Goal: Information Seeking & Learning: Learn about a topic

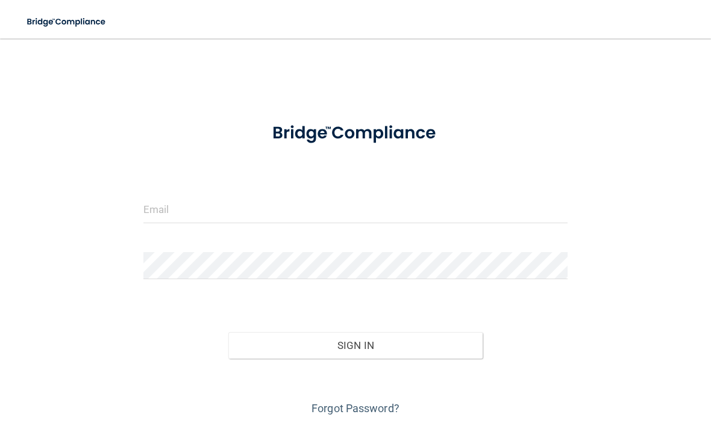
scroll to position [103, 0]
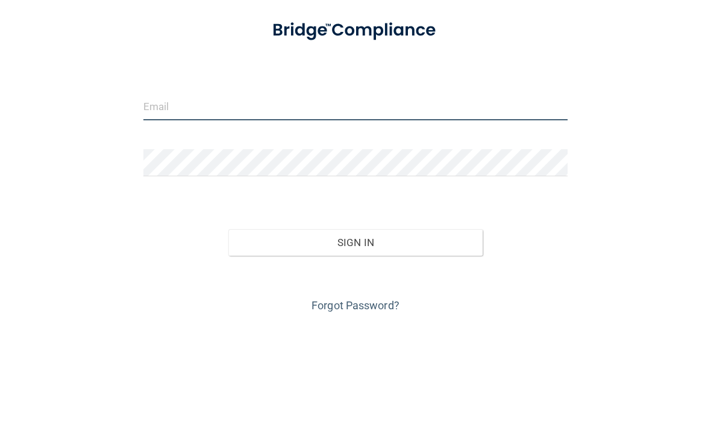
type input "[EMAIL_ADDRESS][DOMAIN_NAME]"
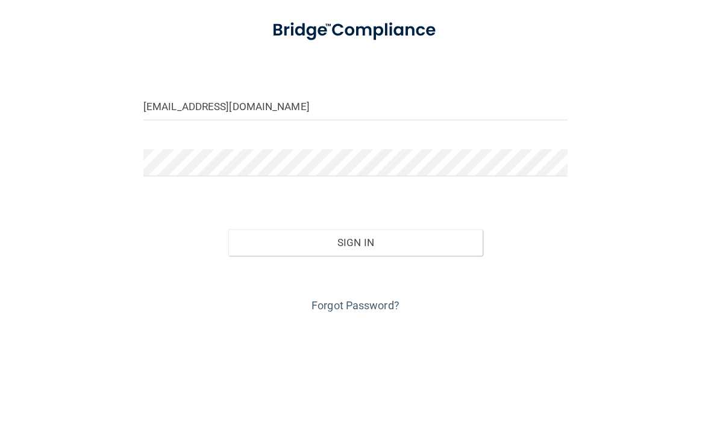
click at [355, 332] on button "Sign In" at bounding box center [355, 345] width 254 height 26
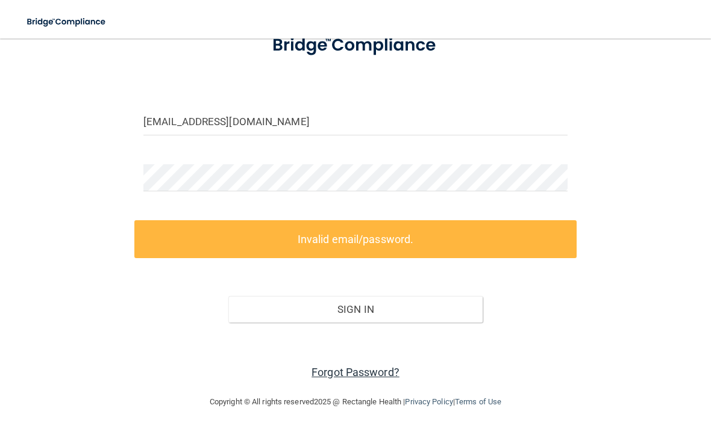
click at [370, 368] on link "Forgot Password?" at bounding box center [355, 372] width 88 height 13
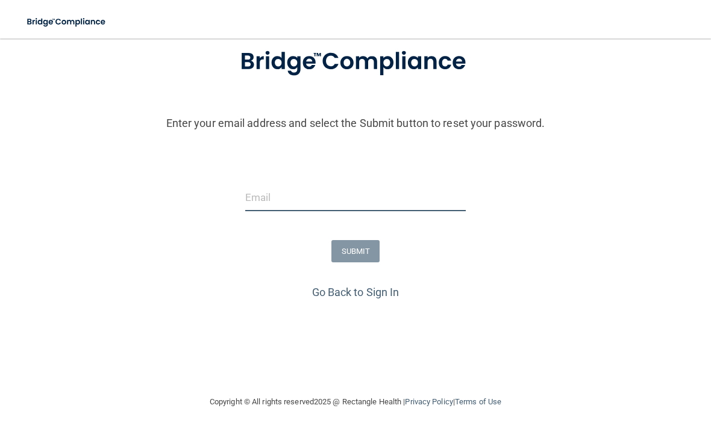
click at [258, 187] on input "email" at bounding box center [355, 197] width 221 height 27
type input "[EMAIL_ADDRESS][DOMAIN_NAME]"
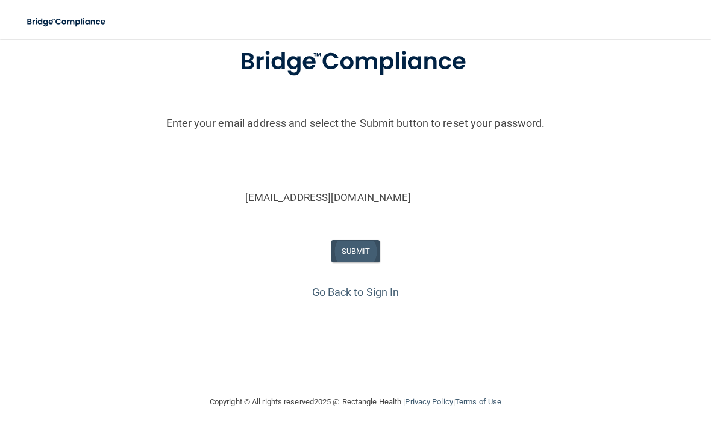
click at [355, 255] on button "SUBMIT" at bounding box center [355, 251] width 49 height 22
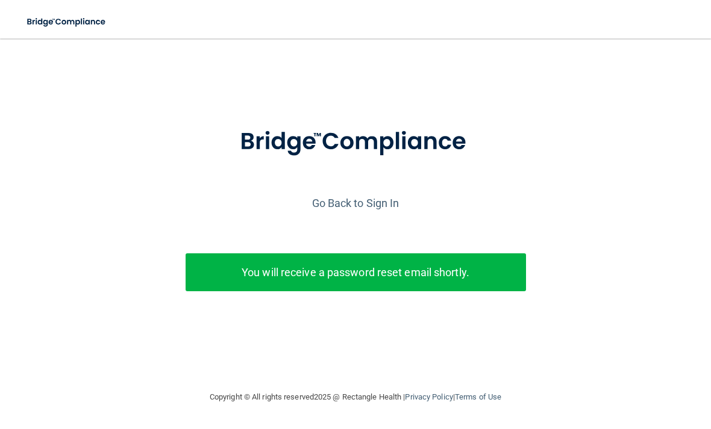
scroll to position [0, 0]
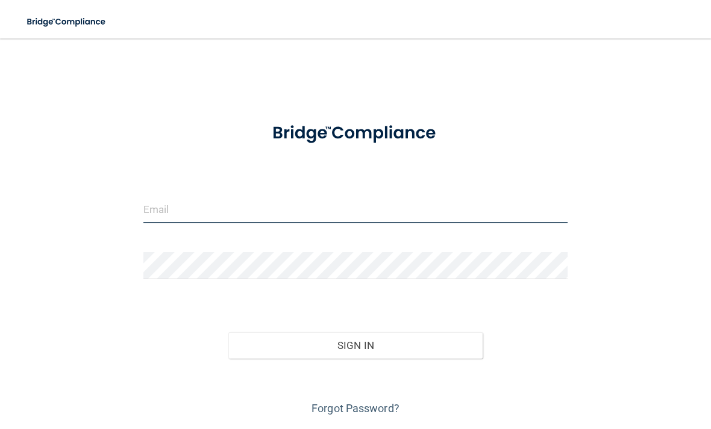
click at [271, 210] on input "email" at bounding box center [355, 209] width 424 height 27
type input "[EMAIL_ADDRESS][DOMAIN_NAME]"
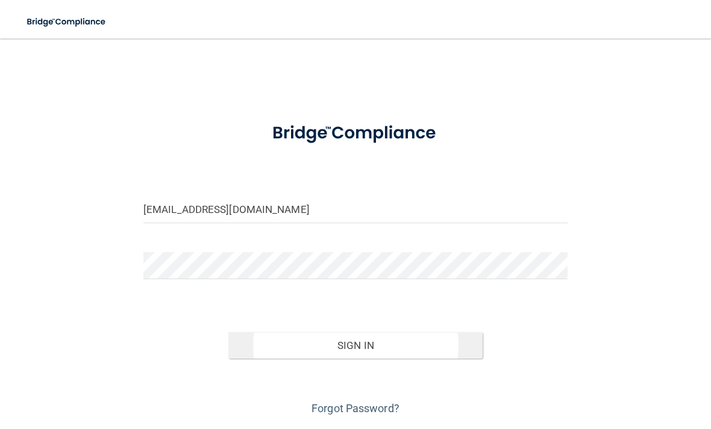
click at [422, 354] on button "Sign In" at bounding box center [355, 345] width 254 height 26
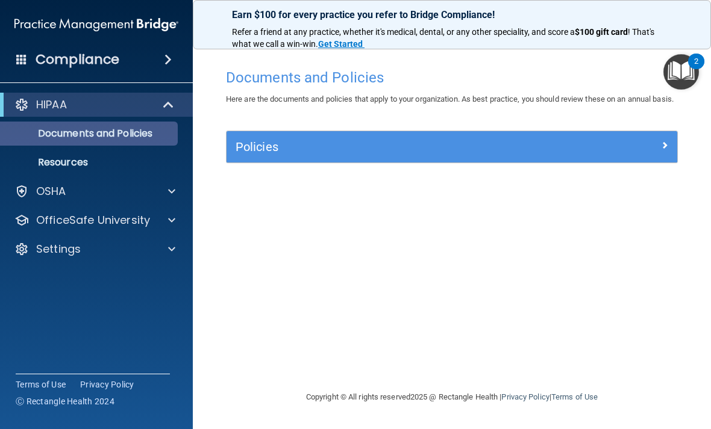
click at [86, 131] on p "Documents and Policies" at bounding box center [90, 134] width 164 height 12
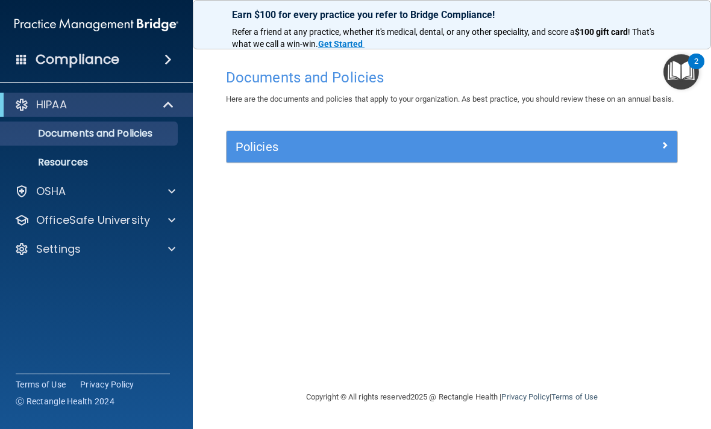
click at [273, 154] on h5 "Policies" at bounding box center [395, 146] width 320 height 13
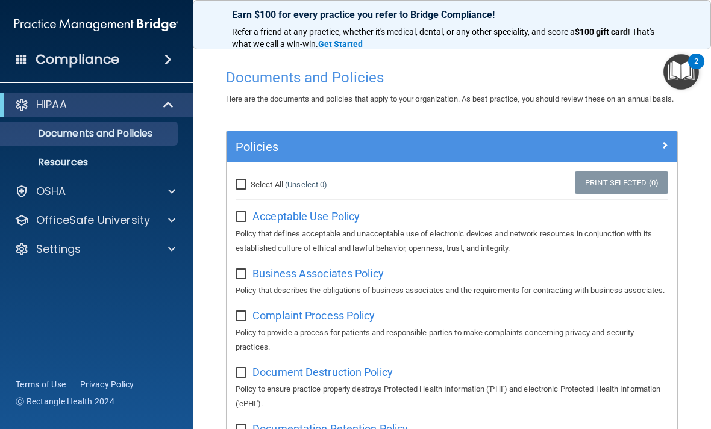
click at [243, 190] on input "Select All (Unselect 0) Unselect All" at bounding box center [242, 185] width 14 height 10
checkbox input "true"
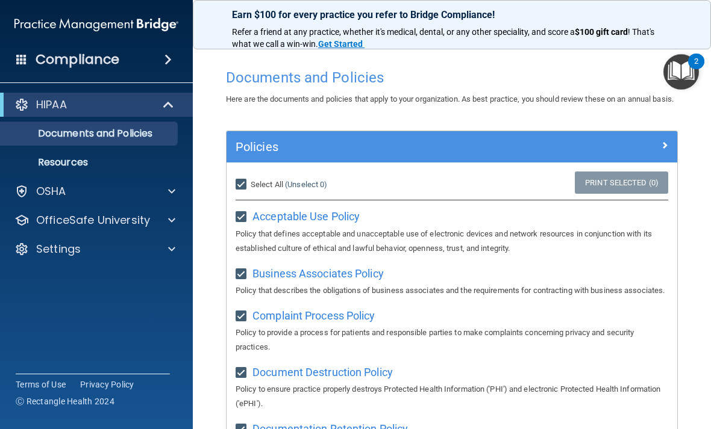
checkbox input "true"
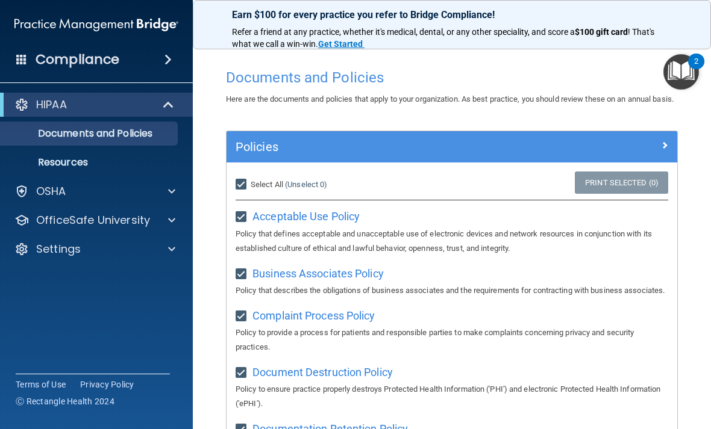
checkbox input "true"
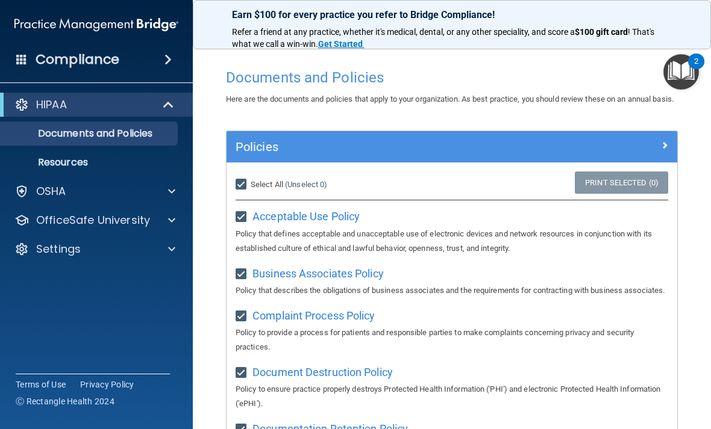
checkbox input "true"
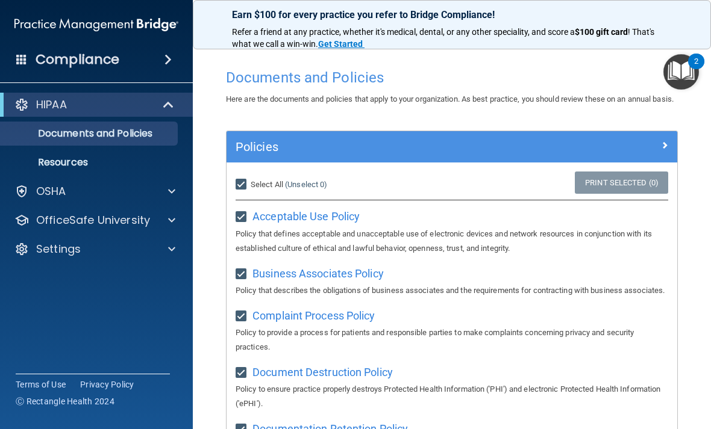
checkbox input "true"
click at [658, 152] on div at bounding box center [620, 144] width 113 height 14
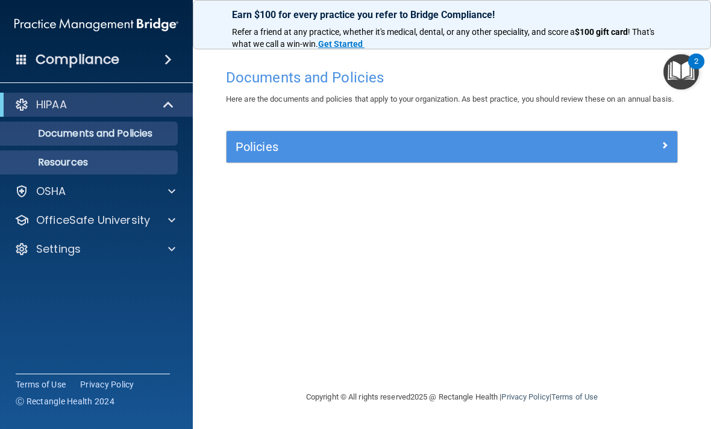
click at [60, 167] on p "Resources" at bounding box center [90, 163] width 164 height 12
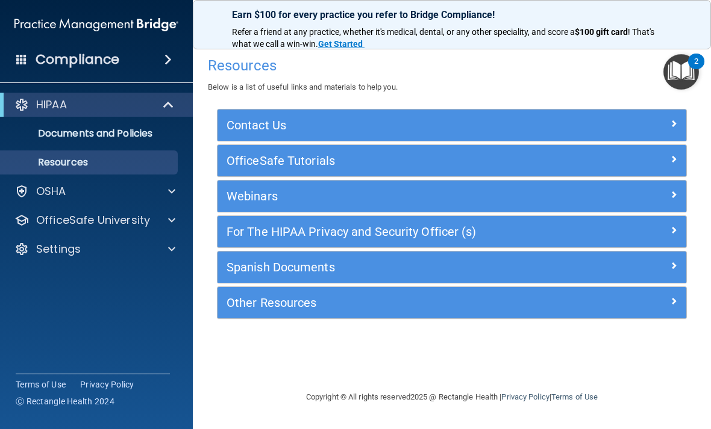
click at [641, 155] on div at bounding box center [627, 158] width 117 height 14
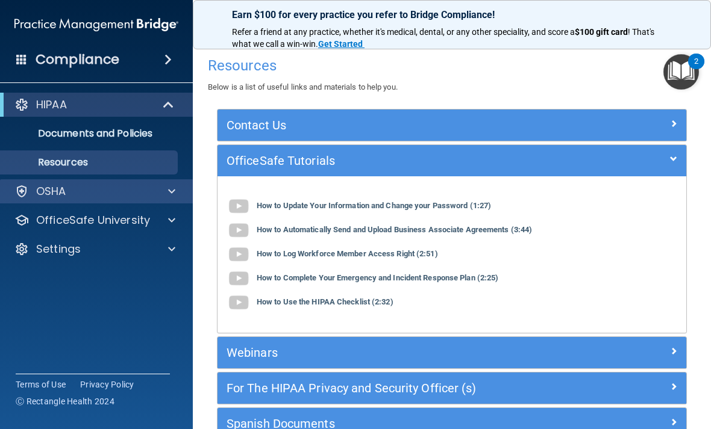
click at [75, 195] on div "OSHA" at bounding box center [79, 191] width 149 height 14
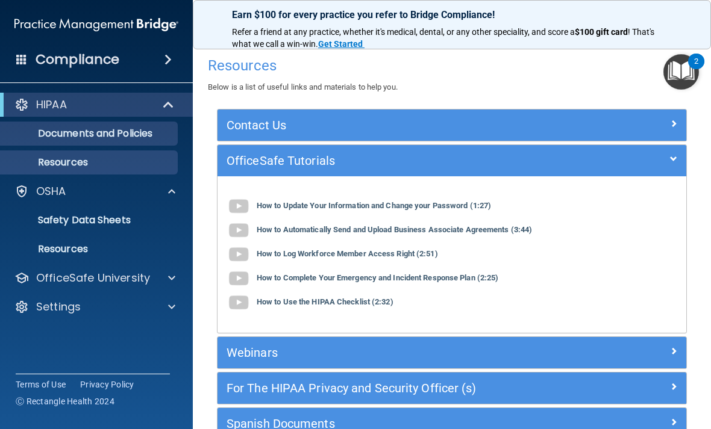
click at [62, 130] on p "Documents and Policies" at bounding box center [90, 134] width 164 height 12
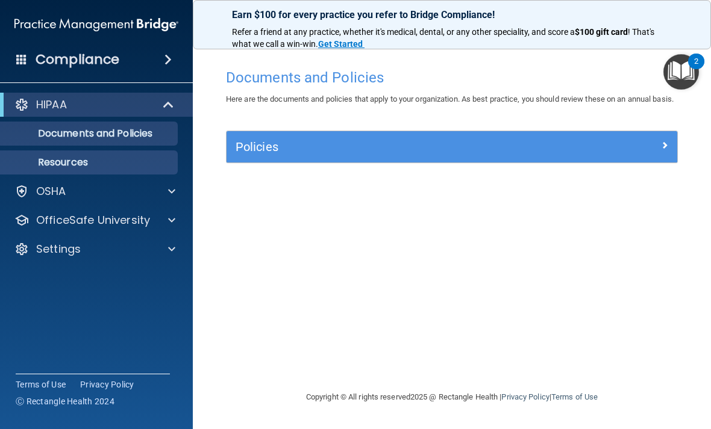
click at [67, 158] on p "Resources" at bounding box center [90, 163] width 164 height 12
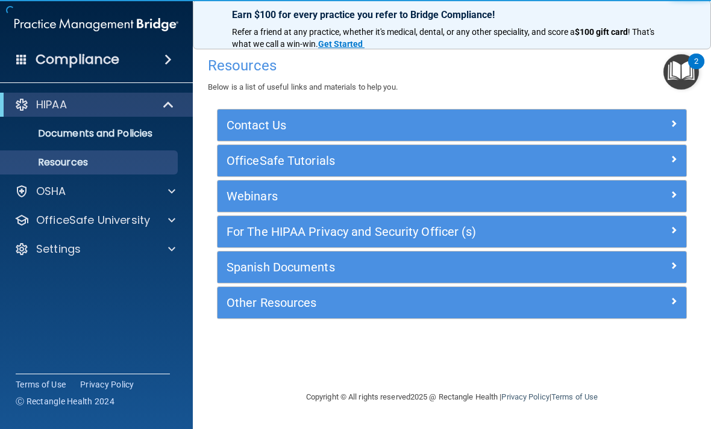
click at [639, 116] on div at bounding box center [627, 123] width 117 height 14
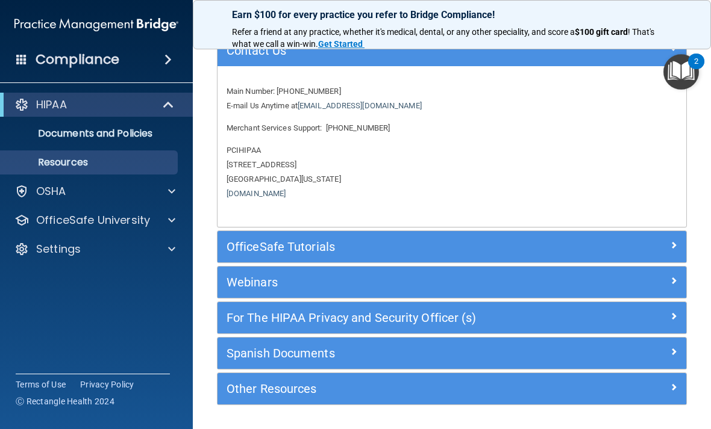
scroll to position [74, 0]
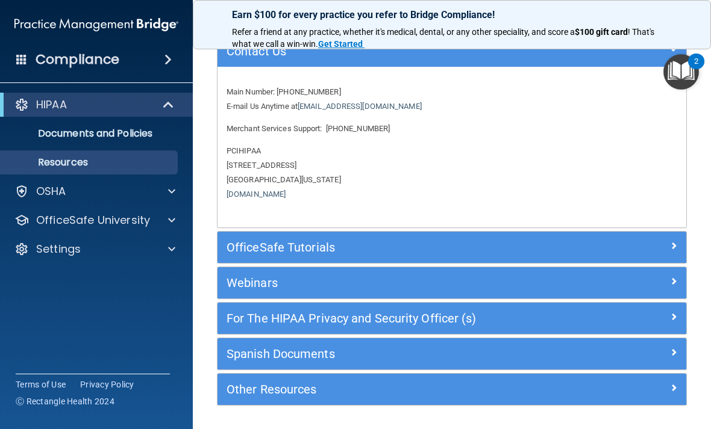
click at [615, 245] on div at bounding box center [627, 245] width 117 height 14
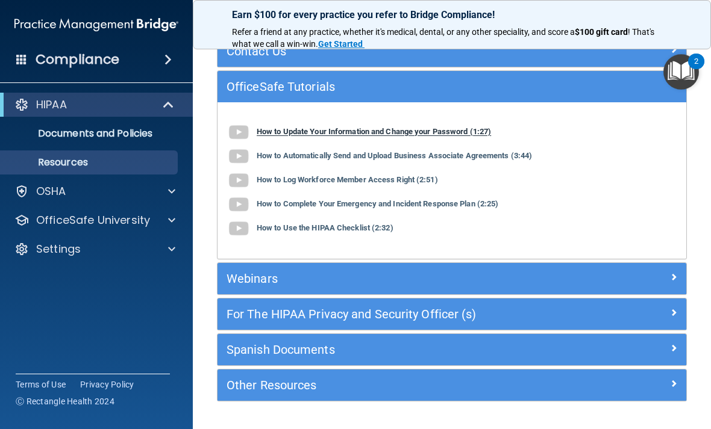
click at [249, 136] on img at bounding box center [238, 132] width 24 height 24
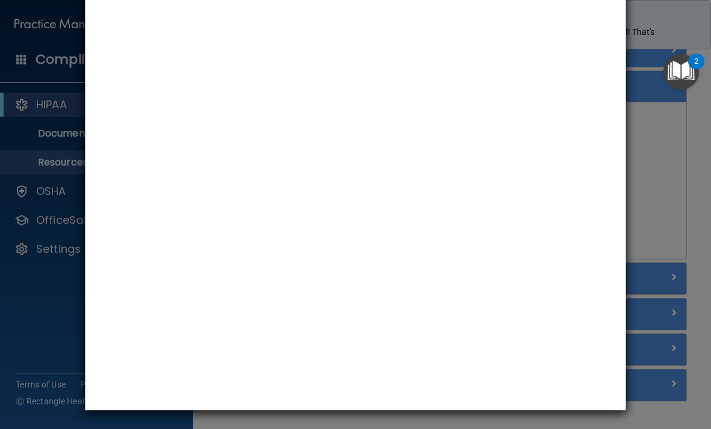
scroll to position [64, 0]
click at [675, 200] on div "How to Update Your Information and Change your Password" at bounding box center [355, 214] width 711 height 429
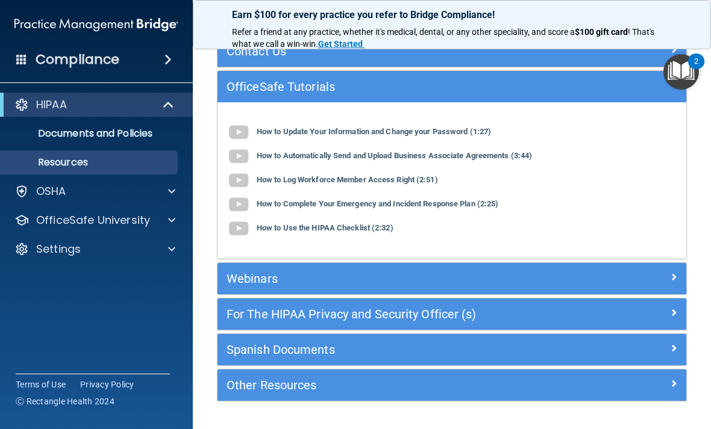
click at [490, 311] on h5 "For The HIPAA Privacy and Security Officer (s)" at bounding box center [393, 314] width 334 height 13
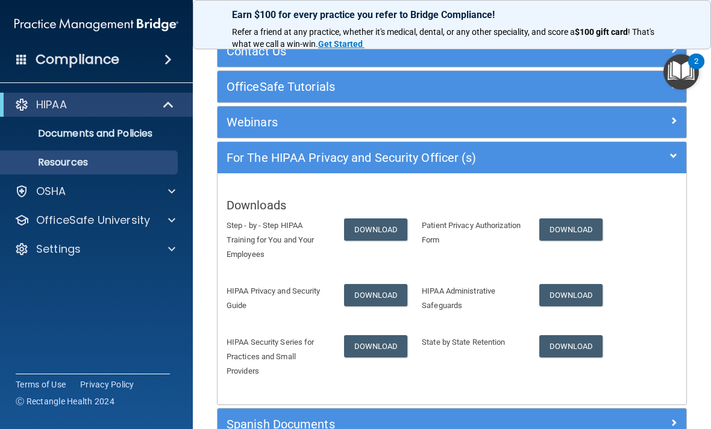
click at [647, 117] on div at bounding box center [627, 120] width 117 height 14
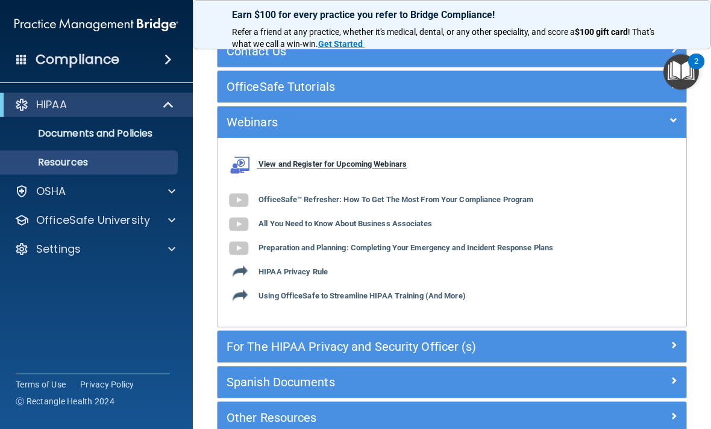
click at [379, 166] on b "View and Register for Upcoming Webinars" at bounding box center [332, 164] width 148 height 9
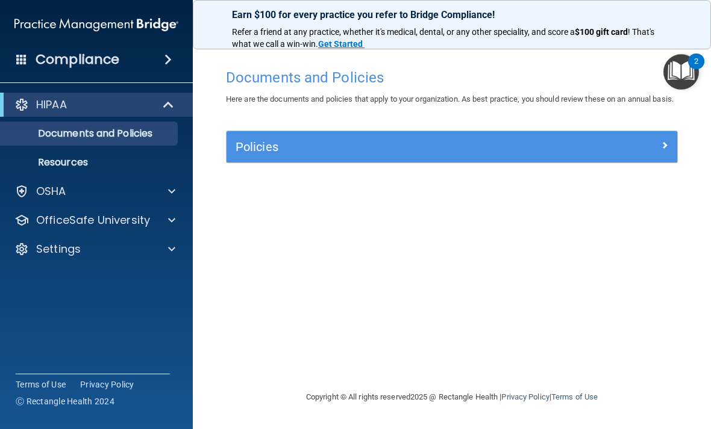
click at [400, 152] on div "Policies" at bounding box center [395, 146] width 338 height 19
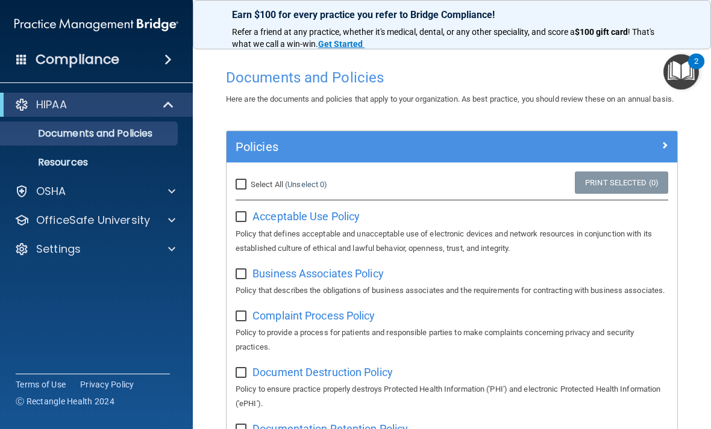
click at [238, 190] on input "Select All (Unselect 0) Unselect All" at bounding box center [242, 185] width 14 height 10
checkbox input "true"
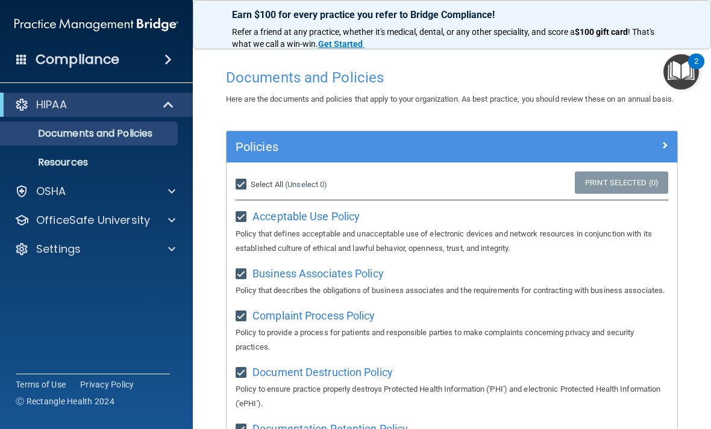
checkbox input "true"
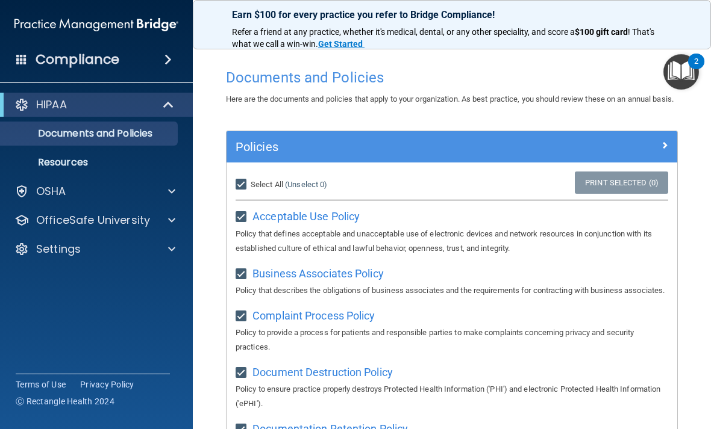
checkbox input "true"
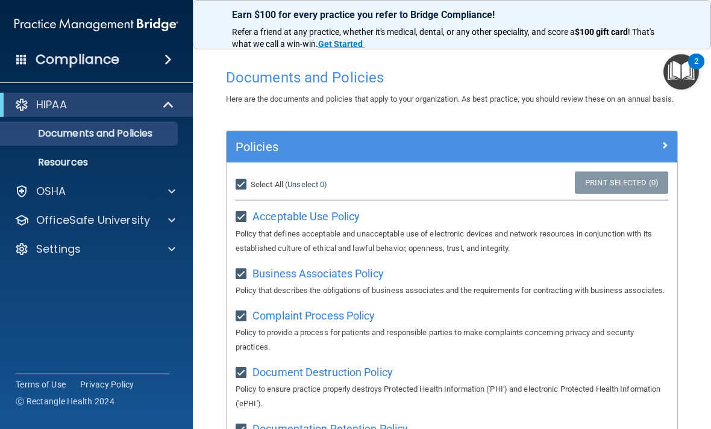
checkbox input "true"
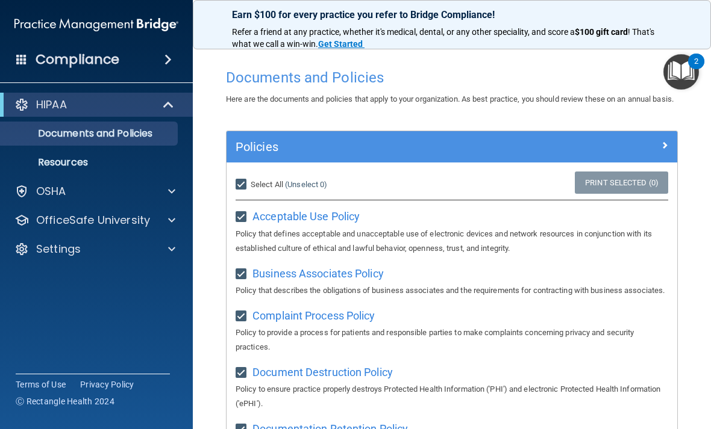
checkbox input "true"
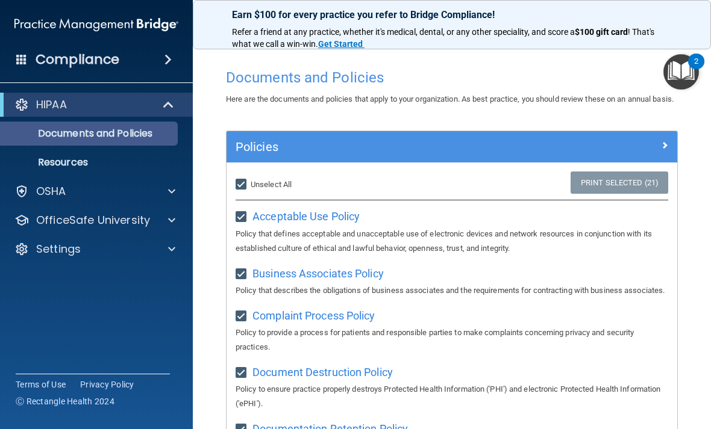
click at [132, 125] on link "Documents and Policies" at bounding box center [83, 134] width 190 height 24
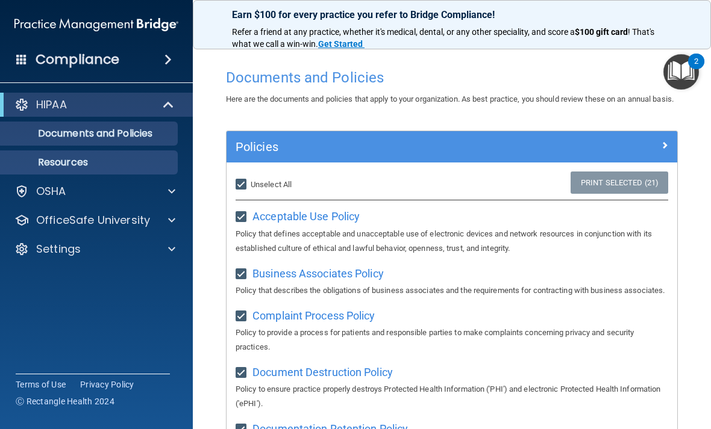
click at [109, 163] on p "Resources" at bounding box center [90, 163] width 164 height 12
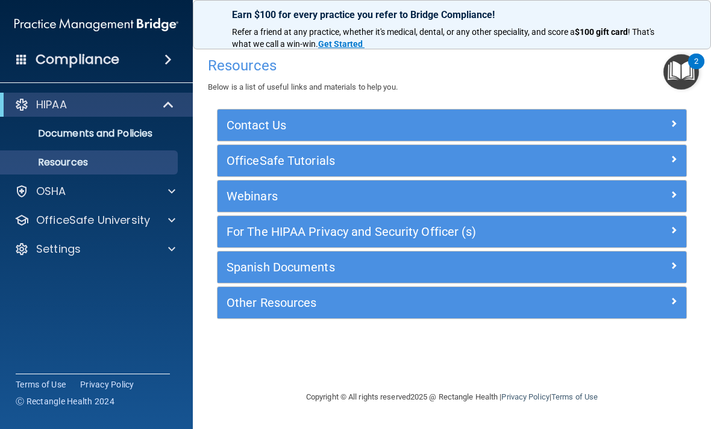
click at [521, 246] on div "For The HIPAA Privacy and Security Officer (s) Downloads Step - by - Step HIPAA…" at bounding box center [452, 232] width 470 height 33
click at [541, 223] on div "For The HIPAA Privacy and Security Officer (s)" at bounding box center [393, 231] width 352 height 19
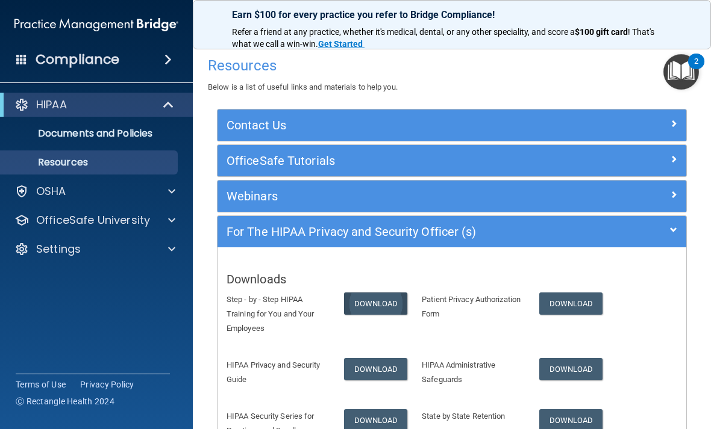
click at [372, 303] on link "Download" at bounding box center [376, 304] width 64 height 22
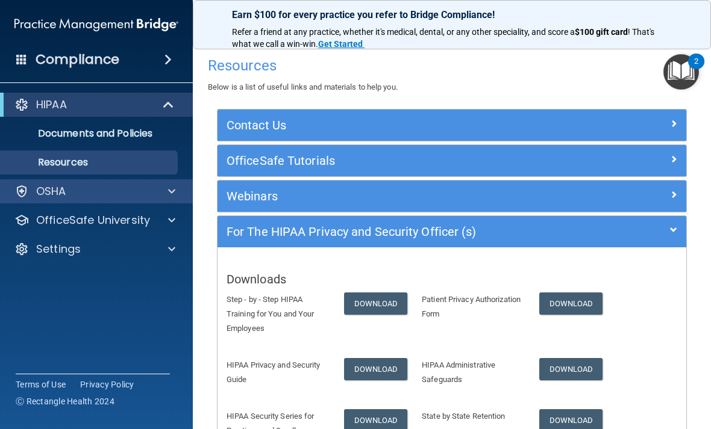
click at [163, 185] on div at bounding box center [170, 191] width 30 height 14
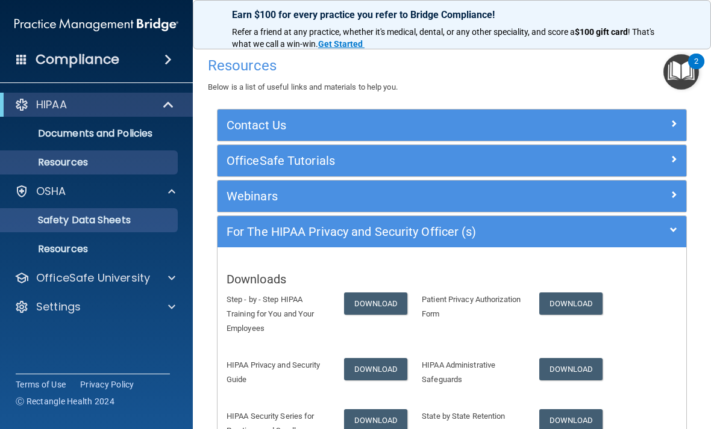
click at [138, 229] on link "Safety Data Sheets" at bounding box center [83, 220] width 190 height 24
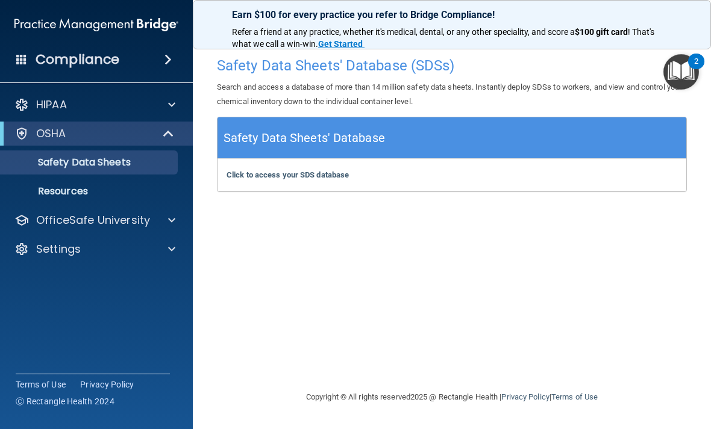
click at [411, 134] on div "Safety Data Sheets' Database" at bounding box center [451, 138] width 468 height 42
click at [369, 171] on div "Click to access your SDS database Click to access your SDS database" at bounding box center [451, 175] width 468 height 33
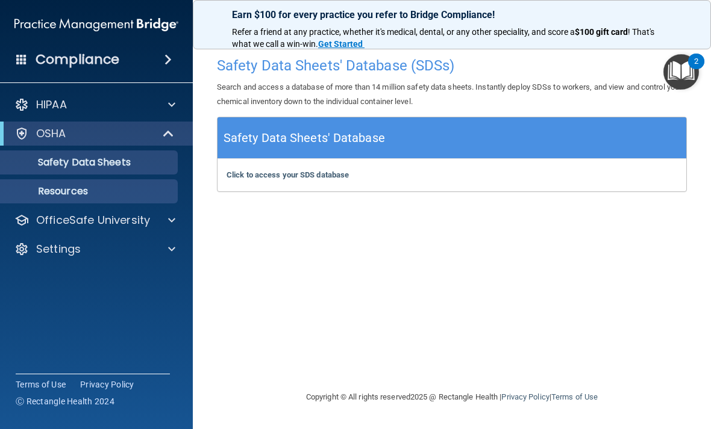
click at [93, 194] on p "Resources" at bounding box center [90, 191] width 164 height 12
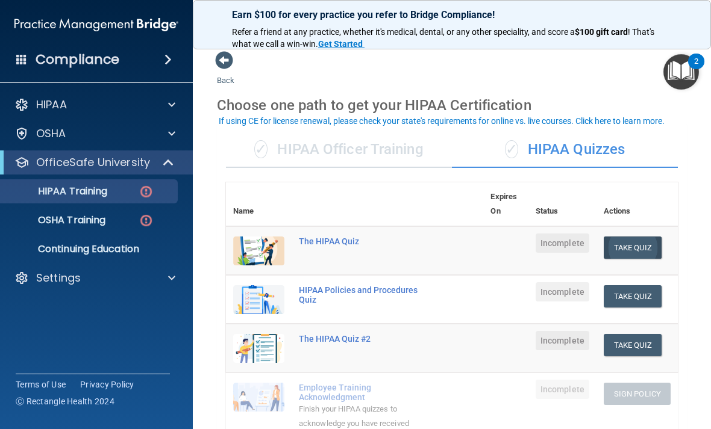
click at [653, 243] on button "Take Quiz" at bounding box center [632, 248] width 58 height 22
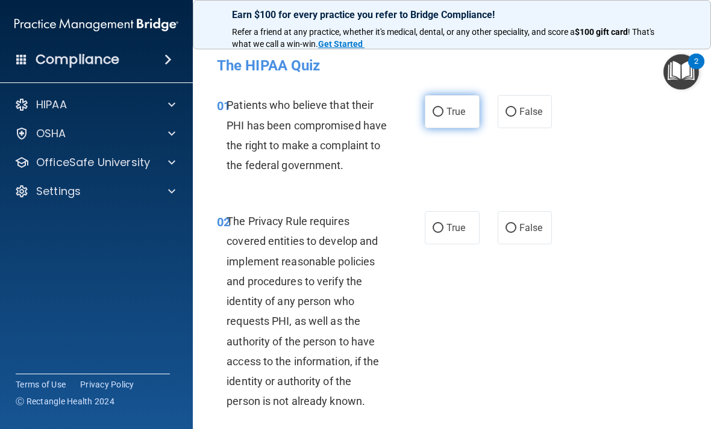
click at [437, 108] on input "True" at bounding box center [437, 112] width 11 height 9
radio input "true"
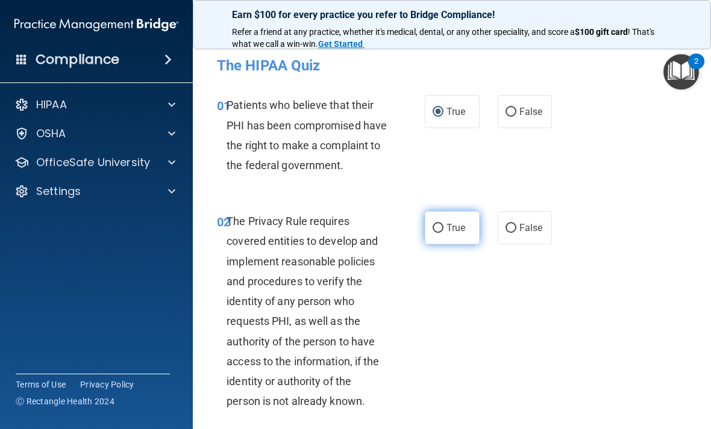
click at [435, 233] on input "True" at bounding box center [437, 228] width 11 height 9
radio input "true"
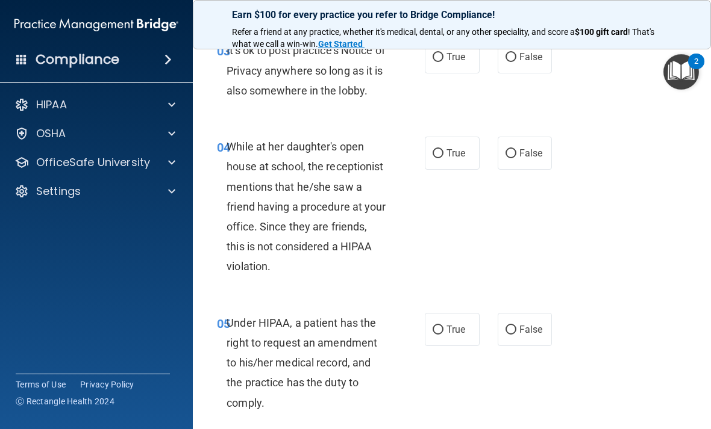
scroll to position [408, 0]
click at [511, 67] on label "False" at bounding box center [524, 56] width 55 height 33
click at [511, 61] on input "False" at bounding box center [510, 56] width 11 height 9
radio input "true"
click at [505, 158] on input "False" at bounding box center [510, 153] width 11 height 9
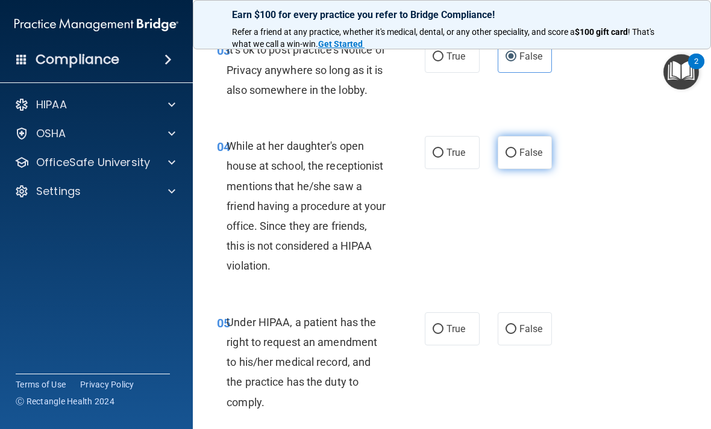
radio input "true"
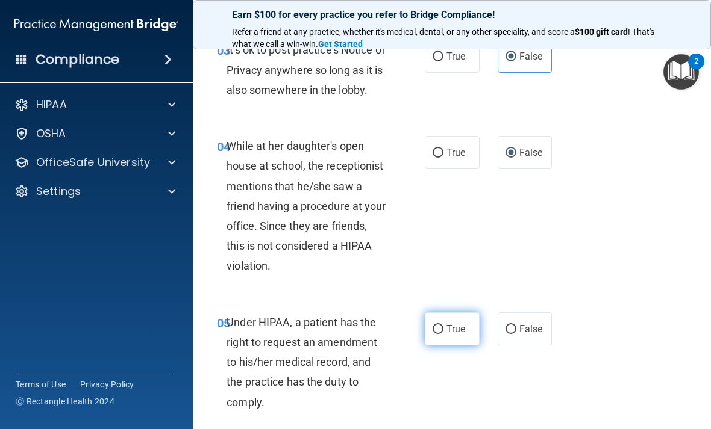
click at [445, 341] on label "True" at bounding box center [452, 329] width 55 height 33
click at [443, 334] on input "True" at bounding box center [437, 329] width 11 height 9
radio input "true"
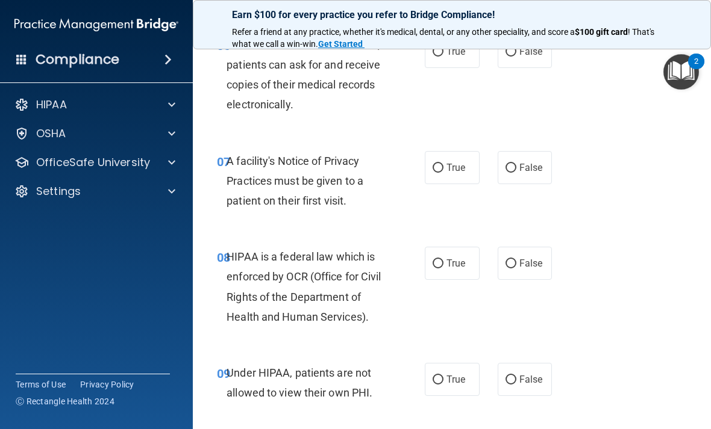
scroll to position [821, 0]
click at [442, 57] on input "True" at bounding box center [437, 52] width 11 height 9
radio input "true"
click at [429, 185] on label "True" at bounding box center [452, 168] width 55 height 33
click at [432, 173] on input "True" at bounding box center [437, 168] width 11 height 9
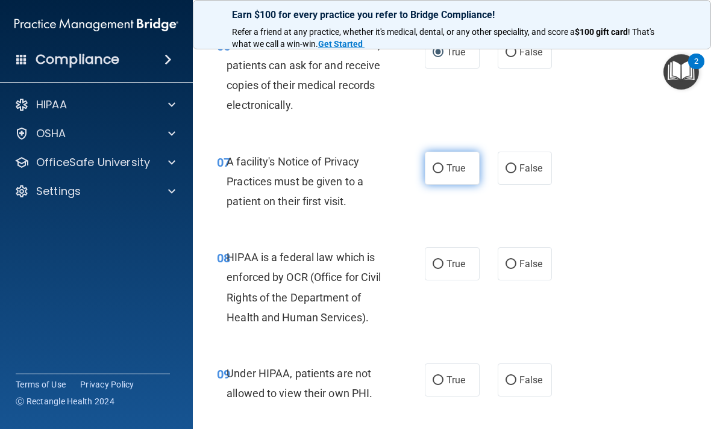
radio input "true"
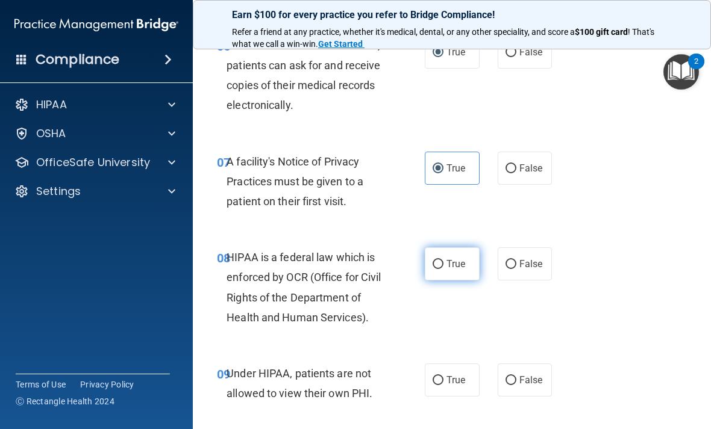
click at [441, 269] on input "True" at bounding box center [437, 264] width 11 height 9
radio input "true"
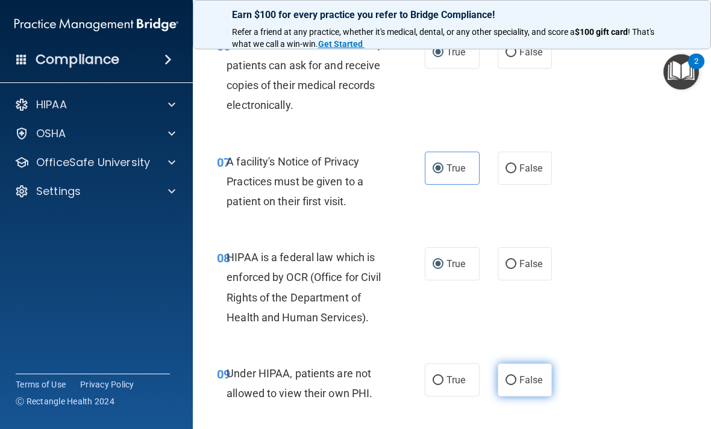
click at [512, 385] on input "False" at bounding box center [510, 380] width 11 height 9
radio input "true"
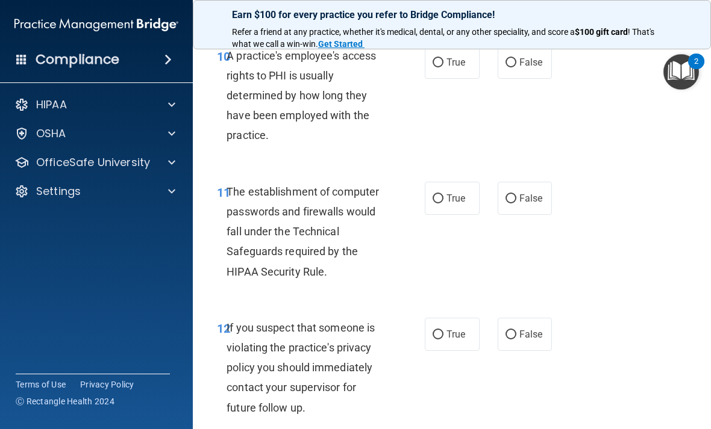
scroll to position [1220, 0]
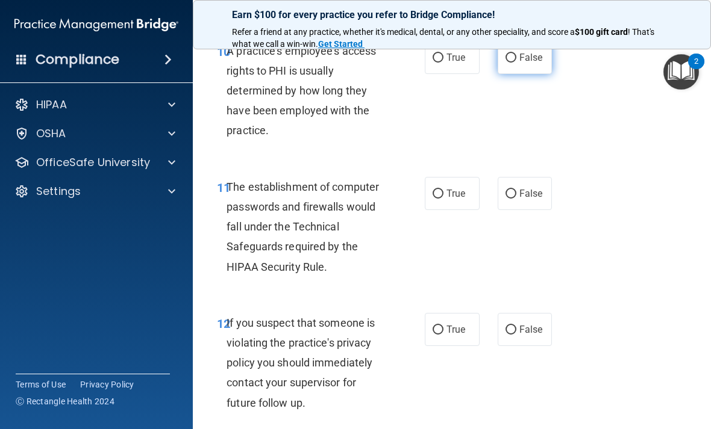
click at [507, 63] on input "False" at bounding box center [510, 58] width 11 height 9
radio input "true"
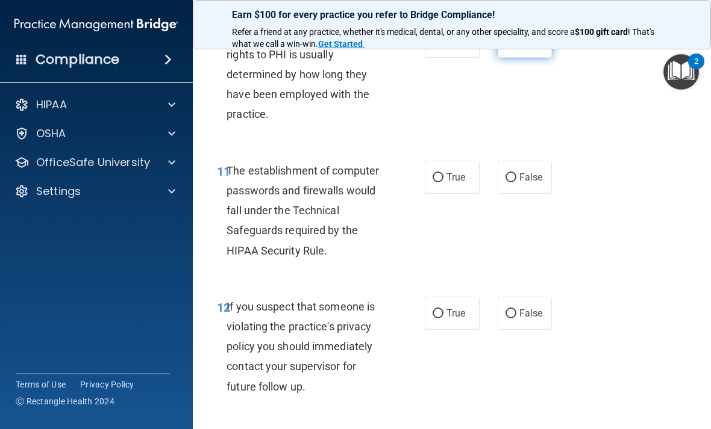
scroll to position [1241, 0]
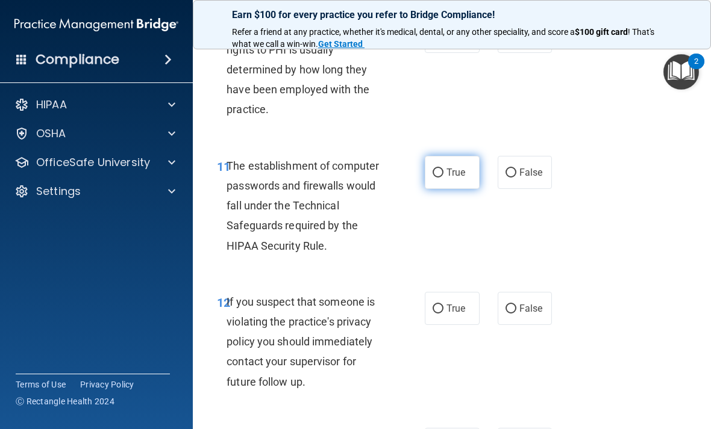
click at [440, 178] on input "True" at bounding box center [437, 173] width 11 height 9
radio input "true"
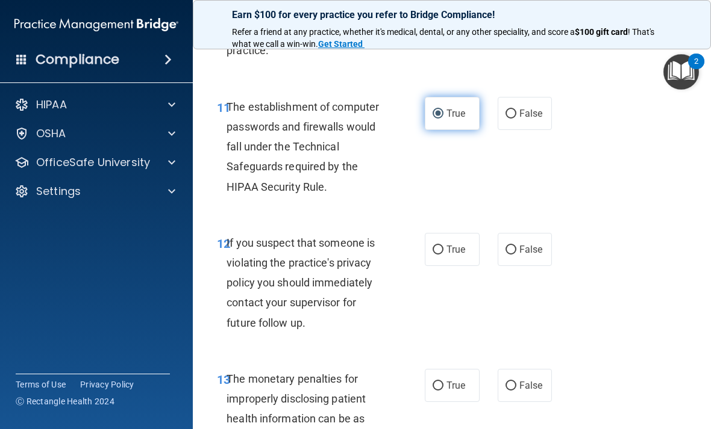
scroll to position [1310, 0]
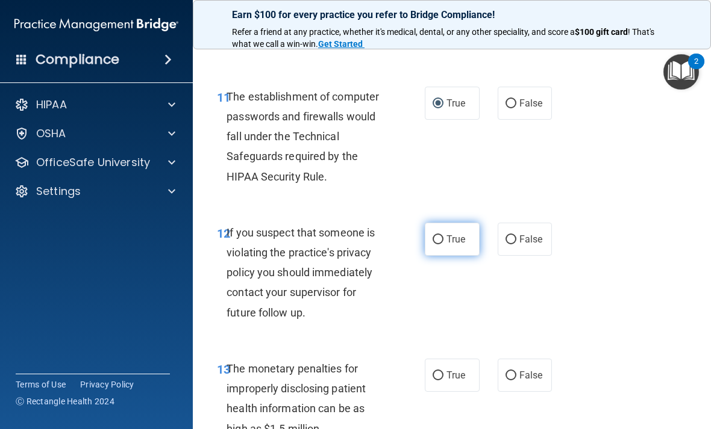
click at [429, 256] on label "True" at bounding box center [452, 239] width 55 height 33
click at [432, 244] on input "True" at bounding box center [437, 239] width 11 height 9
radio input "true"
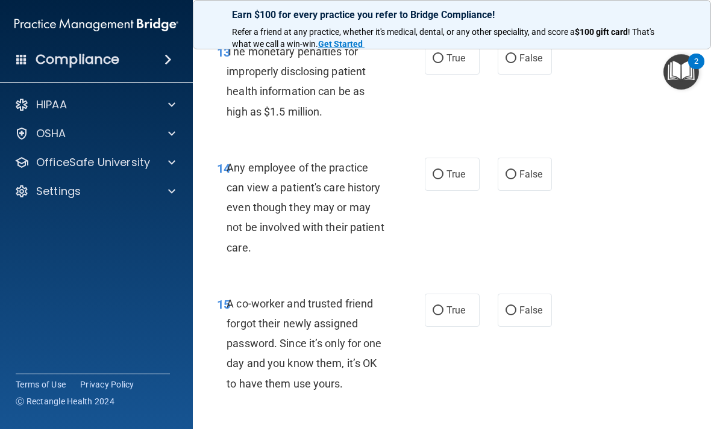
scroll to position [1622, 0]
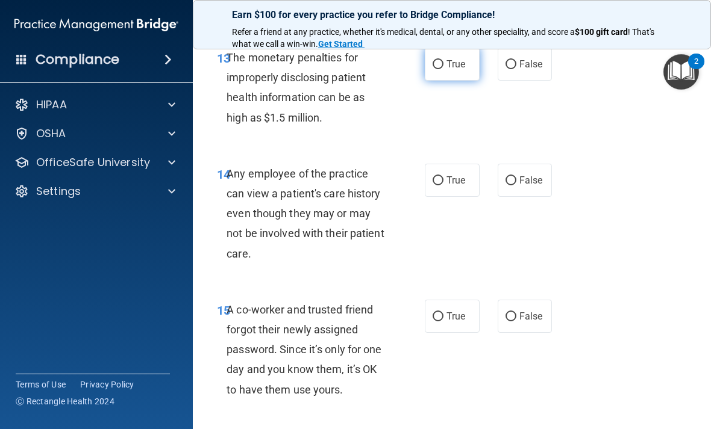
click at [435, 81] on label "True" at bounding box center [452, 64] width 55 height 33
click at [435, 69] on input "True" at bounding box center [437, 64] width 11 height 9
radio input "true"
click at [508, 185] on input "False" at bounding box center [510, 180] width 11 height 9
radio input "true"
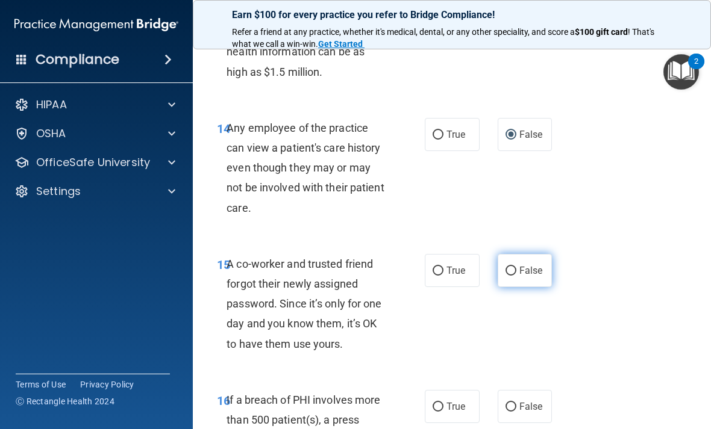
click at [502, 285] on label "False" at bounding box center [524, 270] width 55 height 33
click at [505, 276] on input "False" at bounding box center [510, 271] width 11 height 9
radio input "true"
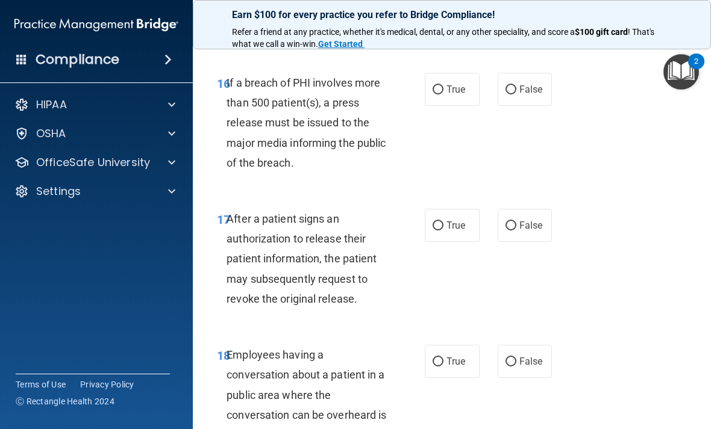
scroll to position [1984, 0]
click at [443, 95] on input "True" at bounding box center [437, 90] width 11 height 9
radio input "true"
click at [449, 232] on span "True" at bounding box center [455, 225] width 19 height 11
click at [443, 231] on input "True" at bounding box center [437, 226] width 11 height 9
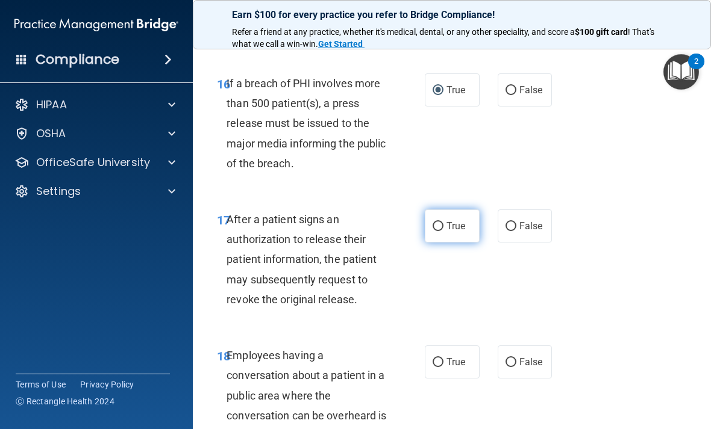
radio input "true"
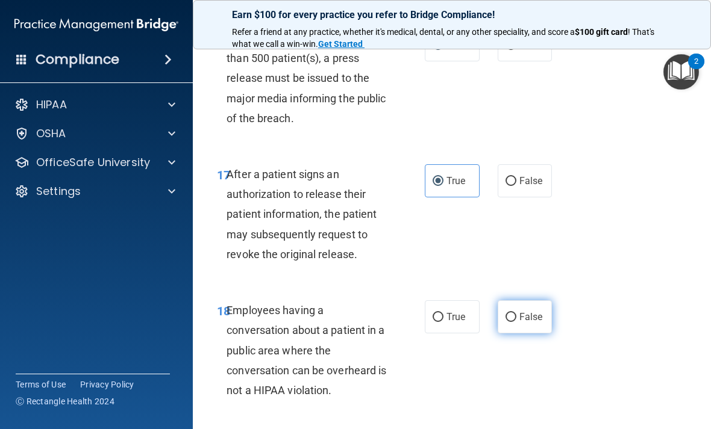
click at [512, 322] on input "False" at bounding box center [510, 317] width 11 height 9
radio input "true"
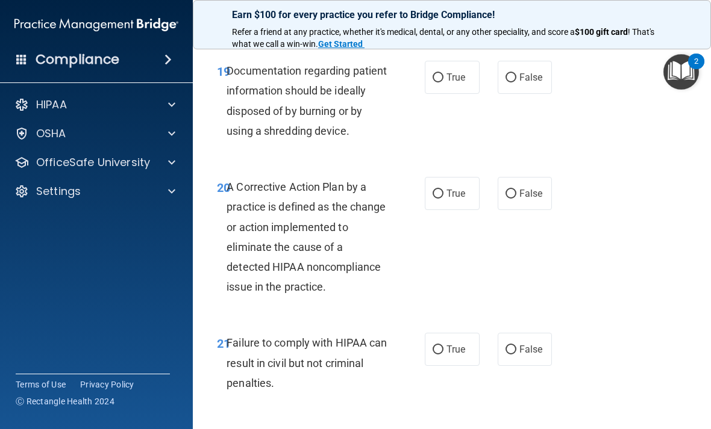
scroll to position [2406, 0]
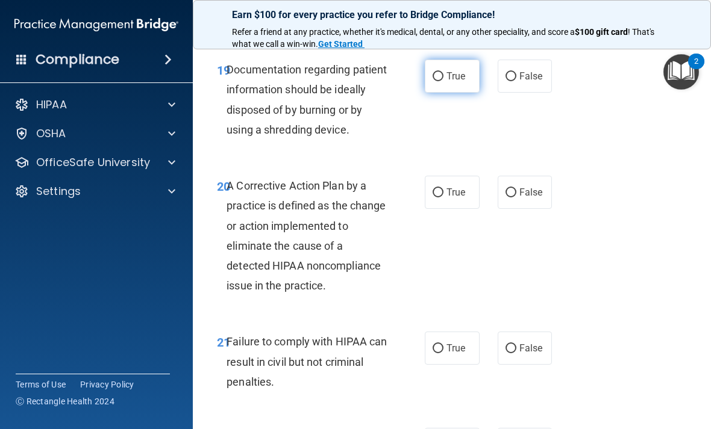
click at [443, 79] on label "True" at bounding box center [452, 76] width 55 height 33
click at [443, 79] on input "True" at bounding box center [437, 76] width 11 height 9
radio input "true"
click at [439, 198] on input "True" at bounding box center [437, 192] width 11 height 9
radio input "true"
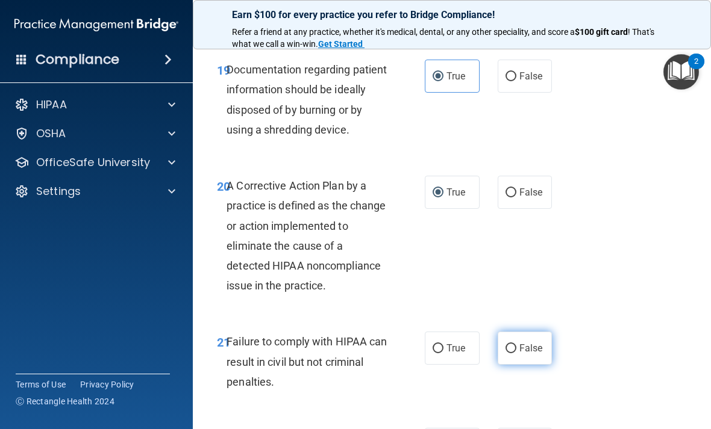
click at [506, 353] on input "False" at bounding box center [510, 348] width 11 height 9
radio input "true"
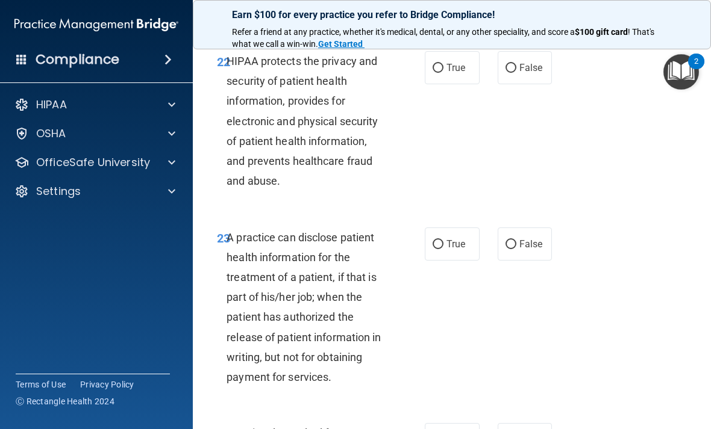
scroll to position [2781, 0]
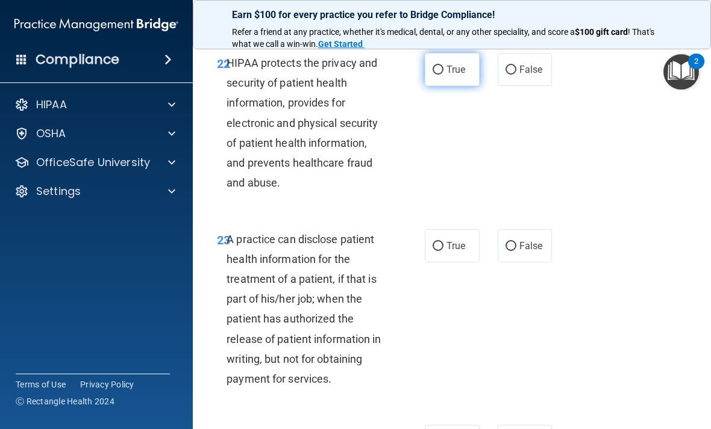
click at [436, 75] on input "True" at bounding box center [437, 70] width 11 height 9
radio input "true"
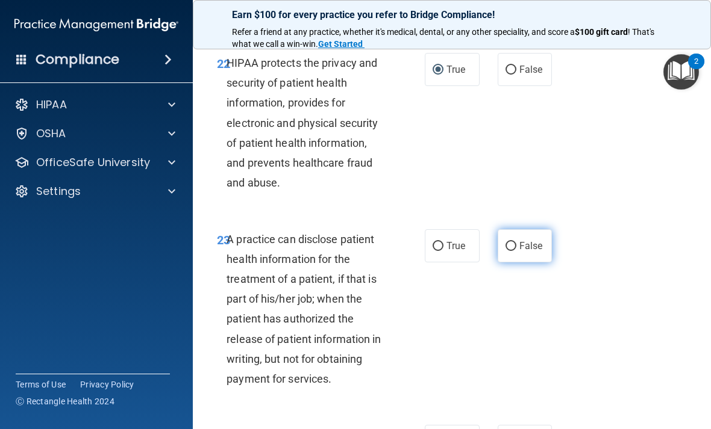
click at [511, 247] on input "False" at bounding box center [510, 246] width 11 height 9
radio input "true"
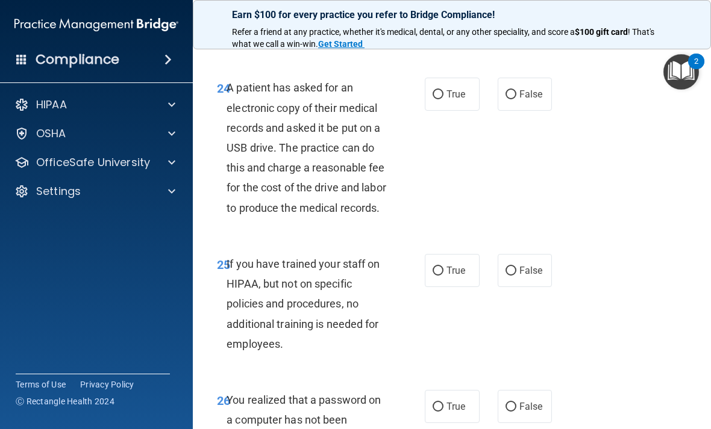
scroll to position [3132, 0]
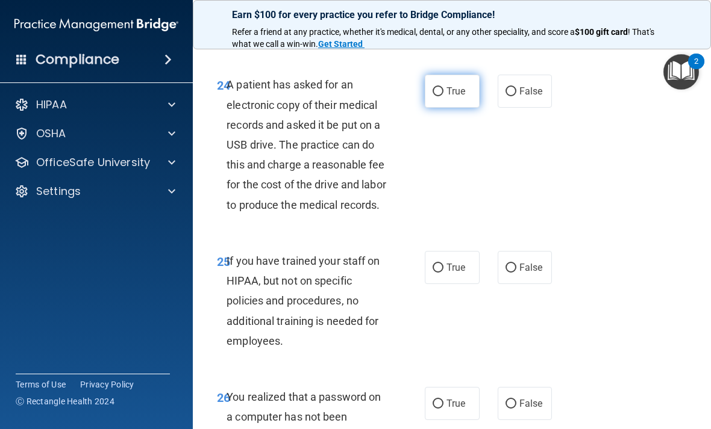
click at [443, 96] on input "True" at bounding box center [437, 91] width 11 height 9
radio input "true"
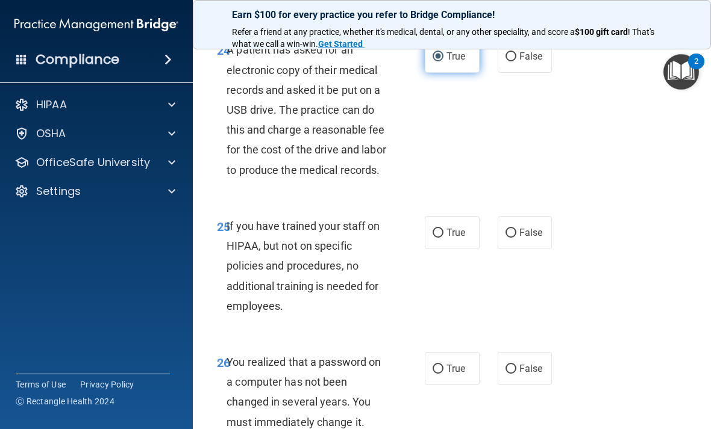
scroll to position [3170, 0]
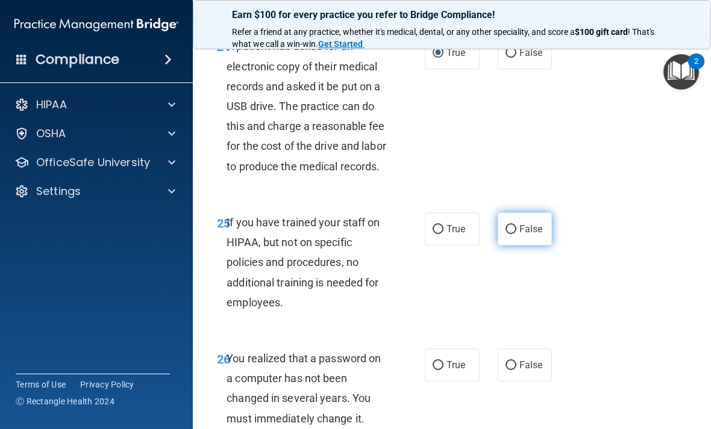
click at [515, 234] on input "False" at bounding box center [510, 229] width 11 height 9
radio input "true"
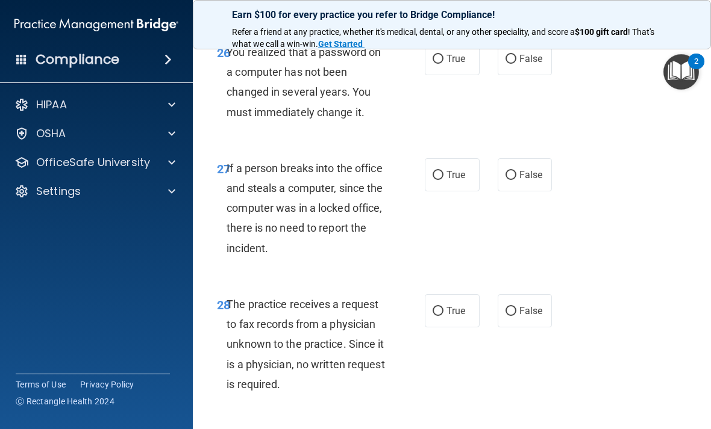
scroll to position [3476, 0]
click at [434, 64] on input "True" at bounding box center [437, 59] width 11 height 9
radio input "true"
click at [511, 181] on input "False" at bounding box center [510, 176] width 11 height 9
radio input "true"
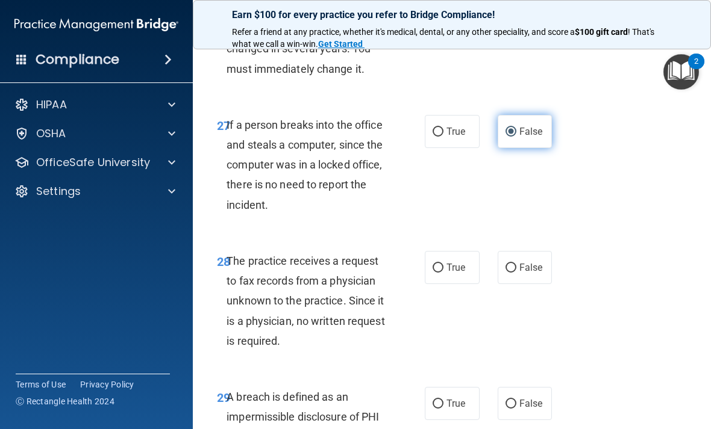
scroll to position [3527, 0]
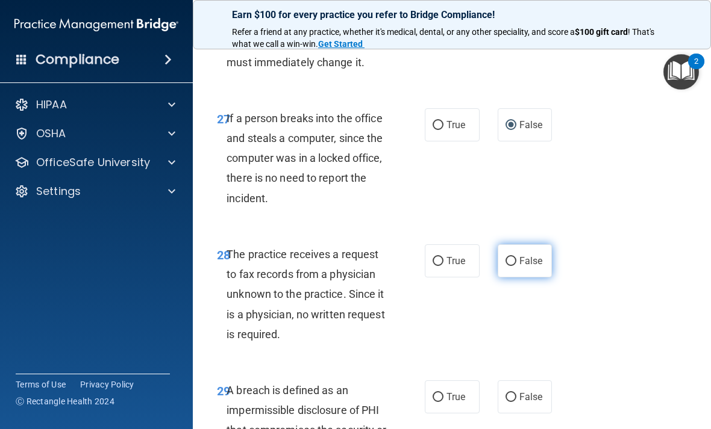
click at [506, 266] on input "False" at bounding box center [510, 261] width 11 height 9
radio input "true"
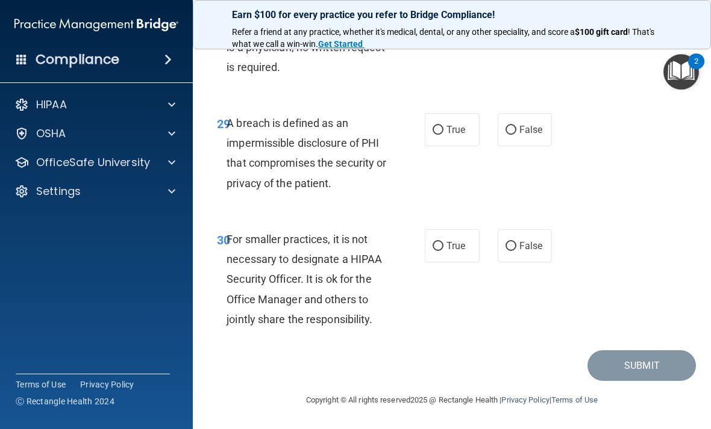
scroll to position [3808, 0]
click at [440, 135] on input "True" at bounding box center [437, 130] width 11 height 9
radio input "true"
click at [512, 247] on input "False" at bounding box center [510, 246] width 11 height 9
radio input "true"
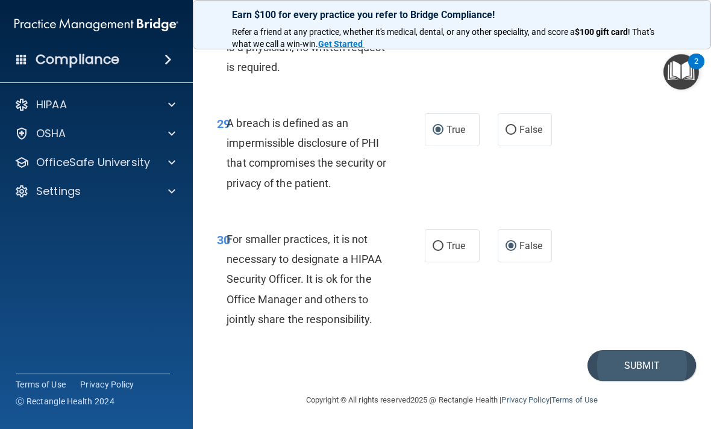
click at [626, 371] on button "Submit" at bounding box center [641, 365] width 108 height 31
click at [642, 377] on button "Submit" at bounding box center [641, 365] width 108 height 31
click at [636, 375] on button "Submit" at bounding box center [641, 365] width 108 height 31
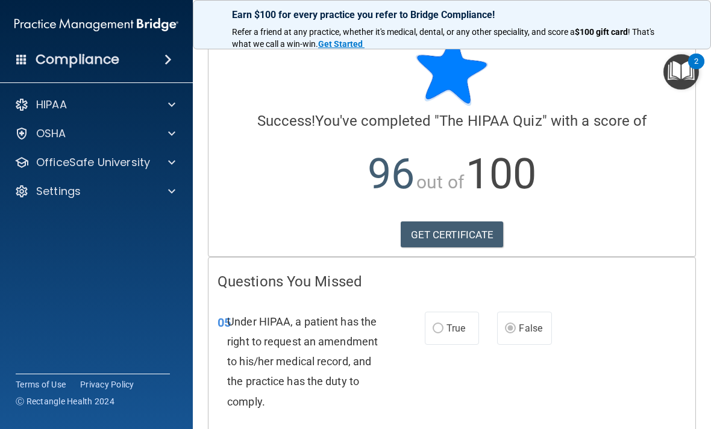
scroll to position [20, 0]
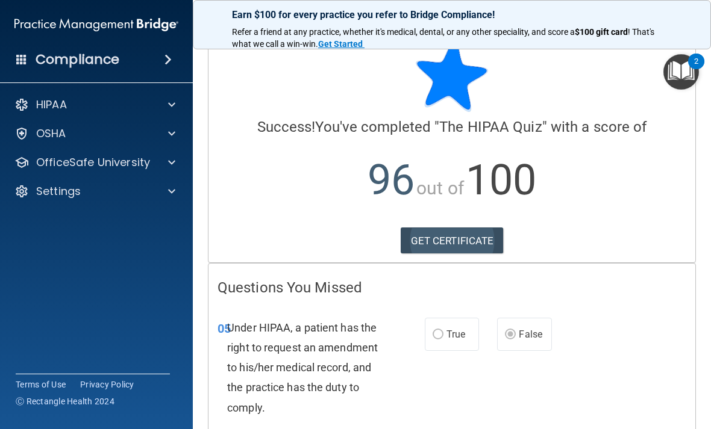
click at [474, 237] on link "GET CERTIFICATE" at bounding box center [451, 241] width 103 height 26
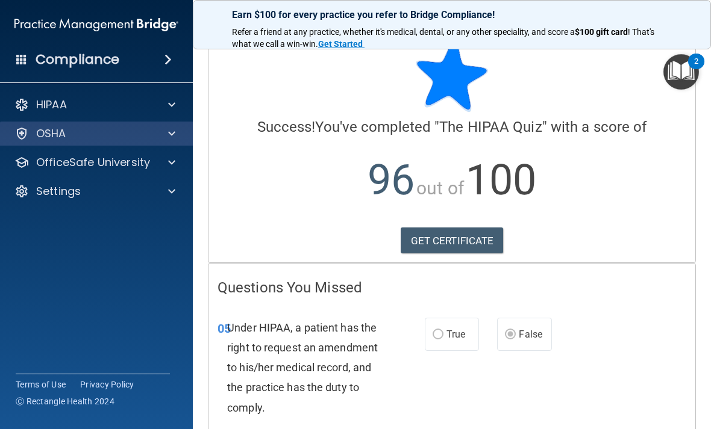
click at [155, 132] on div at bounding box center [170, 133] width 30 height 14
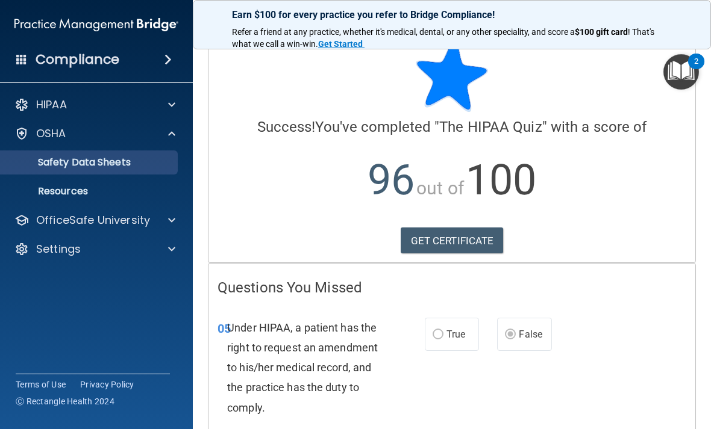
click at [121, 157] on p "Safety Data Sheets" at bounding box center [90, 163] width 164 height 12
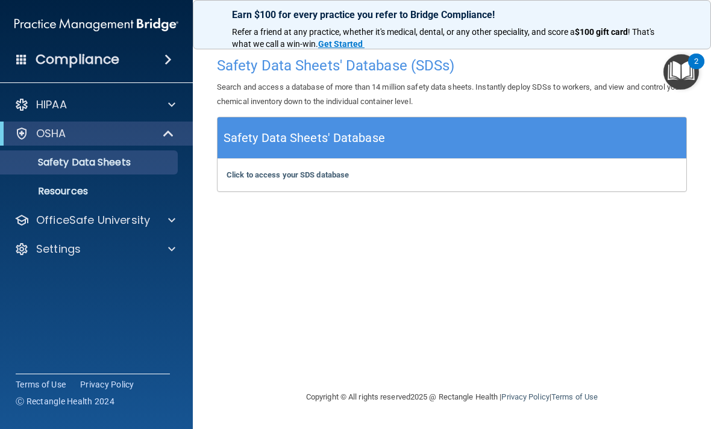
click at [459, 130] on div "Safety Data Sheets' Database" at bounding box center [451, 138] width 468 height 42
click at [581, 159] on div "Click to access your SDS database Click to access your SDS database" at bounding box center [451, 175] width 468 height 33
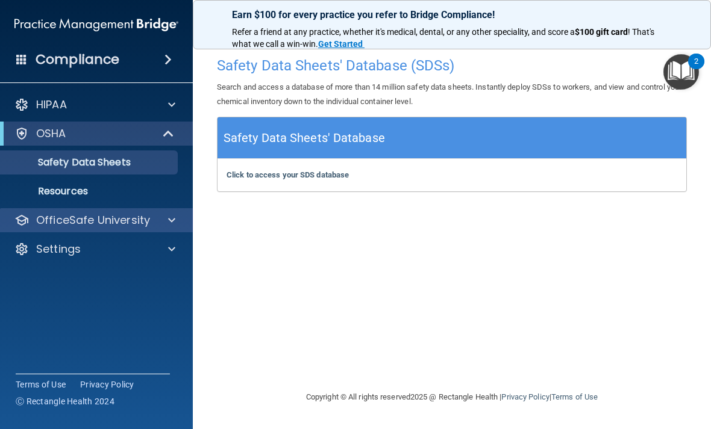
click at [157, 220] on div at bounding box center [170, 220] width 30 height 14
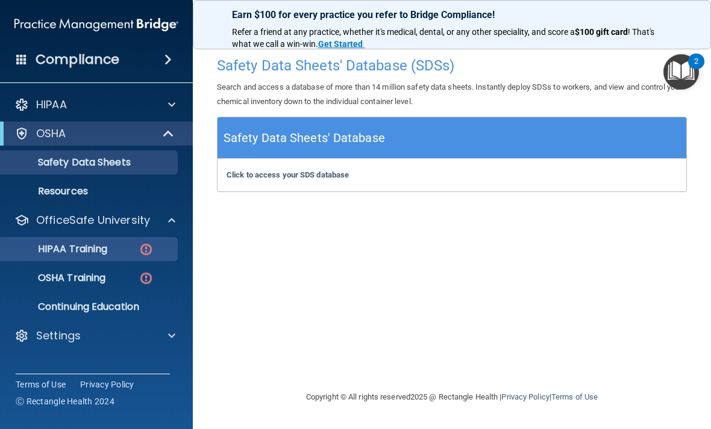
click at [132, 245] on div "HIPAA Training" at bounding box center [90, 249] width 164 height 12
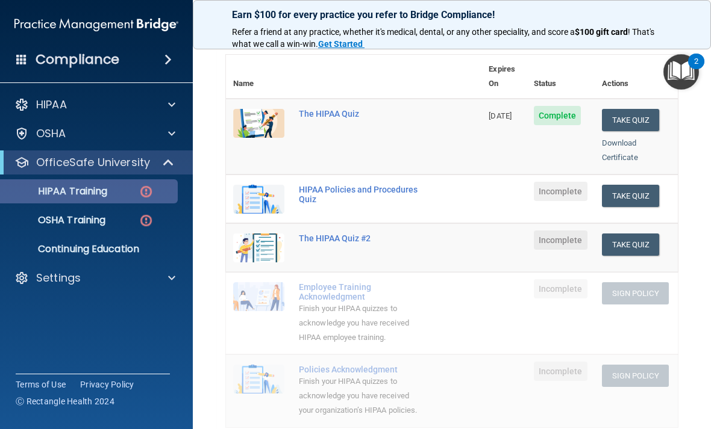
scroll to position [121, 0]
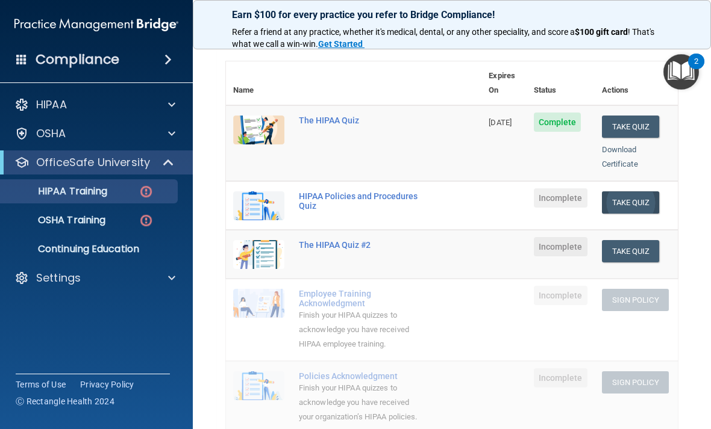
click at [635, 191] on button "Take Quiz" at bounding box center [631, 202] width 58 height 22
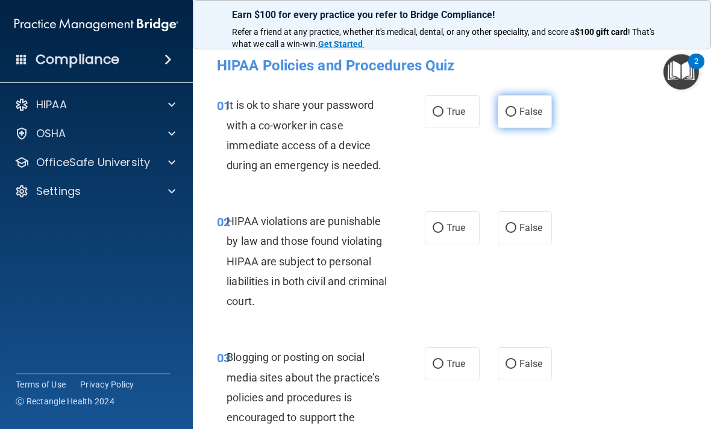
click at [508, 112] on input "False" at bounding box center [510, 112] width 11 height 9
radio input "true"
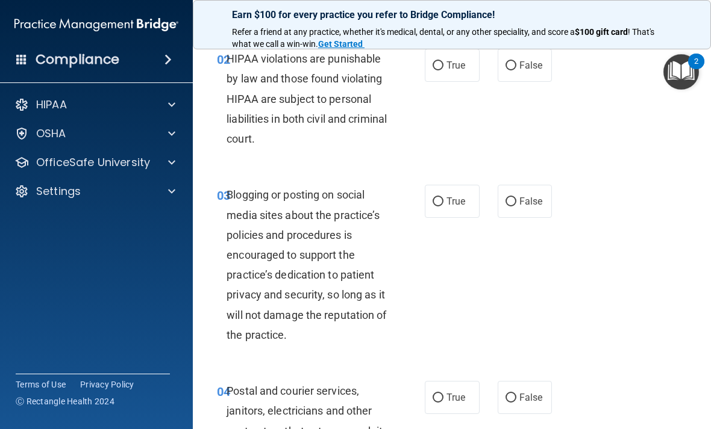
scroll to position [162, 0]
click at [443, 63] on input "True" at bounding box center [437, 66] width 11 height 9
radio input "true"
click at [504, 206] on label "False" at bounding box center [524, 201] width 55 height 33
click at [505, 206] on input "False" at bounding box center [510, 202] width 11 height 9
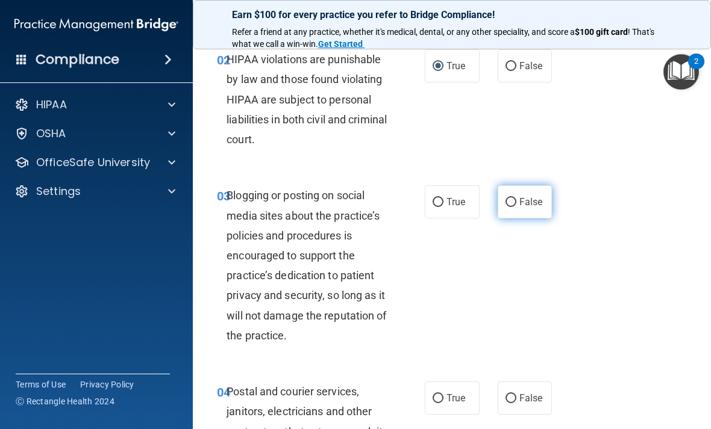
radio input "true"
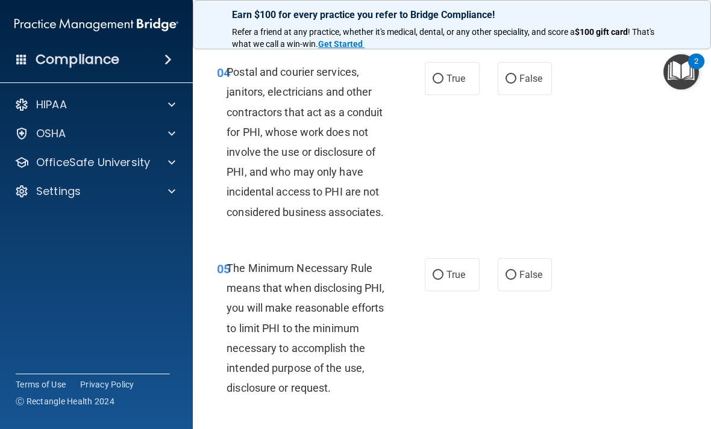
scroll to position [481, 0]
click at [436, 76] on input "True" at bounding box center [437, 79] width 11 height 9
radio input "true"
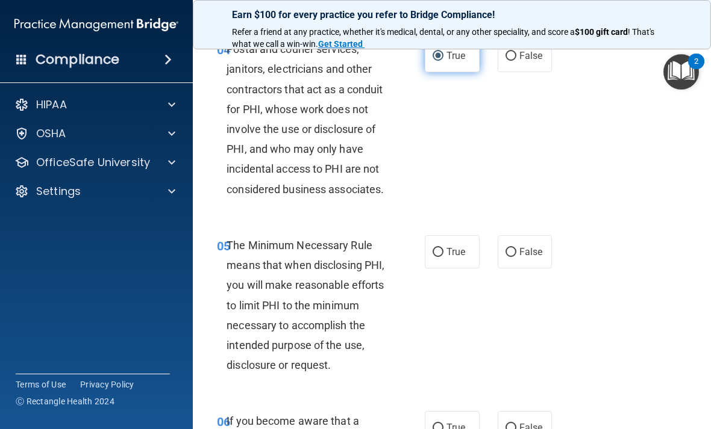
scroll to position [506, 0]
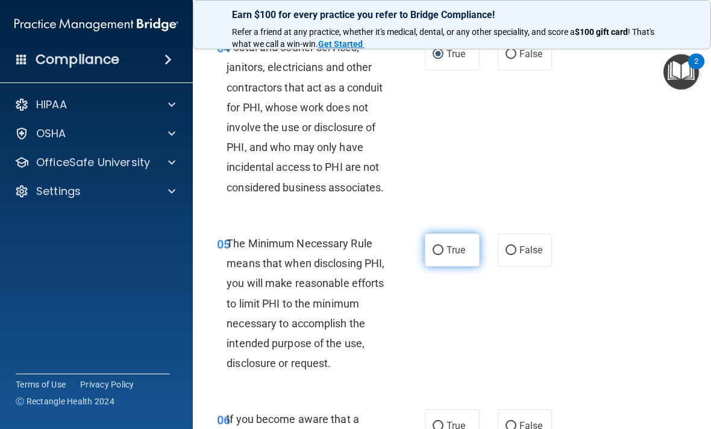
click at [433, 247] on input "True" at bounding box center [437, 250] width 11 height 9
radio input "true"
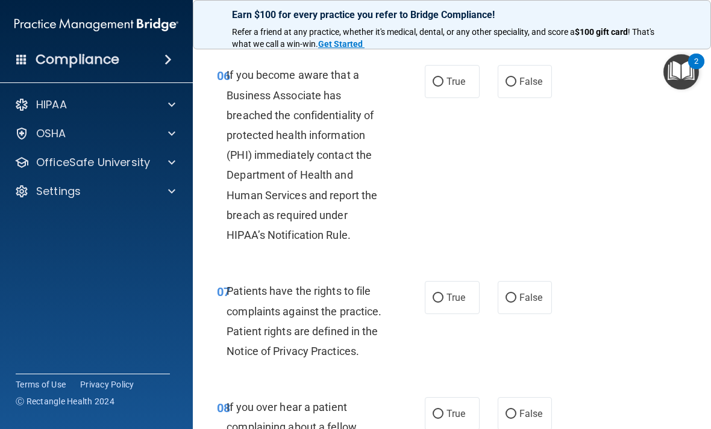
scroll to position [850, 0]
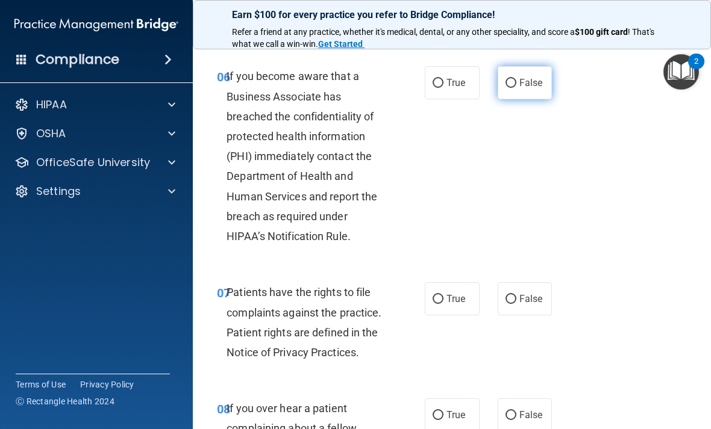
click at [510, 79] on input "False" at bounding box center [510, 83] width 11 height 9
radio input "true"
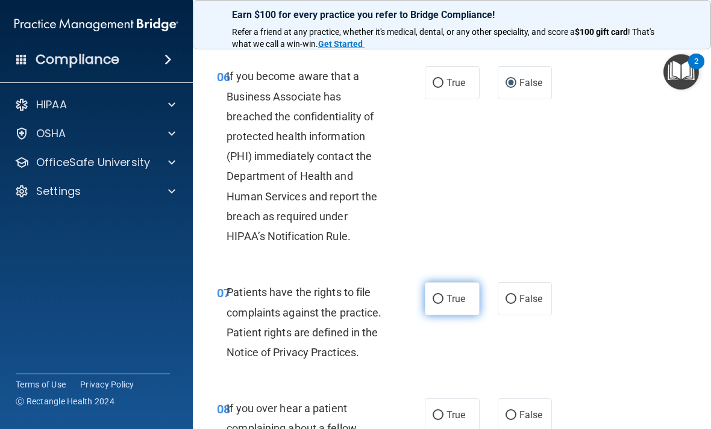
click at [441, 297] on input "True" at bounding box center [437, 299] width 11 height 9
radio input "true"
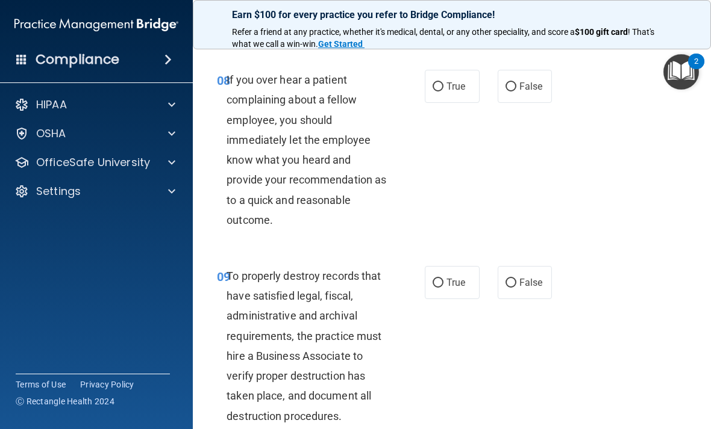
scroll to position [1184, 0]
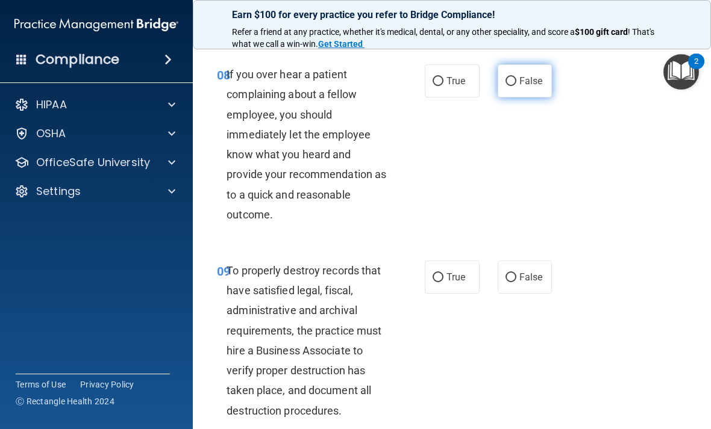
click at [504, 67] on label "False" at bounding box center [524, 80] width 55 height 33
click at [505, 77] on input "False" at bounding box center [510, 81] width 11 height 9
radio input "true"
click at [511, 273] on input "False" at bounding box center [510, 277] width 11 height 9
radio input "true"
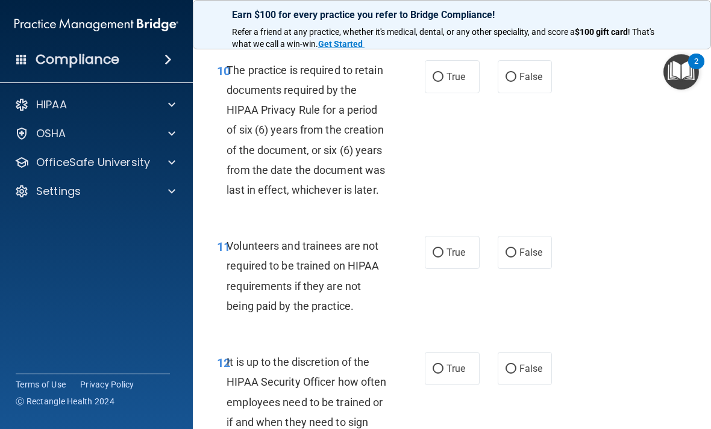
scroll to position [1569, 0]
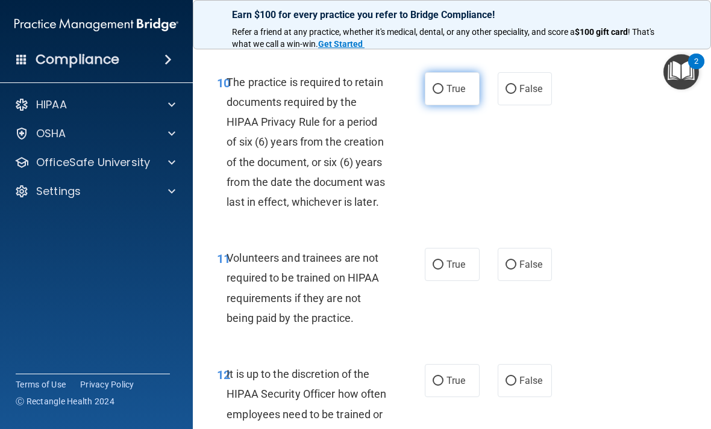
click at [433, 85] on input "True" at bounding box center [437, 89] width 11 height 9
radio input "true"
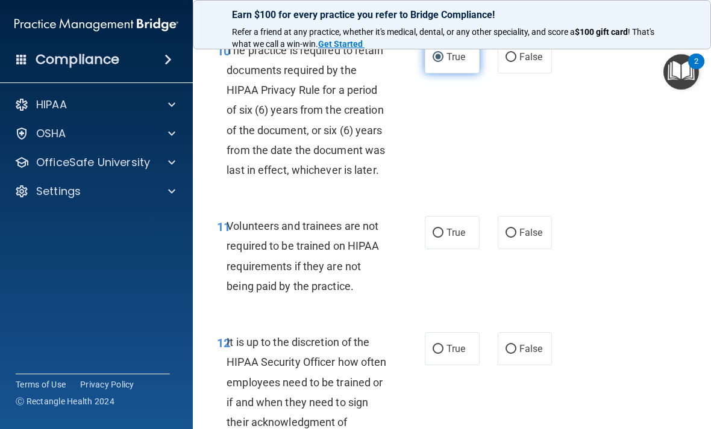
scroll to position [1602, 0]
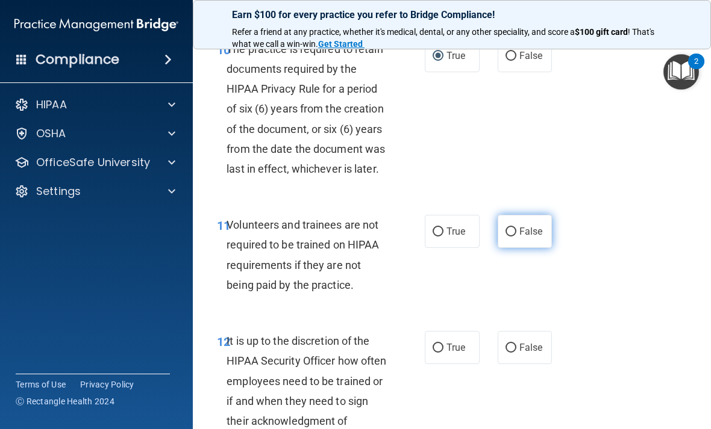
click at [514, 228] on input "False" at bounding box center [510, 232] width 11 height 9
radio input "true"
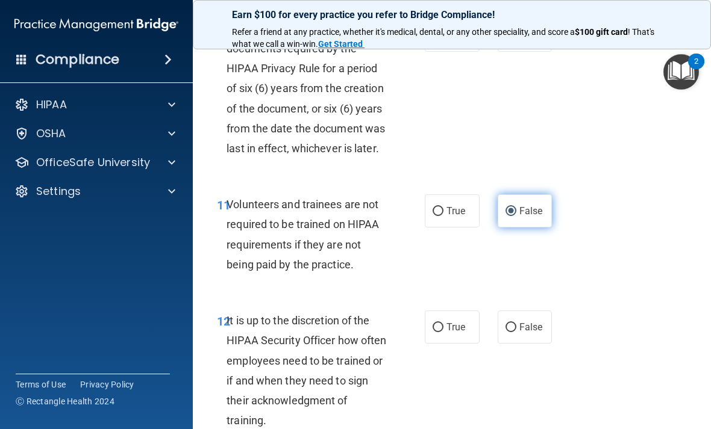
scroll to position [1623, 0]
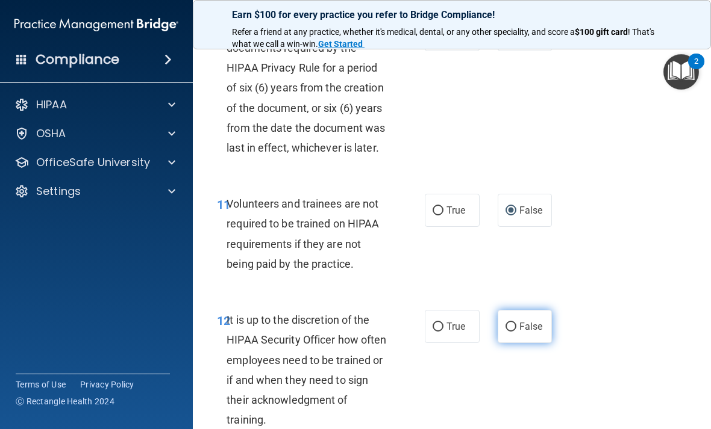
click at [514, 323] on input "False" at bounding box center [510, 327] width 11 height 9
radio input "true"
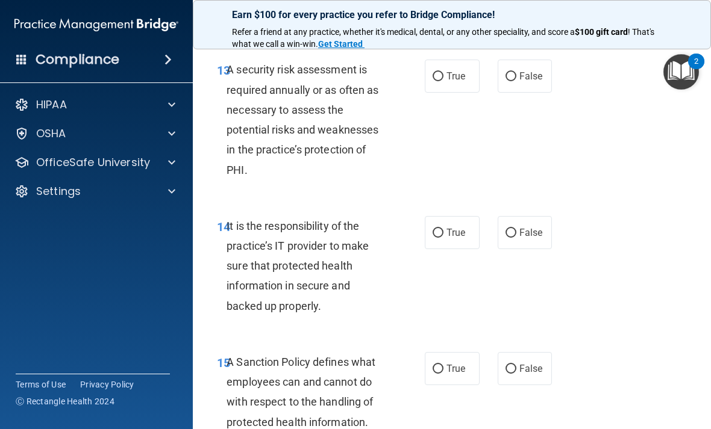
scroll to position [2032, 0]
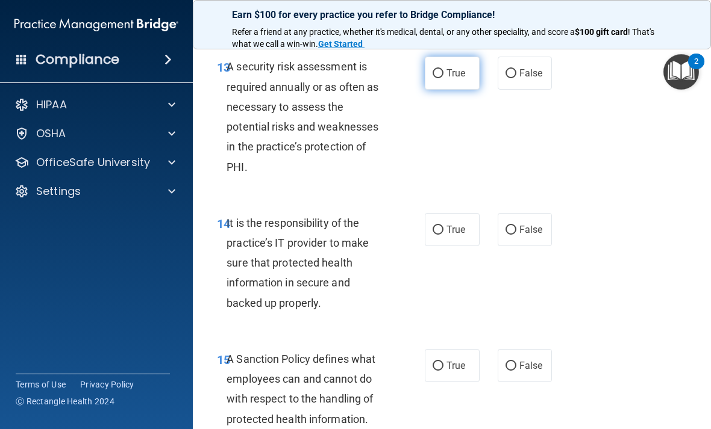
click at [444, 60] on label "True" at bounding box center [452, 73] width 55 height 33
click at [443, 69] on input "True" at bounding box center [437, 73] width 11 height 9
radio input "true"
click at [519, 224] on span "False" at bounding box center [530, 229] width 23 height 11
click at [516, 226] on input "False" at bounding box center [510, 230] width 11 height 9
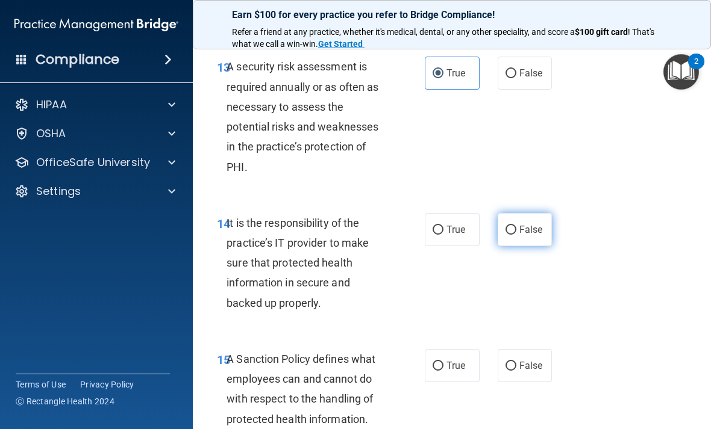
radio input "true"
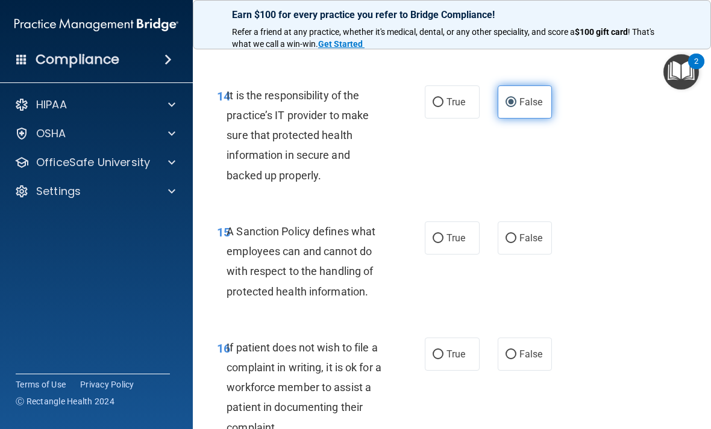
scroll to position [2169, 0]
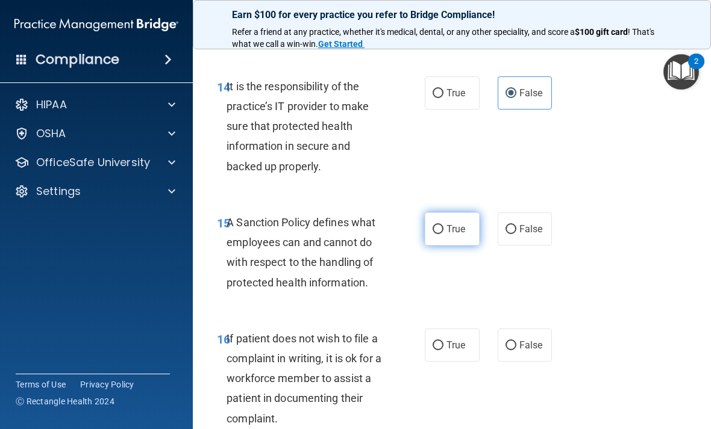
click at [446, 214] on label "True" at bounding box center [452, 229] width 55 height 33
click at [443, 225] on input "True" at bounding box center [437, 229] width 11 height 9
radio input "true"
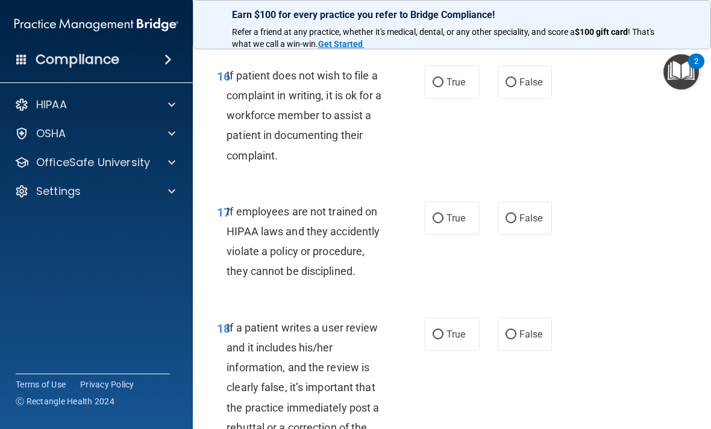
scroll to position [2433, 0]
click at [439, 78] on input "True" at bounding box center [437, 82] width 11 height 9
radio input "true"
click at [514, 214] on input "False" at bounding box center [510, 218] width 11 height 9
radio input "true"
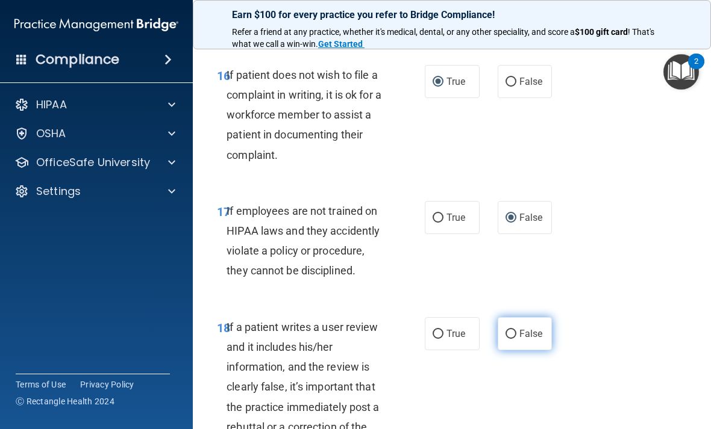
click at [514, 330] on input "False" at bounding box center [510, 334] width 11 height 9
radio input "true"
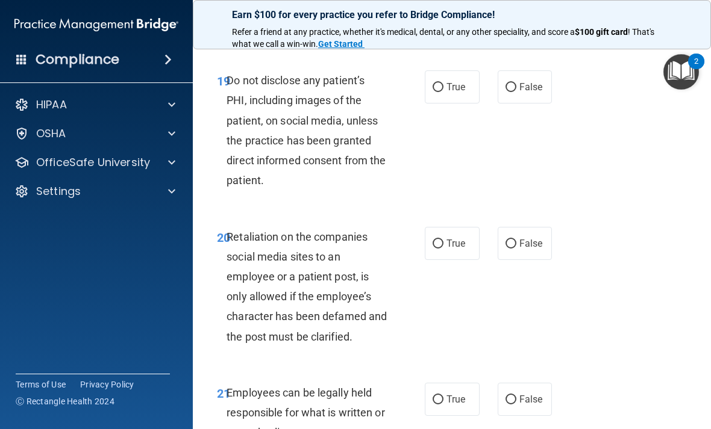
scroll to position [2855, 0]
click at [445, 71] on label "True" at bounding box center [452, 87] width 55 height 33
click at [443, 84] on input "True" at bounding box center [437, 88] width 11 height 9
radio input "true"
click at [511, 240] on input "False" at bounding box center [510, 244] width 11 height 9
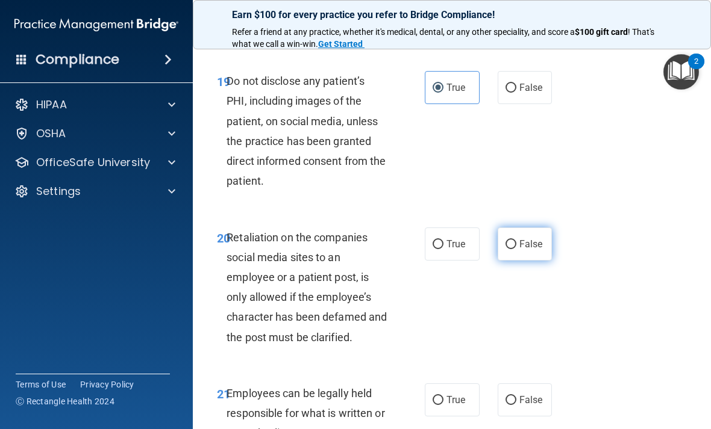
radio input "true"
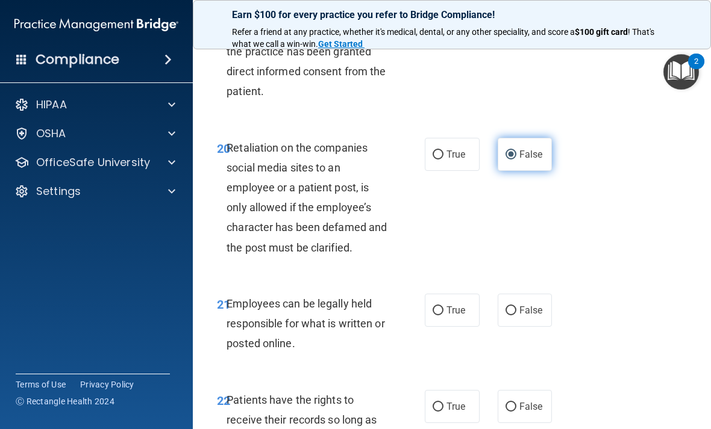
scroll to position [2948, 0]
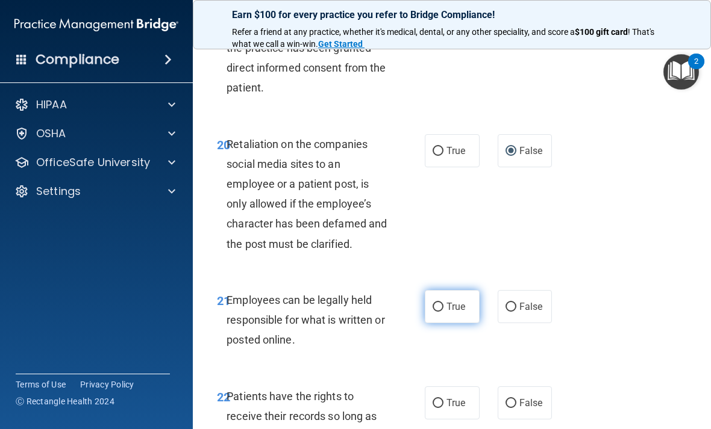
click at [443, 303] on input "True" at bounding box center [437, 307] width 11 height 9
radio input "true"
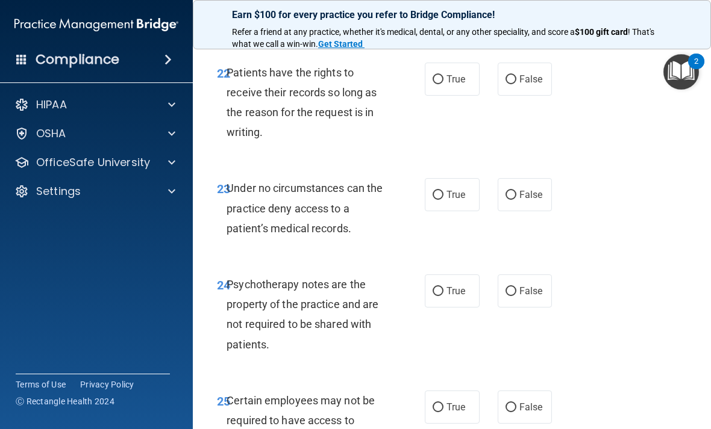
scroll to position [3273, 0]
click at [614, 209] on div "23 Under no circumstances can the practice deny access to a patient’s medical r…" at bounding box center [452, 211] width 488 height 96
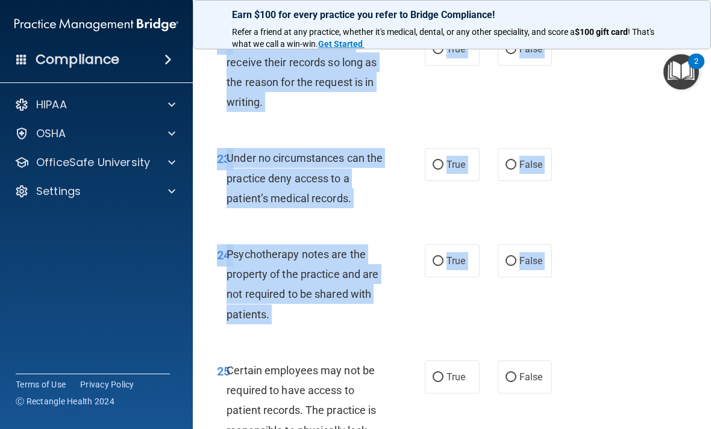
scroll to position [3311, 0]
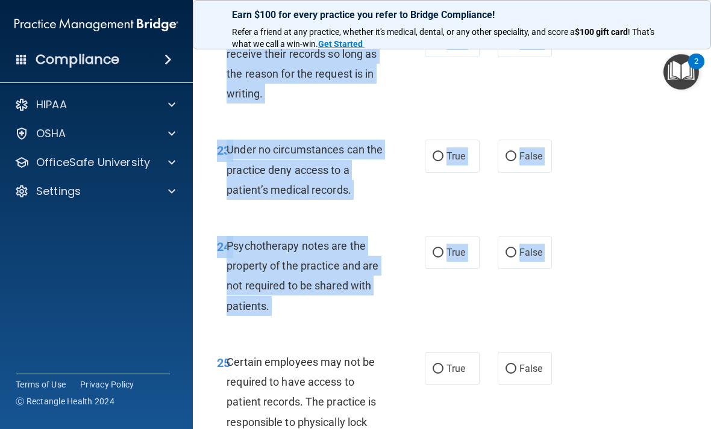
copy div "22 Patients have the rights to receive their records so long as the reason for …"
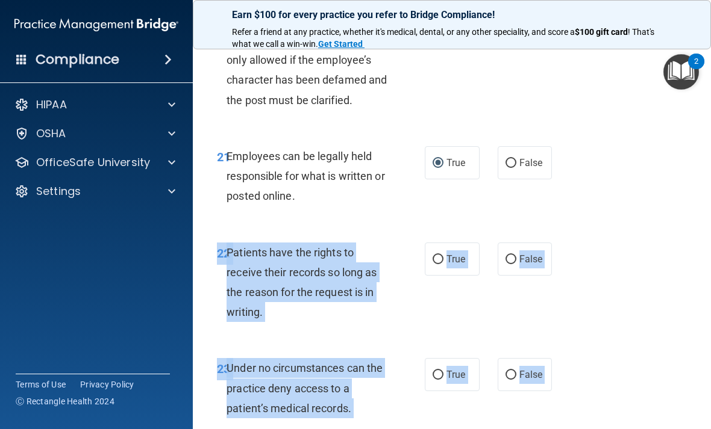
scroll to position [3088, 0]
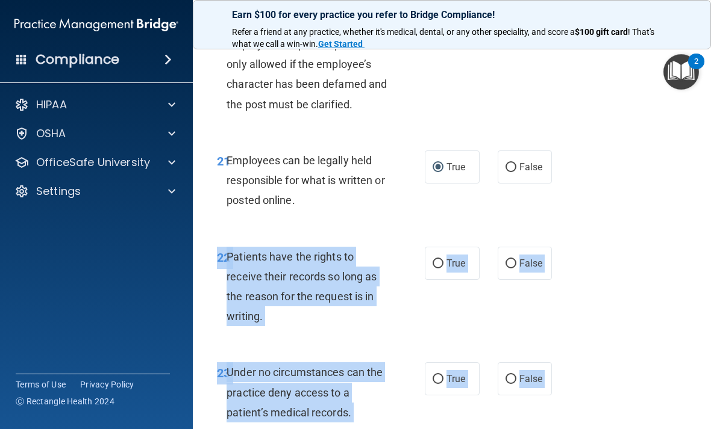
click at [627, 238] on div "22 Patients have the rights to receive their records so long as the reason for …" at bounding box center [452, 290] width 488 height 116
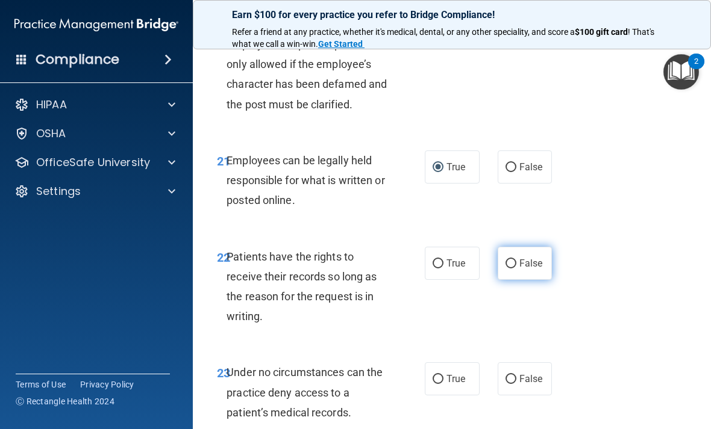
click at [508, 260] on input "False" at bounding box center [510, 264] width 11 height 9
radio input "true"
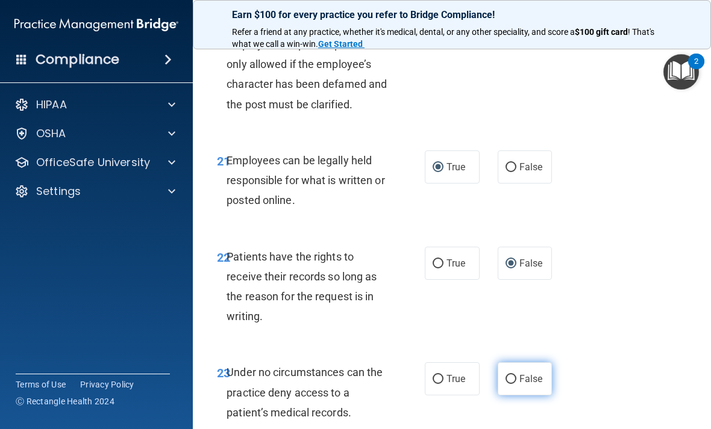
click at [511, 375] on input "False" at bounding box center [510, 379] width 11 height 9
radio input "true"
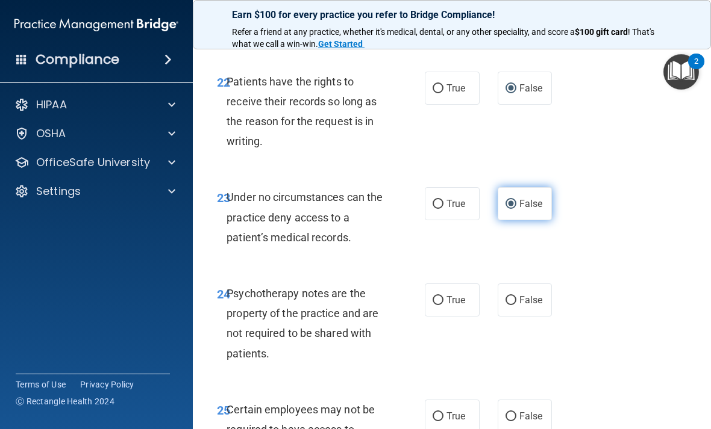
scroll to position [3264, 0]
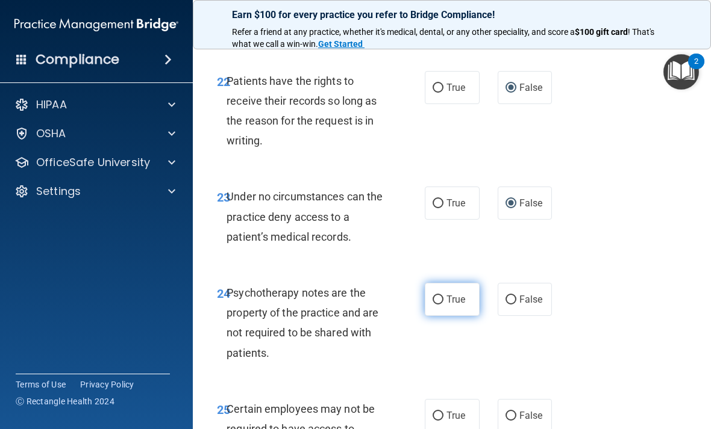
click at [447, 294] on span "True" at bounding box center [455, 299] width 19 height 11
click at [443, 296] on input "True" at bounding box center [437, 300] width 11 height 9
radio input "true"
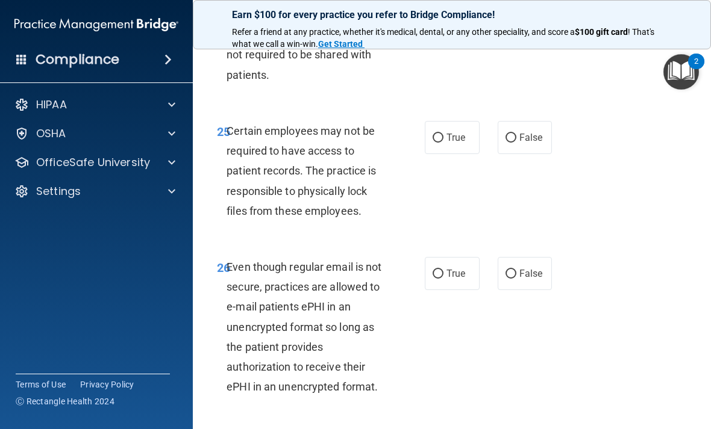
scroll to position [3543, 0]
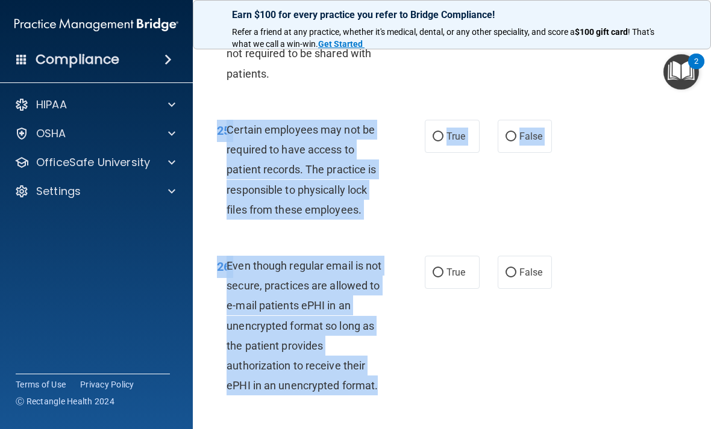
copy div "25 Certain employees may not be required to have access to patient records. The…"
click at [621, 202] on div "25 Certain employees may not be required to have access to patient records. The…" at bounding box center [452, 173] width 488 height 136
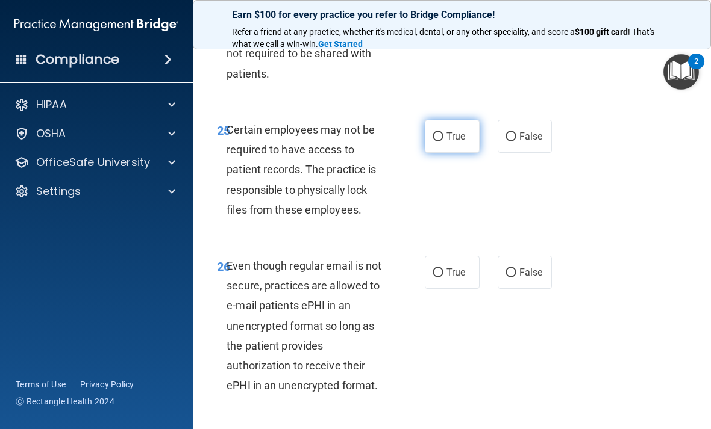
click at [437, 120] on label "True" at bounding box center [452, 136] width 55 height 33
click at [437, 132] on input "True" at bounding box center [437, 136] width 11 height 9
radio input "true"
click at [437, 269] on input "True" at bounding box center [437, 273] width 11 height 9
radio input "true"
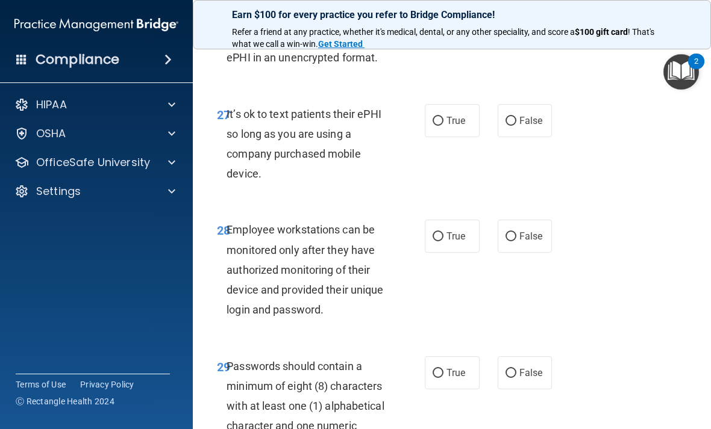
scroll to position [3872, 0]
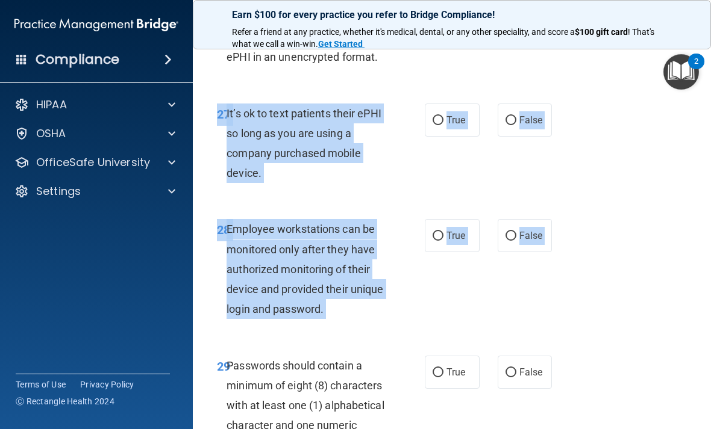
click at [633, 160] on div "27 It’s ok to text patients their ePHI so long as you are using a company purch…" at bounding box center [452, 147] width 488 height 116
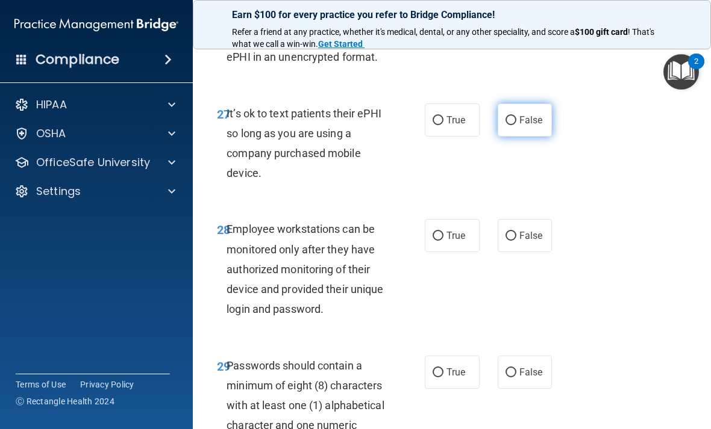
click at [508, 116] on input "False" at bounding box center [510, 120] width 11 height 9
radio input "true"
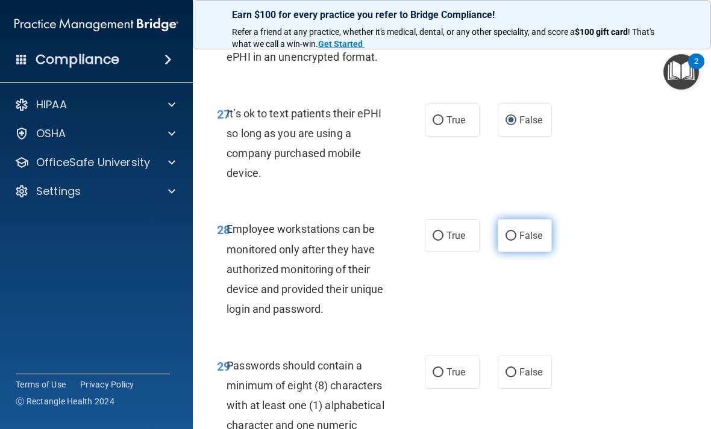
click at [509, 226] on label "False" at bounding box center [524, 235] width 55 height 33
click at [509, 232] on input "False" at bounding box center [510, 236] width 11 height 9
radio input "true"
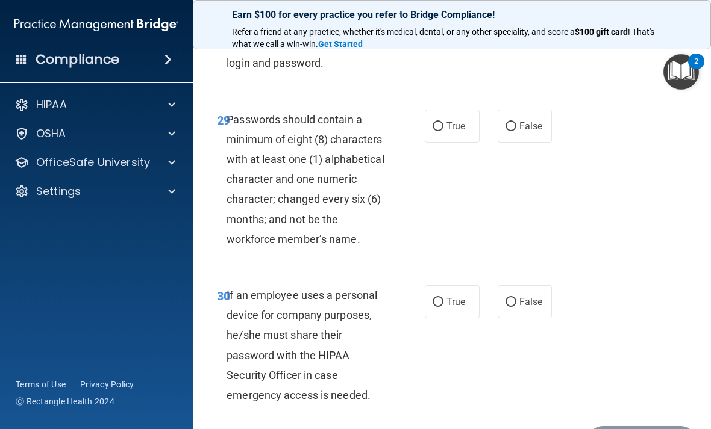
scroll to position [4128, 0]
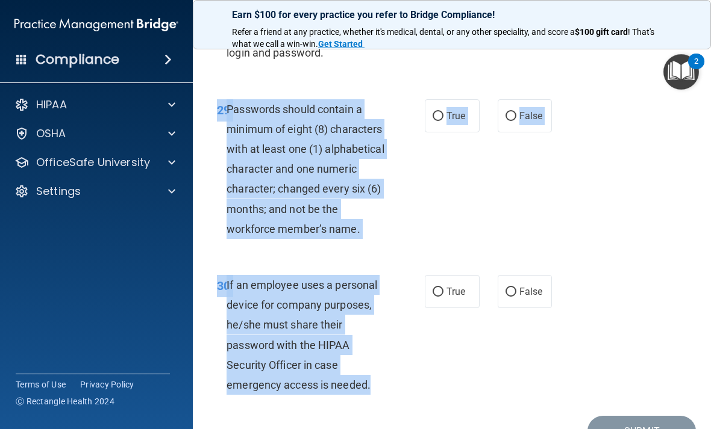
copy div "29 Passwords should contain a minimum of eight (8) characters with at least one…"
click at [618, 169] on div "29 Passwords should contain a minimum of eight (8) characters with at least one…" at bounding box center [452, 172] width 488 height 176
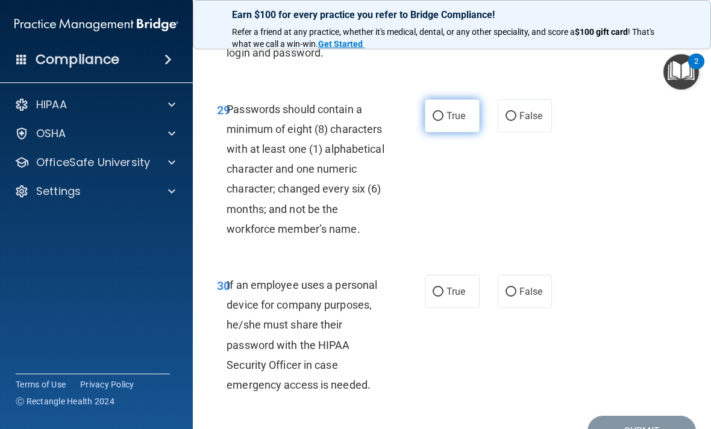
click at [435, 99] on label "True" at bounding box center [452, 115] width 55 height 33
click at [435, 112] on input "True" at bounding box center [437, 116] width 11 height 9
radio input "true"
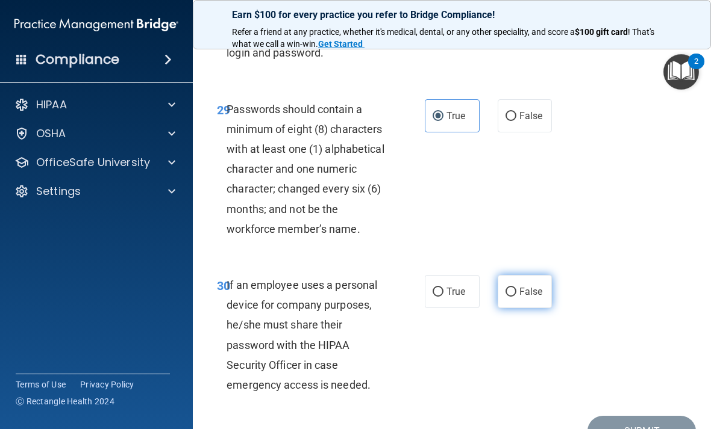
click at [506, 288] on input "False" at bounding box center [510, 292] width 11 height 9
radio input "true"
click at [647, 416] on button "Submit" at bounding box center [641, 431] width 108 height 31
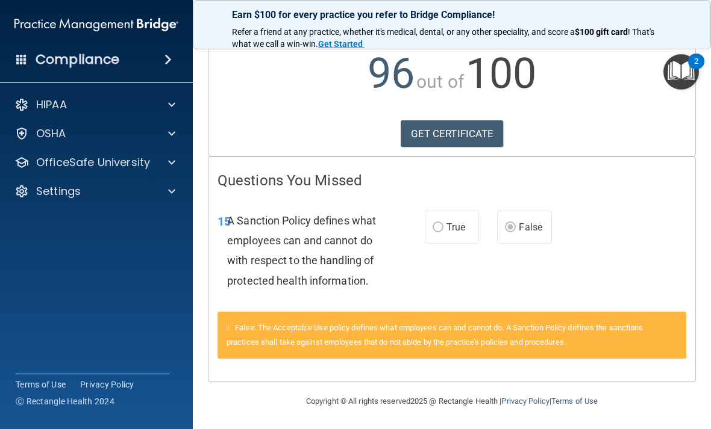
scroll to position [142, 0]
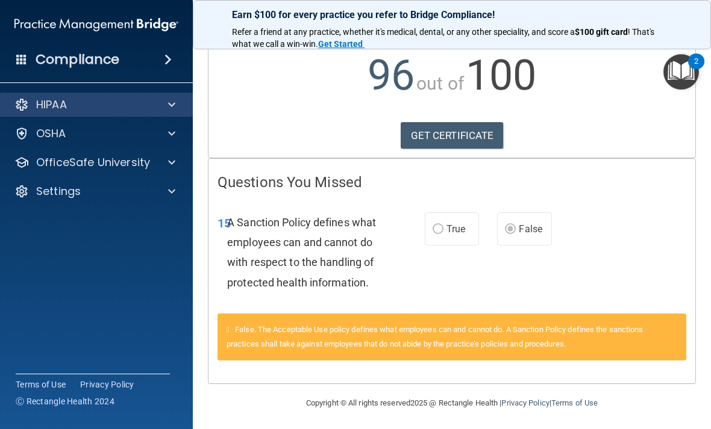
click at [167, 102] on div at bounding box center [170, 105] width 30 height 14
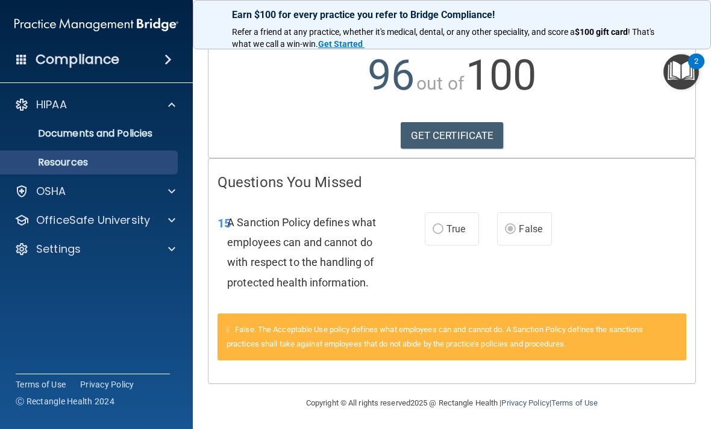
click at [116, 162] on p "Resources" at bounding box center [90, 163] width 164 height 12
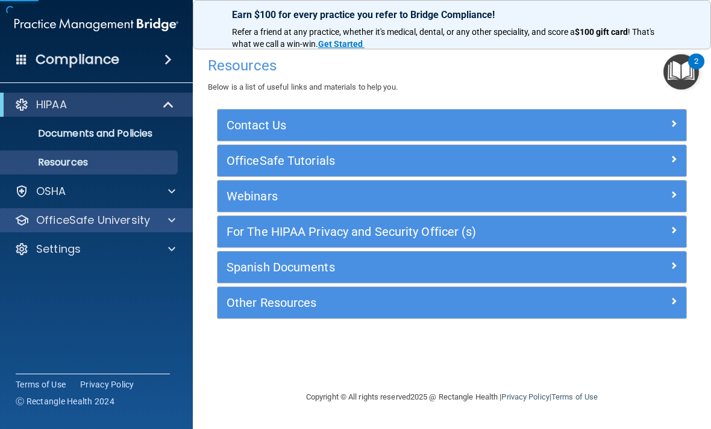
click at [130, 224] on p "OfficeSafe University" at bounding box center [93, 220] width 114 height 14
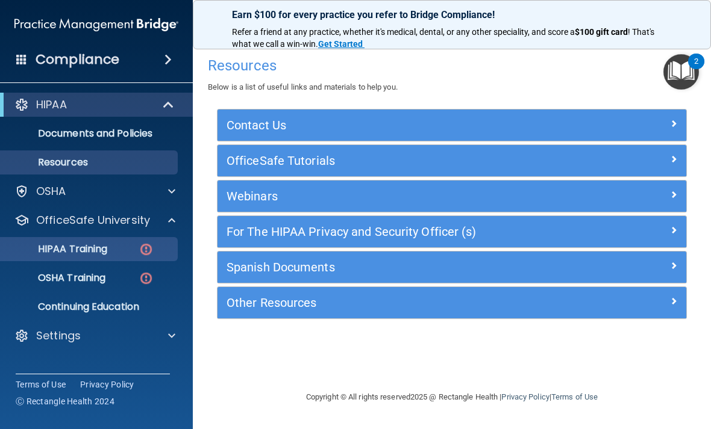
click at [135, 252] on div "HIPAA Training" at bounding box center [90, 249] width 164 height 12
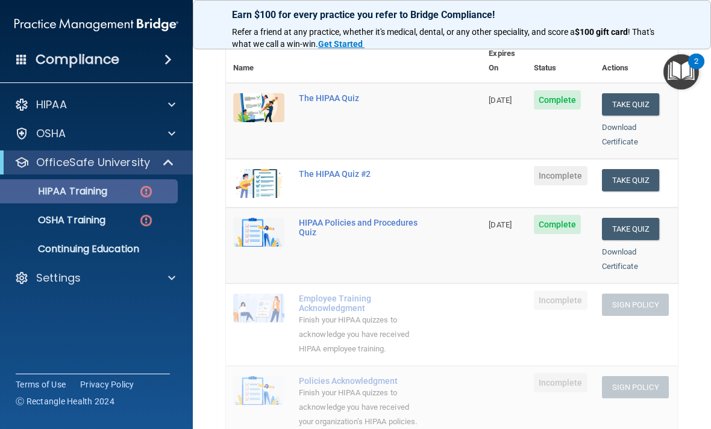
scroll to position [145, 0]
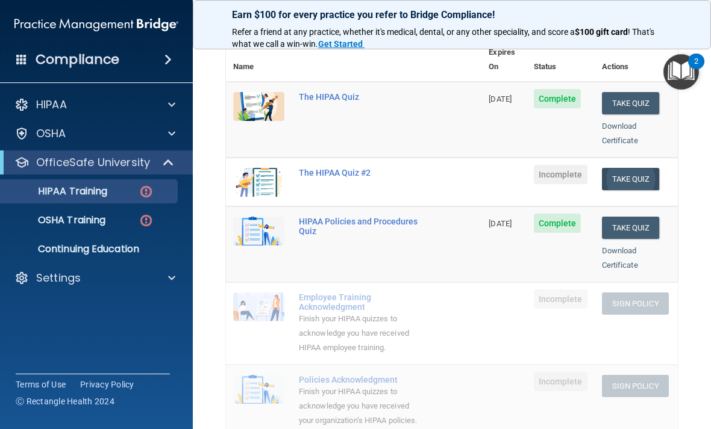
click at [642, 168] on button "Take Quiz" at bounding box center [631, 179] width 58 height 22
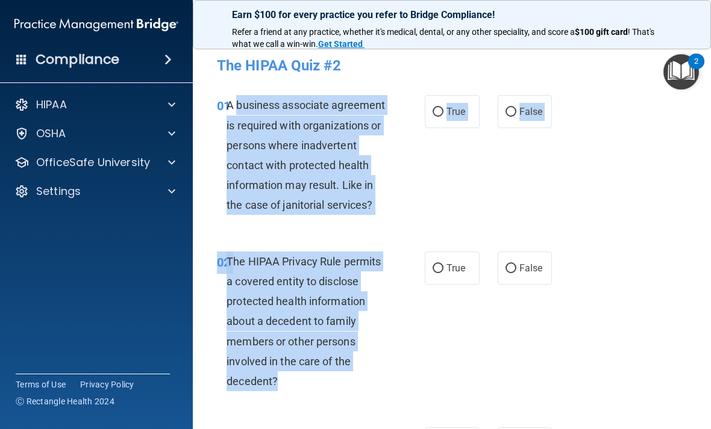
click at [618, 166] on div "01 A business associate agreement is required with organizations or persons whe…" at bounding box center [452, 158] width 488 height 156
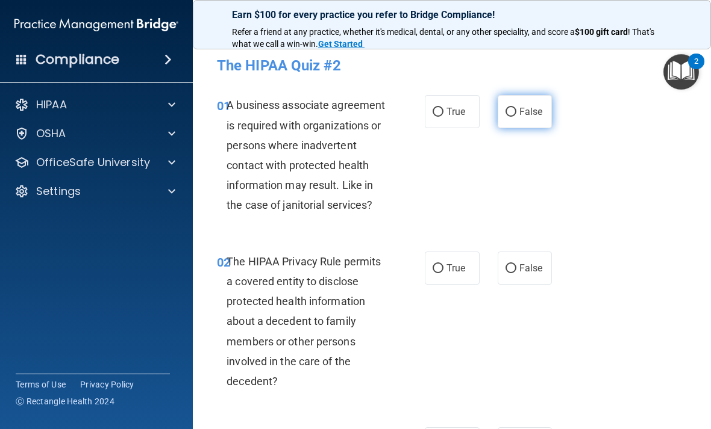
click at [511, 110] on input "False" at bounding box center [510, 112] width 11 height 9
radio input "true"
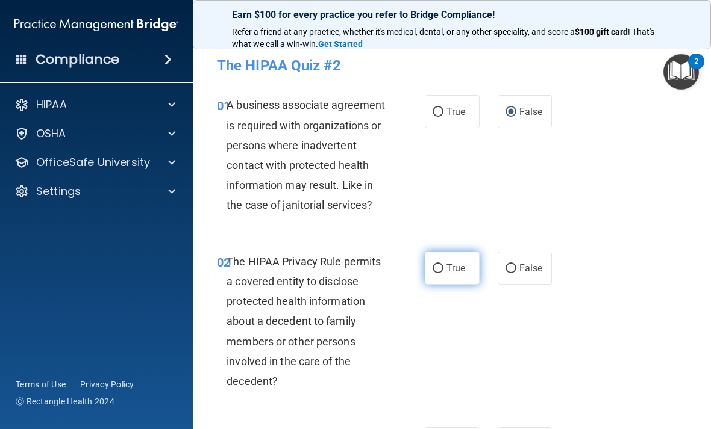
click at [440, 270] on input "True" at bounding box center [437, 268] width 11 height 9
radio input "true"
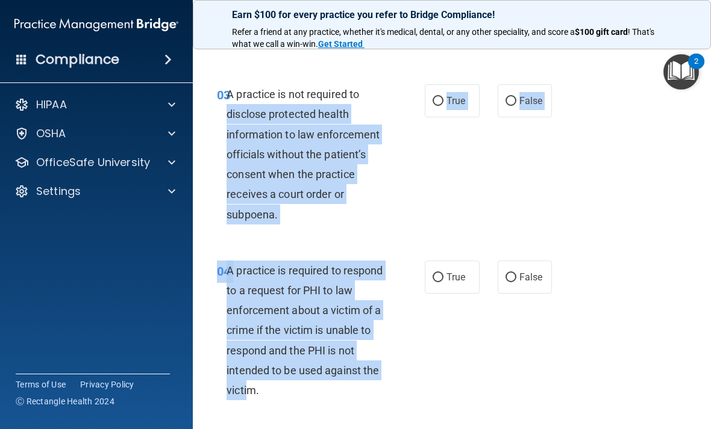
scroll to position [347, 0]
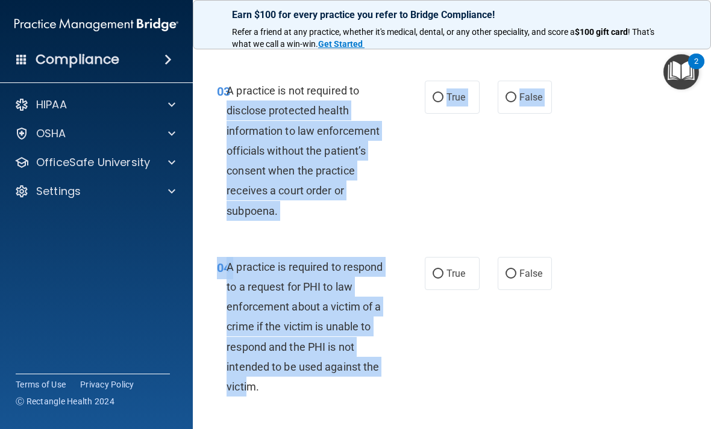
click at [611, 143] on div "03 A practice is not required to disclose protected health information to law e…" at bounding box center [452, 154] width 488 height 176
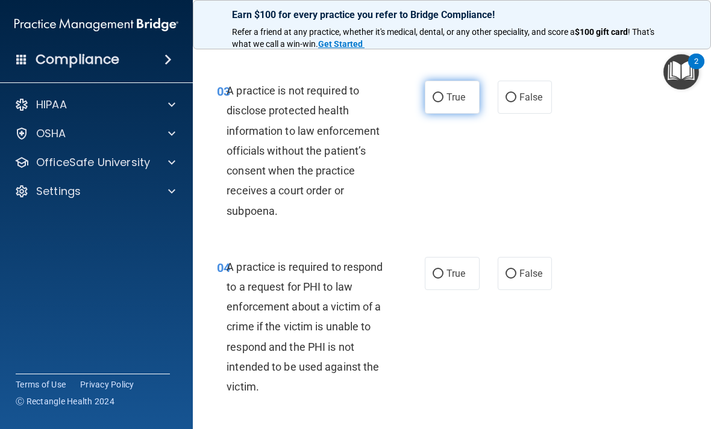
click at [433, 93] on input "True" at bounding box center [437, 97] width 11 height 9
radio input "true"
click at [436, 270] on input "True" at bounding box center [437, 274] width 11 height 9
radio input "true"
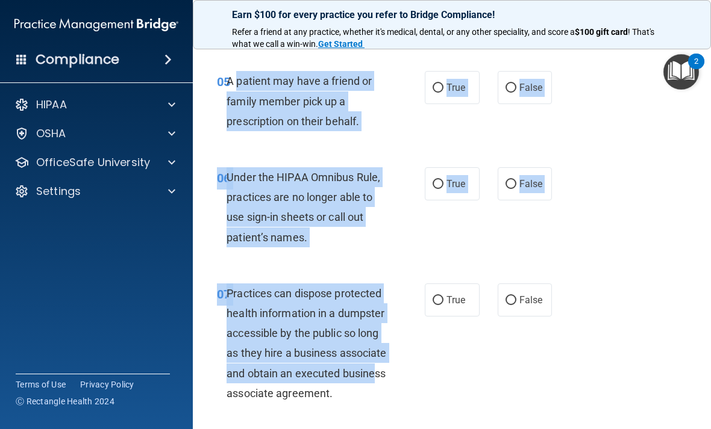
scroll to position [713, 0]
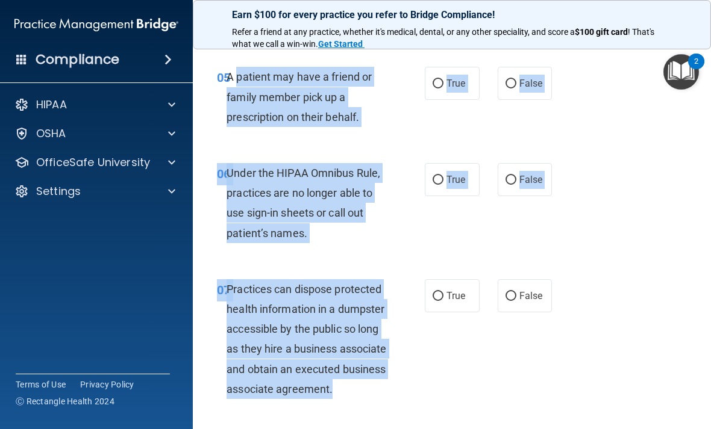
click at [628, 143] on div "05 A patient may have a friend or family member pick up a prescription on their…" at bounding box center [452, 100] width 488 height 96
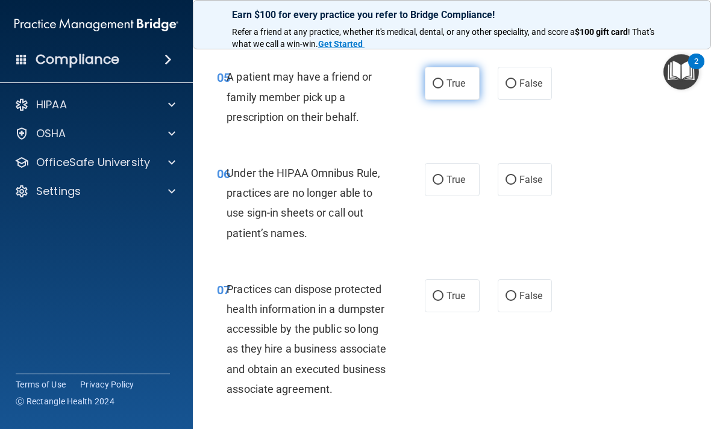
click at [434, 79] on input "True" at bounding box center [437, 83] width 11 height 9
radio input "true"
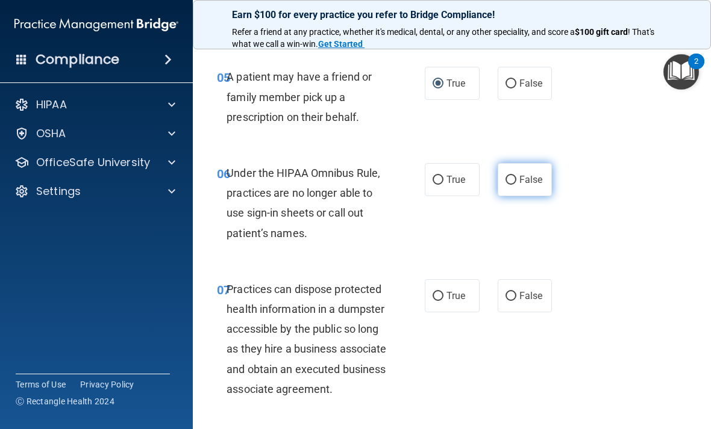
click at [511, 176] on input "False" at bounding box center [510, 180] width 11 height 9
radio input "true"
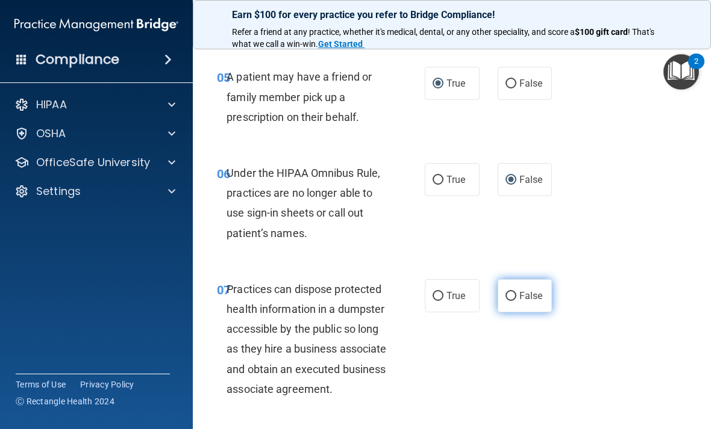
click at [511, 294] on input "False" at bounding box center [510, 296] width 11 height 9
radio input "true"
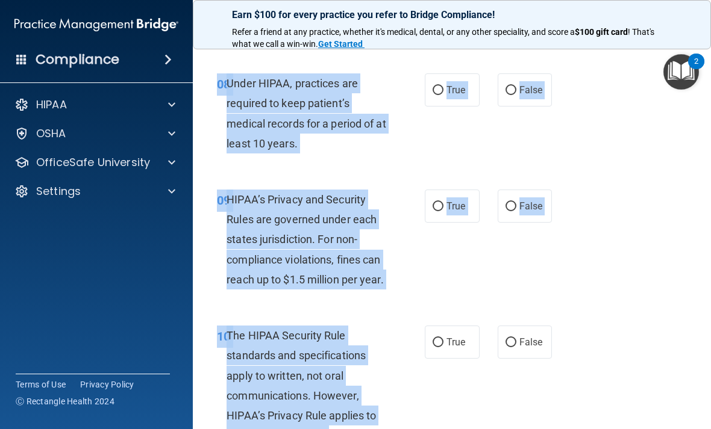
scroll to position [1072, 0]
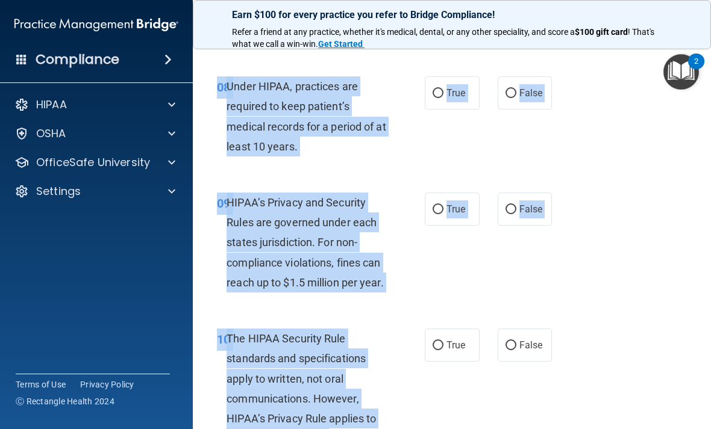
click at [602, 169] on div "08 Under HIPAA, practices are required to keep patient’s medical records for a …" at bounding box center [452, 119] width 488 height 116
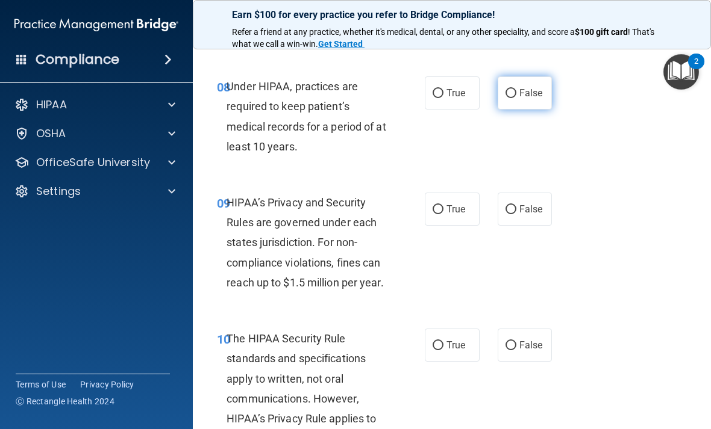
click at [512, 98] on input "False" at bounding box center [510, 93] width 11 height 9
radio input "true"
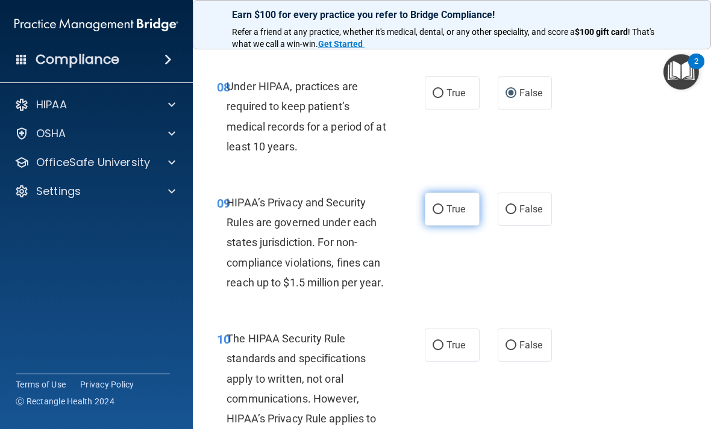
click at [440, 214] on input "True" at bounding box center [437, 209] width 11 height 9
radio input "true"
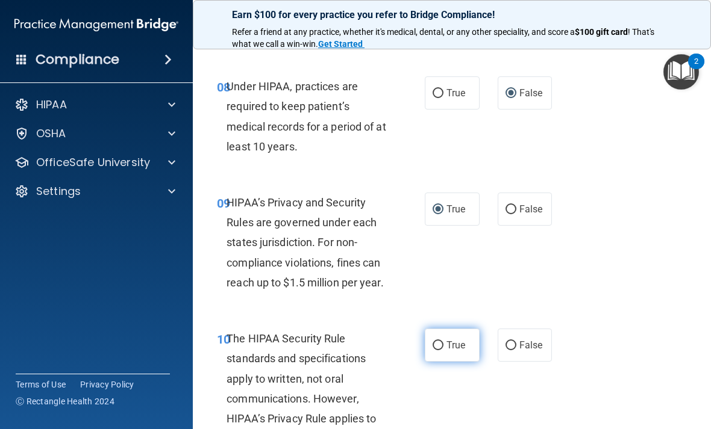
click at [435, 350] on input "True" at bounding box center [437, 345] width 11 height 9
radio input "true"
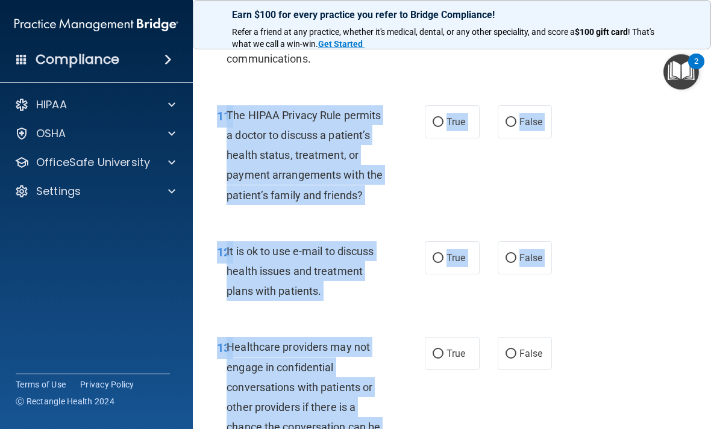
scroll to position [1465, 0]
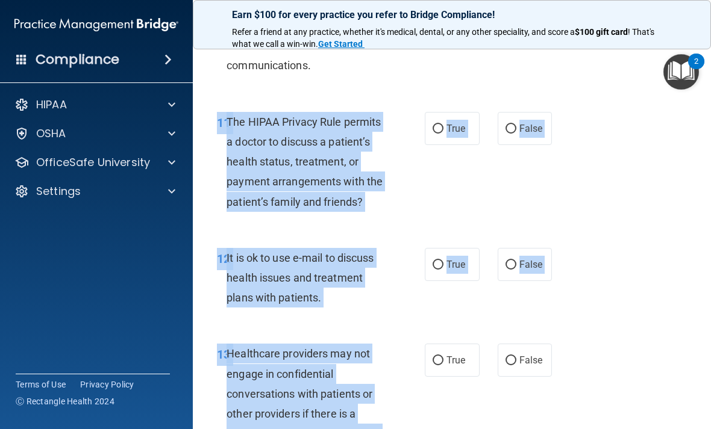
click at [617, 151] on div "11 The HIPAA Privacy Rule permits a doctor to discuss a patient’s health status…" at bounding box center [452, 165] width 488 height 136
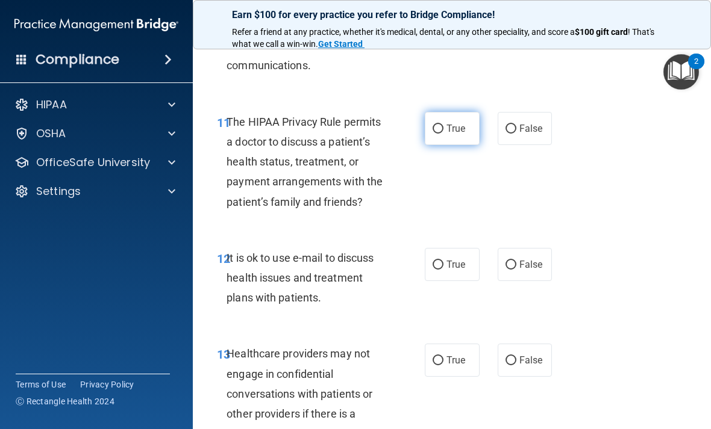
click at [438, 134] on input "True" at bounding box center [437, 129] width 11 height 9
radio input "true"
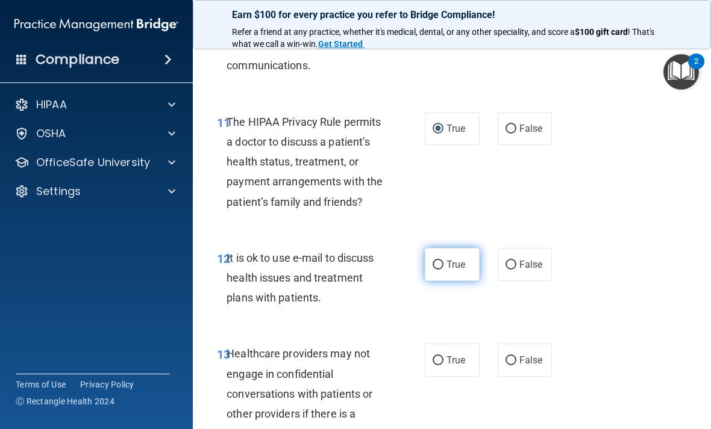
click at [441, 270] on input "True" at bounding box center [437, 265] width 11 height 9
radio input "true"
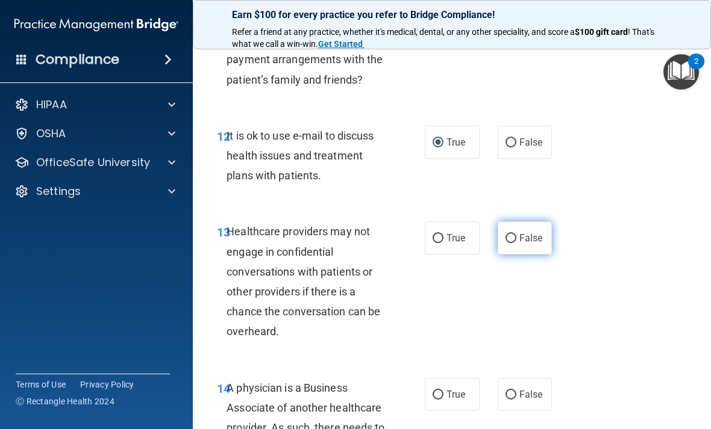
click at [510, 243] on input "False" at bounding box center [510, 238] width 11 height 9
radio input "true"
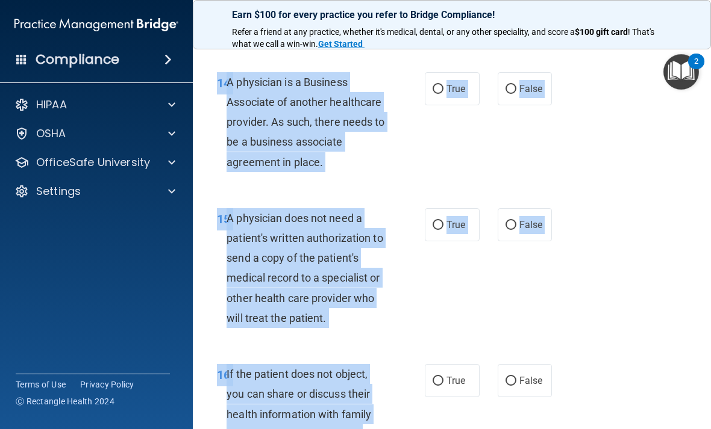
scroll to position [1891, 0]
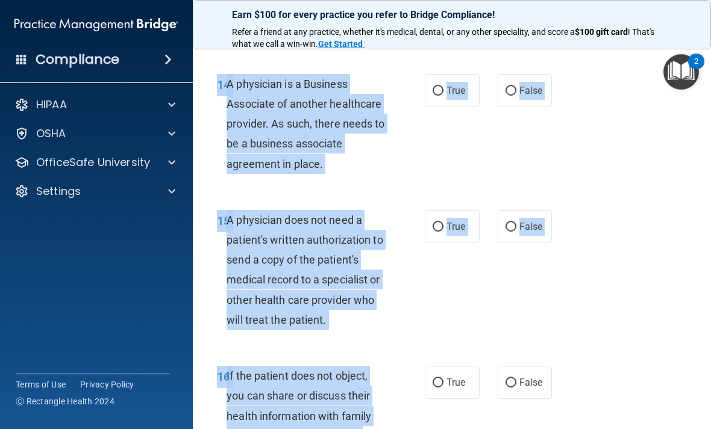
click at [593, 129] on div "14 A physician is a Business Associate of another healthcare provider. As such,…" at bounding box center [452, 127] width 488 height 136
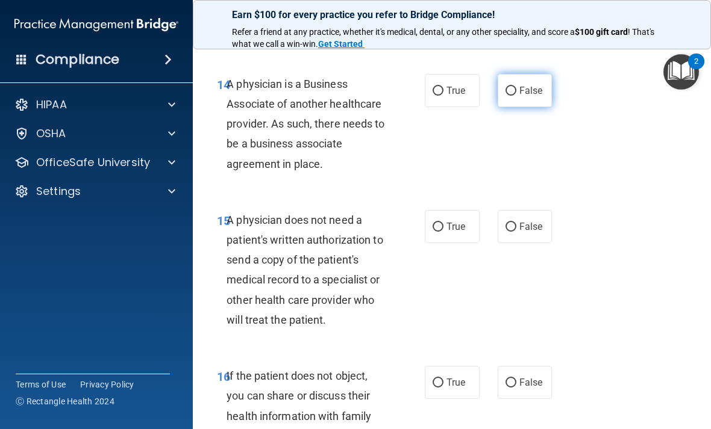
click at [506, 96] on input "False" at bounding box center [510, 91] width 11 height 9
radio input "true"
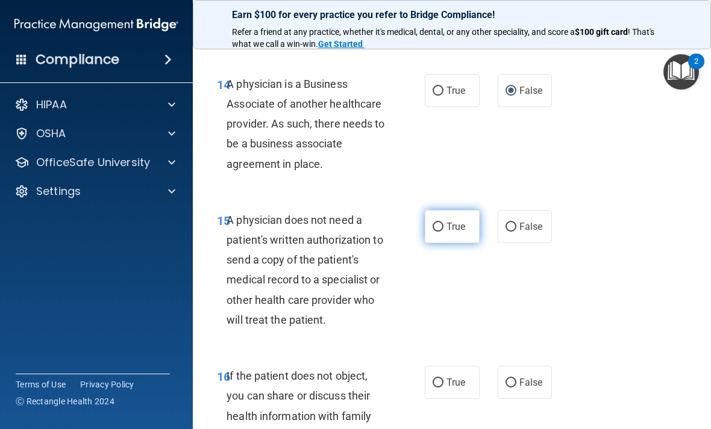
click at [436, 232] on input "True" at bounding box center [437, 227] width 11 height 9
radio input "true"
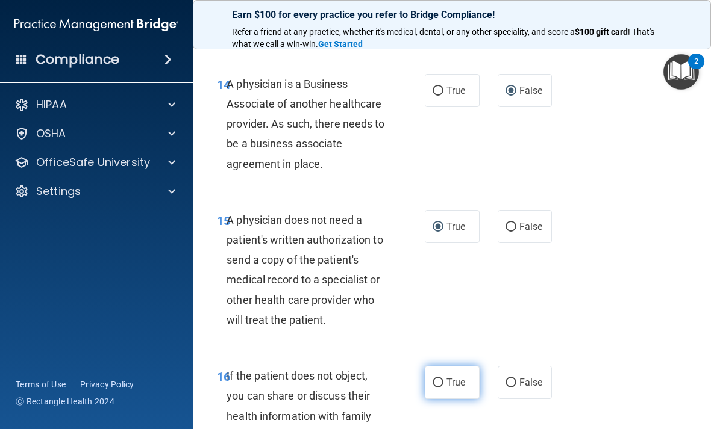
click at [440, 388] on input "True" at bounding box center [437, 383] width 11 height 9
radio input "true"
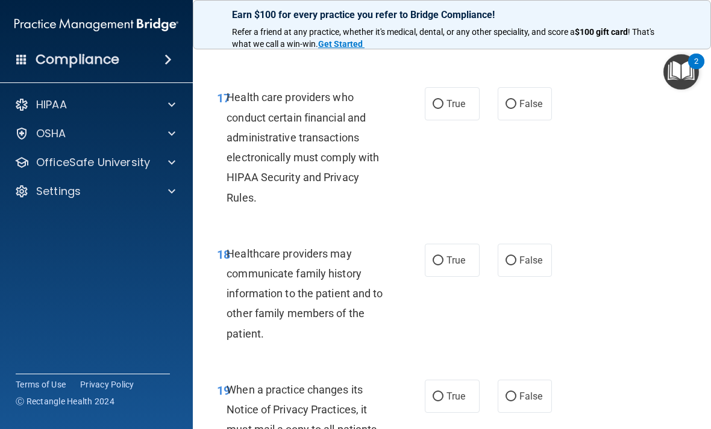
scroll to position [2321, 0]
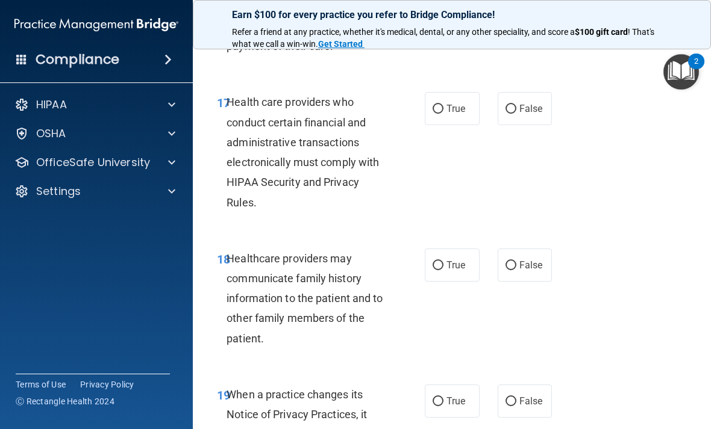
click at [619, 159] on div "17 Health care providers who conduct certain financial and administrative trans…" at bounding box center [452, 155] width 488 height 156
click at [432, 114] on input "True" at bounding box center [437, 109] width 11 height 9
radio input "true"
click at [432, 282] on label "True" at bounding box center [452, 265] width 55 height 33
click at [432, 270] on input "True" at bounding box center [437, 265] width 11 height 9
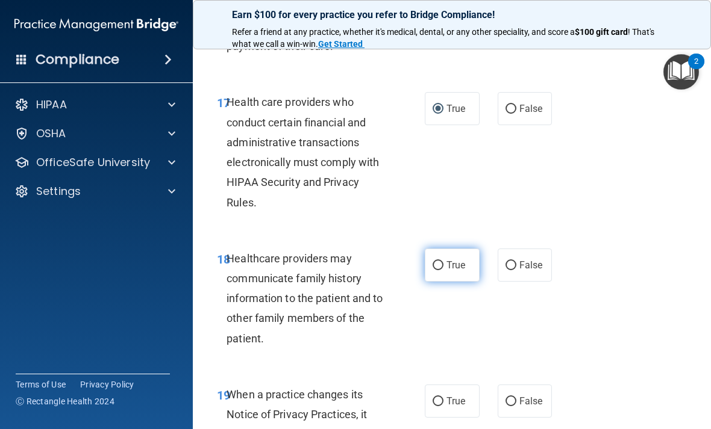
radio input "true"
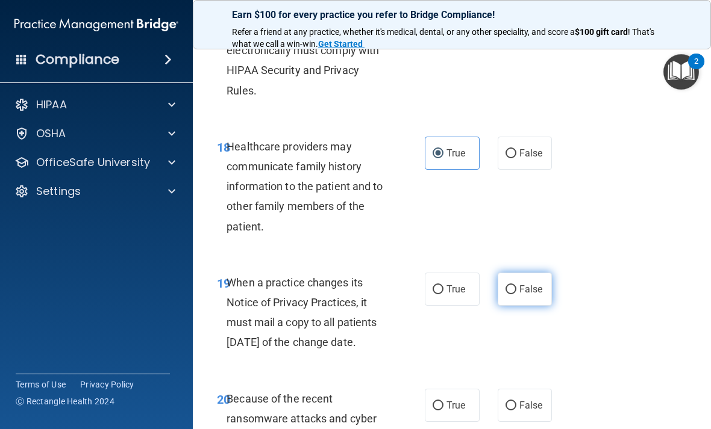
click at [508, 294] on input "False" at bounding box center [510, 289] width 11 height 9
radio input "true"
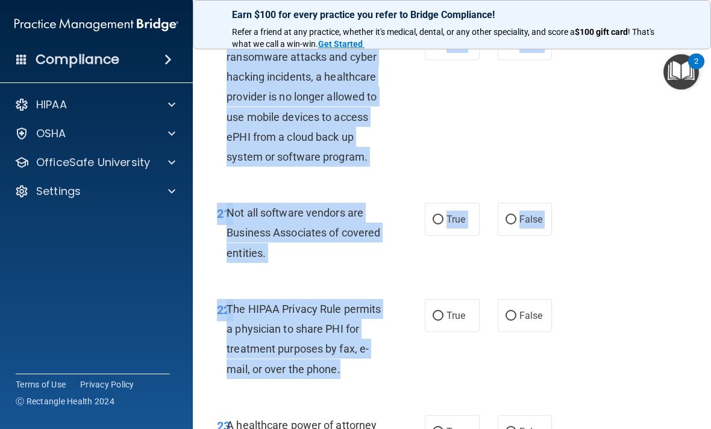
scroll to position [2796, 0]
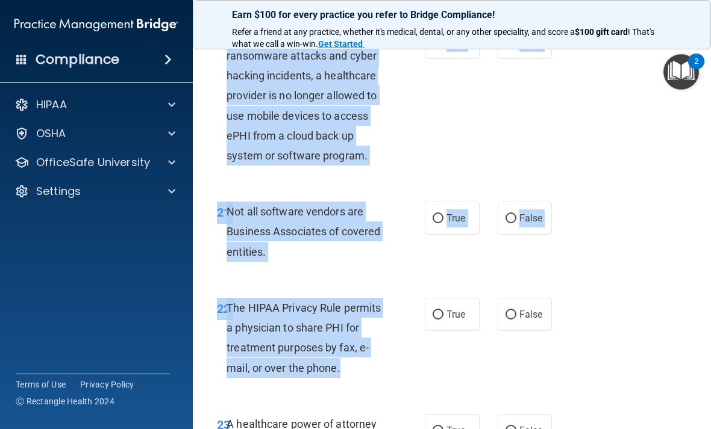
click at [606, 122] on div "20 Because of the recent ransomware attacks and cyber hacking incidents, a heal…" at bounding box center [452, 99] width 488 height 176
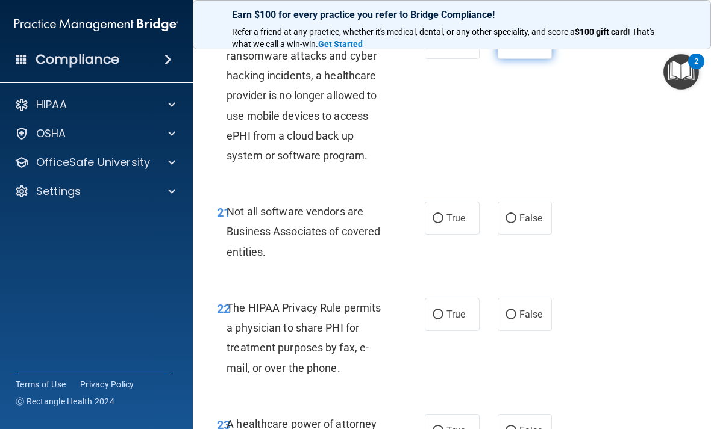
click at [513, 48] on input "False" at bounding box center [510, 43] width 11 height 9
radio input "true"
click at [441, 223] on input "True" at bounding box center [437, 218] width 11 height 9
radio input "true"
click at [442, 320] on input "True" at bounding box center [437, 315] width 11 height 9
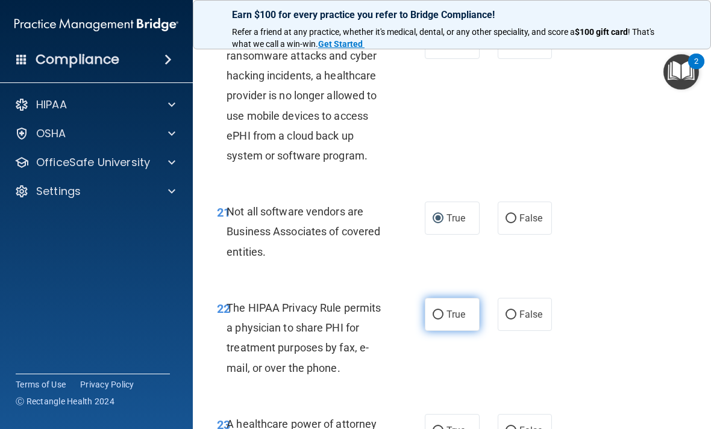
radio input "true"
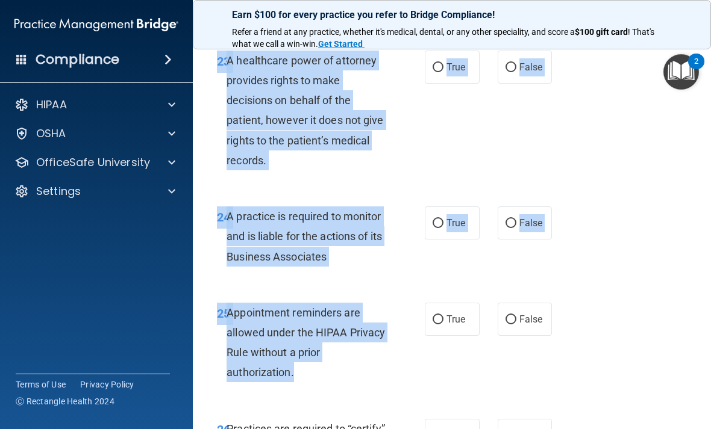
scroll to position [3161, 0]
click at [621, 129] on div "23 A healthcare power of attorney provides rights to make decisions on behalf o…" at bounding box center [452, 113] width 488 height 156
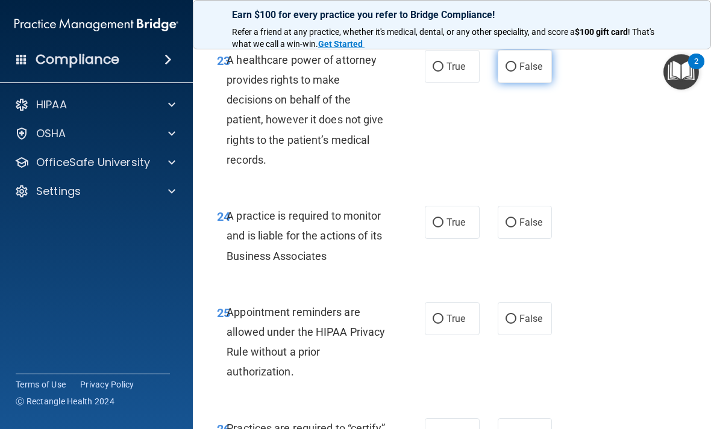
click at [506, 72] on input "False" at bounding box center [510, 67] width 11 height 9
radio input "true"
click at [439, 228] on input "True" at bounding box center [437, 223] width 11 height 9
radio input "true"
click at [441, 324] on input "True" at bounding box center [437, 319] width 11 height 9
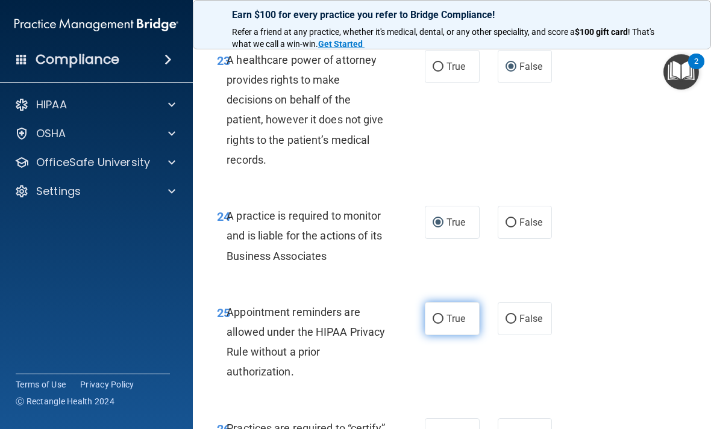
radio input "true"
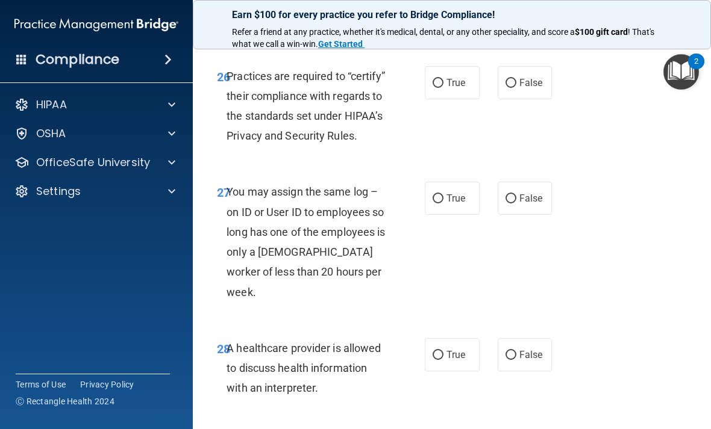
scroll to position [3514, 0]
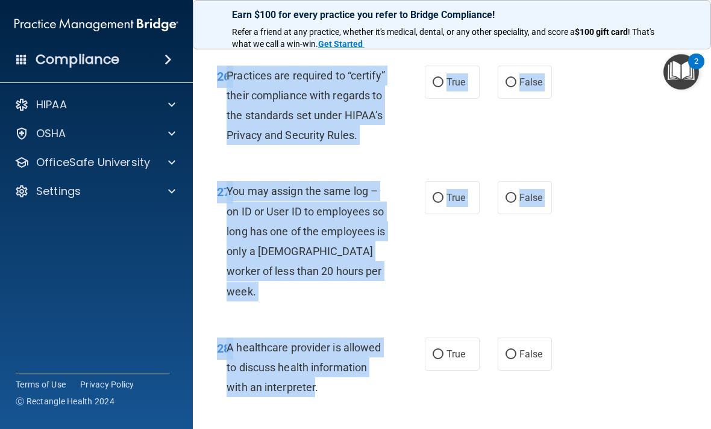
click at [630, 158] on div "26 Practices are required to “certify” their compliance with regards to the sta…" at bounding box center [452, 109] width 488 height 116
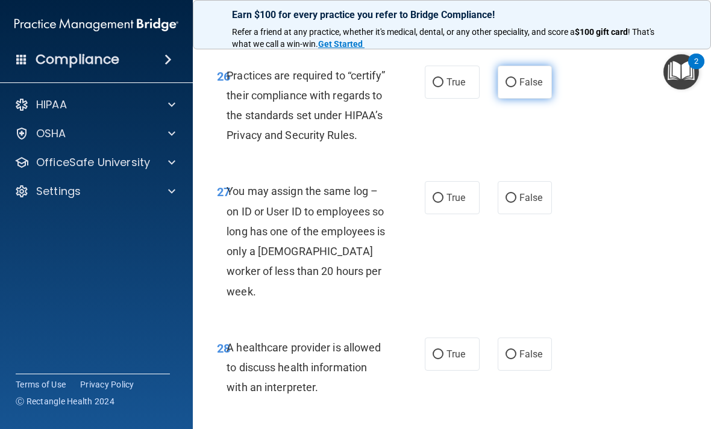
click at [509, 87] on input "False" at bounding box center [510, 82] width 11 height 9
radio input "true"
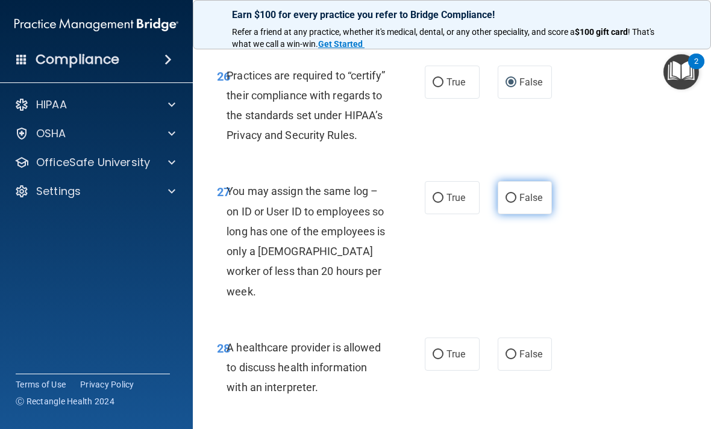
click at [506, 203] on input "False" at bounding box center [510, 198] width 11 height 9
radio input "true"
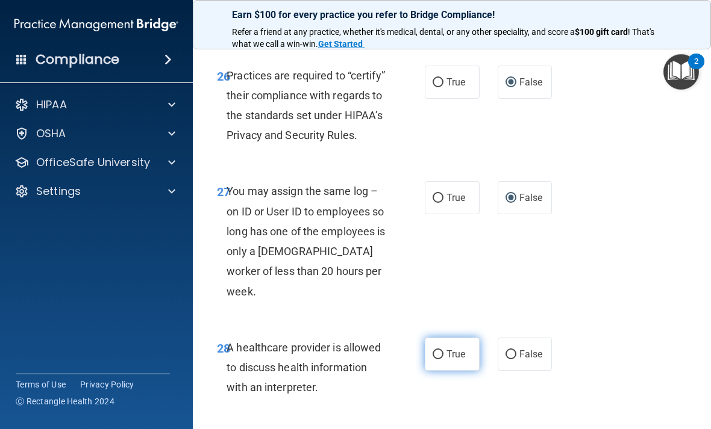
click at [438, 352] on input "True" at bounding box center [437, 354] width 11 height 9
radio input "true"
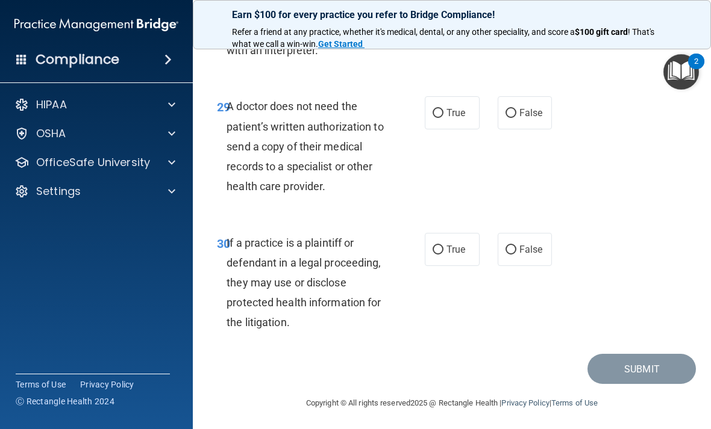
scroll to position [3852, 0]
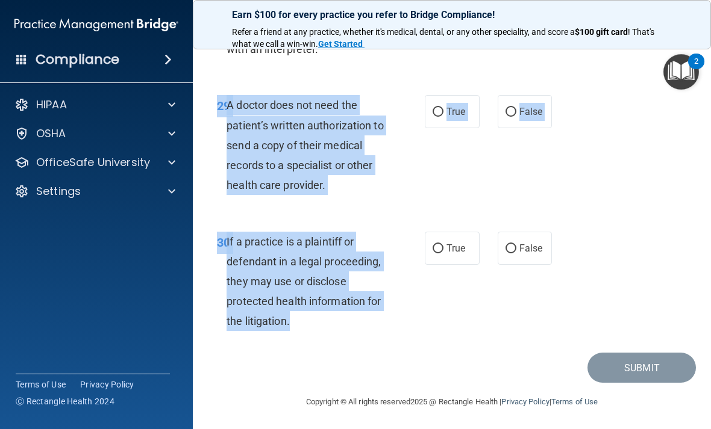
click at [620, 138] on div "29 A doctor does not need the patient’s written authorization to send a copy of…" at bounding box center [452, 148] width 488 height 136
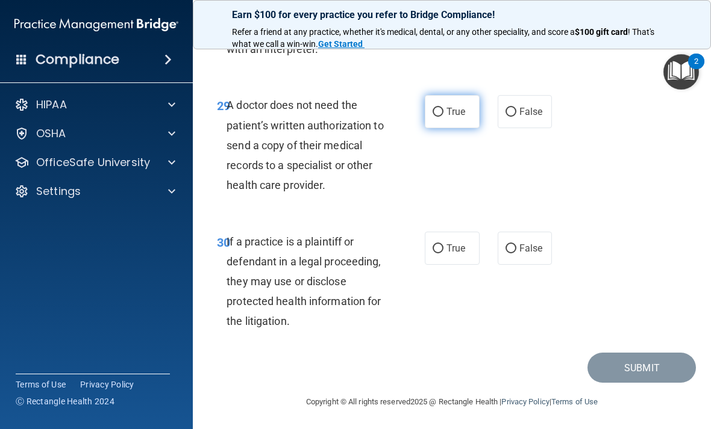
click at [432, 112] on input "True" at bounding box center [437, 112] width 11 height 9
radio input "true"
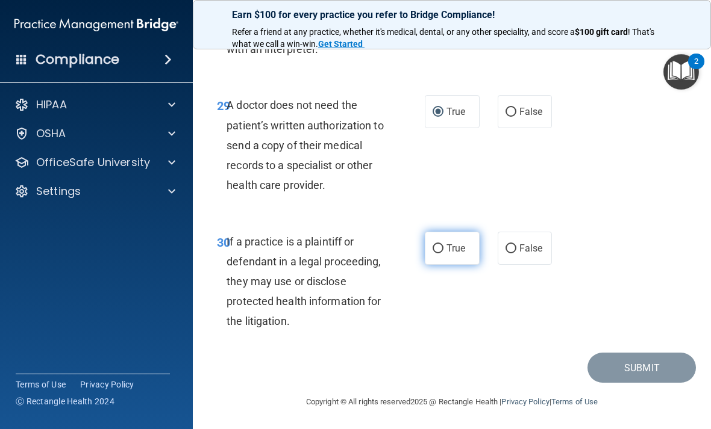
click at [433, 253] on label "True" at bounding box center [452, 248] width 55 height 33
click at [433, 253] on input "True" at bounding box center [437, 248] width 11 height 9
radio input "true"
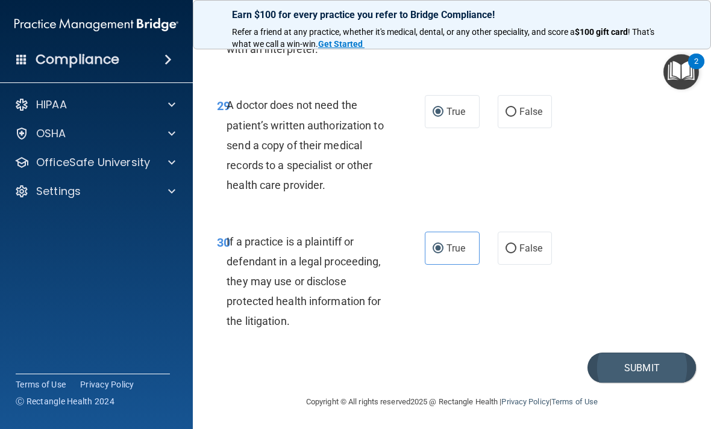
click at [646, 363] on button "Submit" at bounding box center [641, 368] width 108 height 31
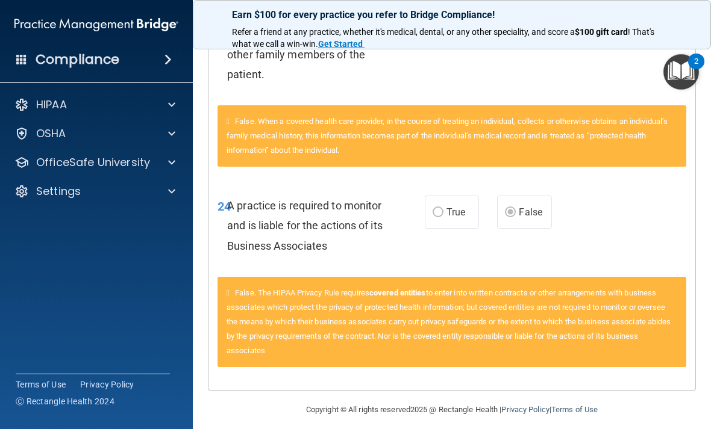
scroll to position [786, 0]
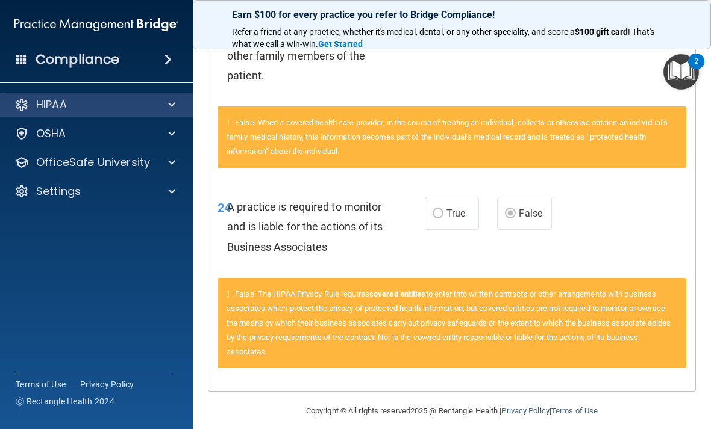
click at [147, 105] on div "HIPAA" at bounding box center [79, 105] width 149 height 14
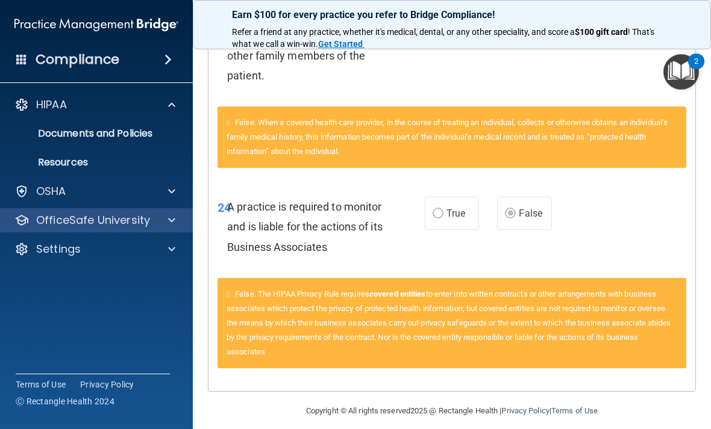
click at [161, 225] on div at bounding box center [170, 220] width 30 height 14
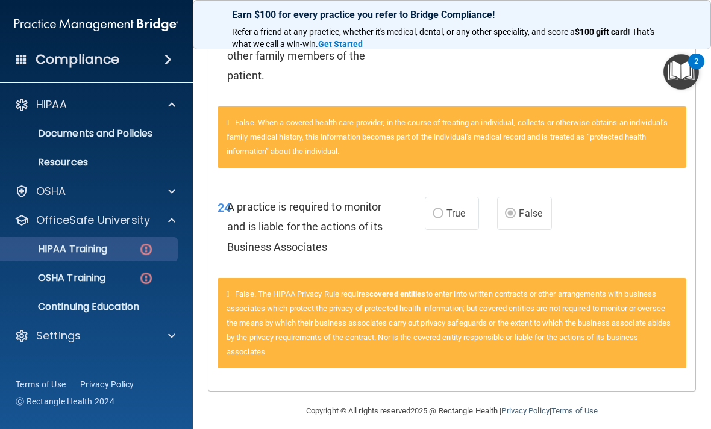
click at [151, 250] on img at bounding box center [145, 249] width 15 height 15
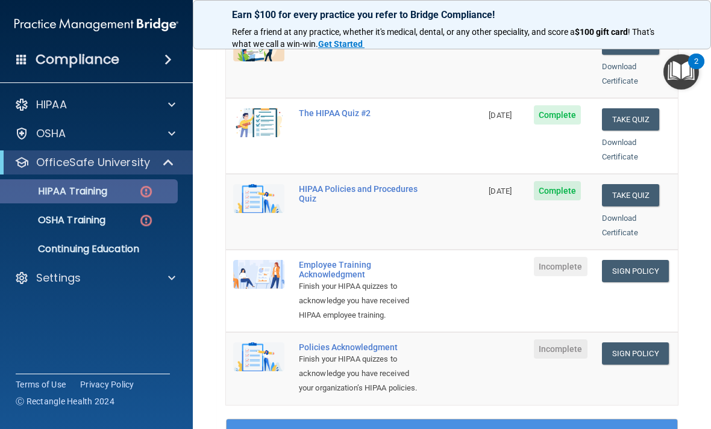
scroll to position [215, 0]
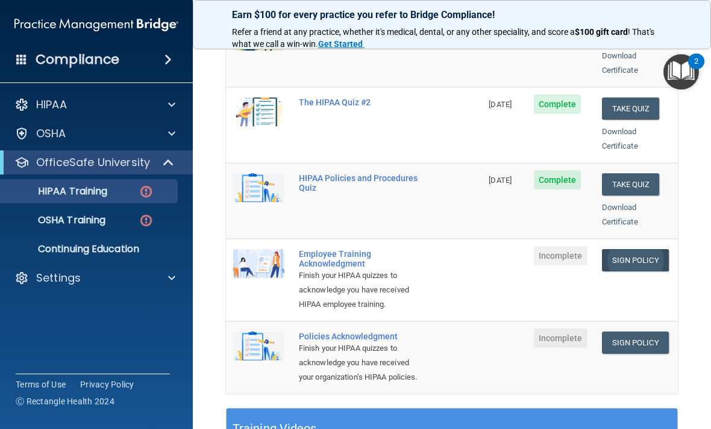
click at [634, 249] on link "Sign Policy" at bounding box center [635, 260] width 67 height 22
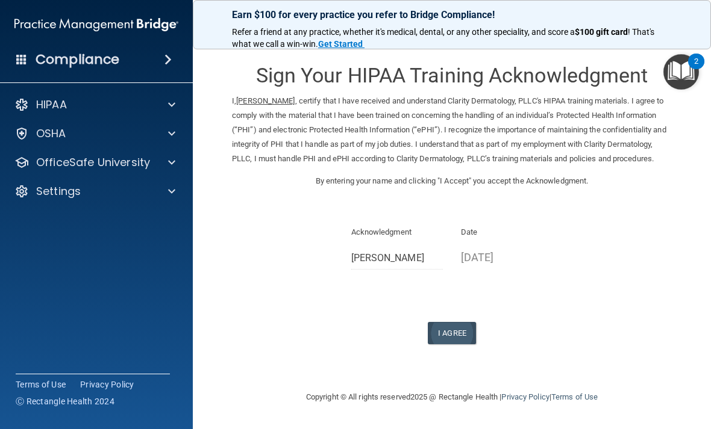
click at [455, 344] on button "I Agree" at bounding box center [452, 333] width 48 height 22
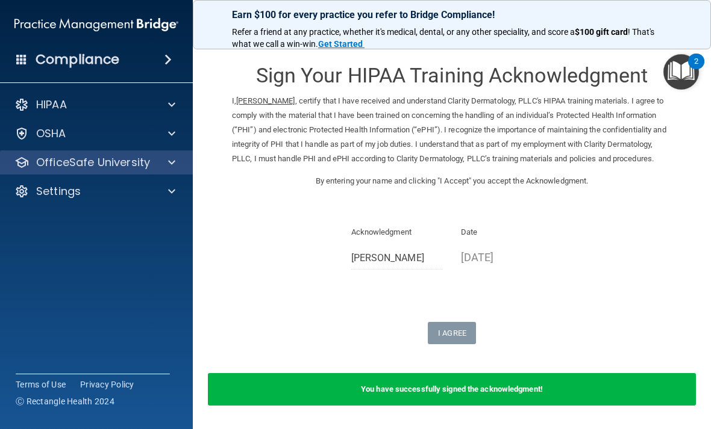
click at [163, 169] on div at bounding box center [170, 162] width 30 height 14
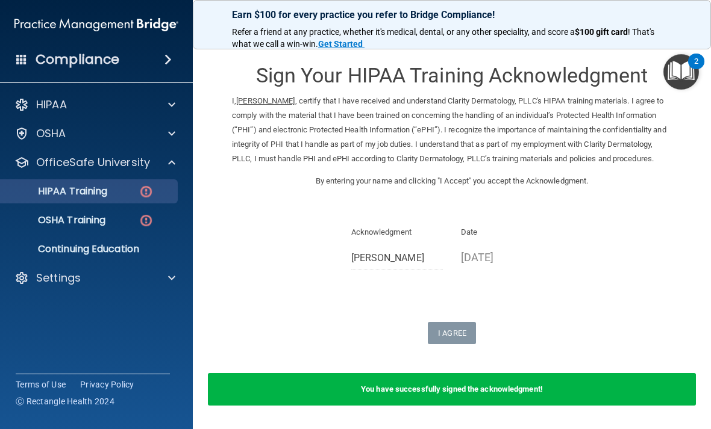
click at [146, 185] on img at bounding box center [145, 191] width 15 height 15
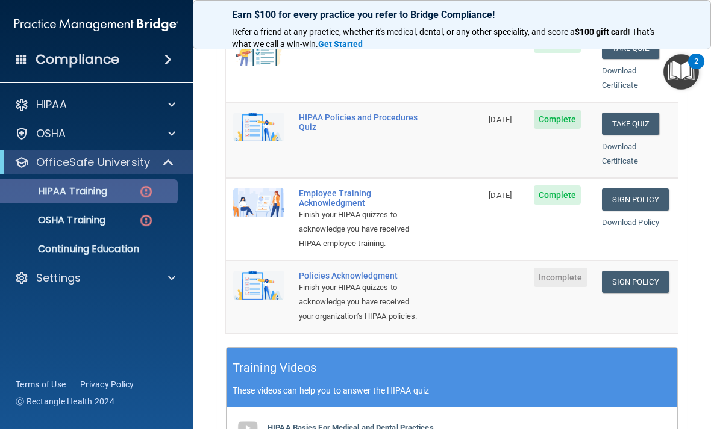
scroll to position [265, 0]
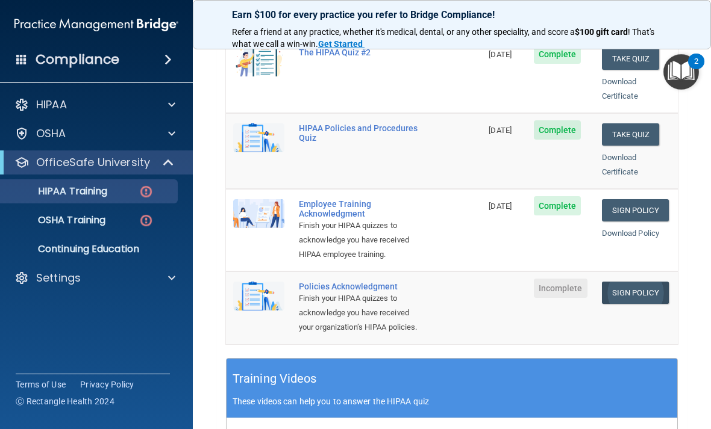
click at [648, 282] on link "Sign Policy" at bounding box center [635, 293] width 67 height 22
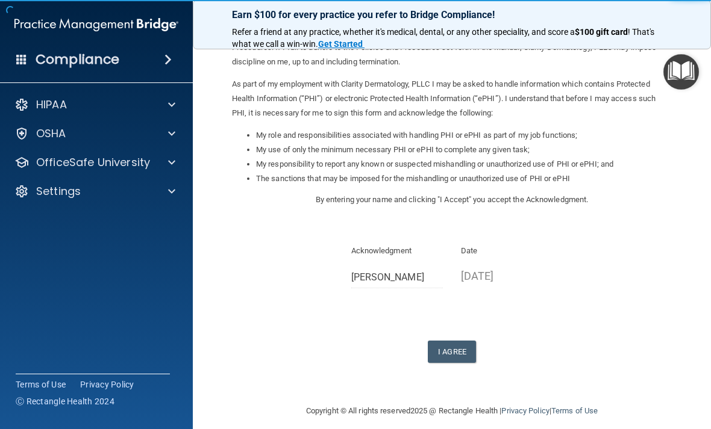
scroll to position [111, 0]
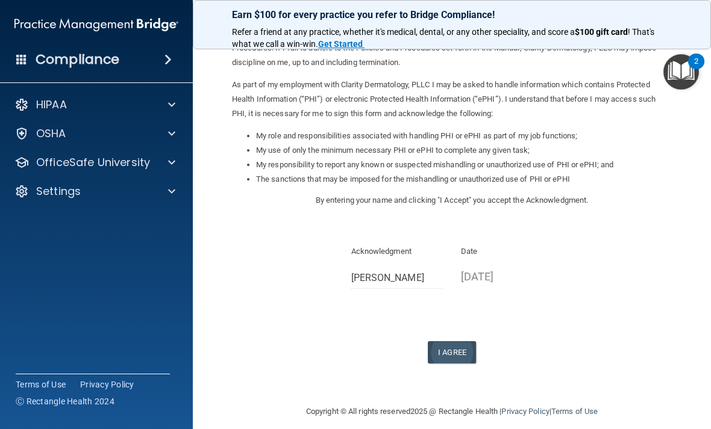
click at [457, 344] on button "I Agree" at bounding box center [452, 352] width 48 height 22
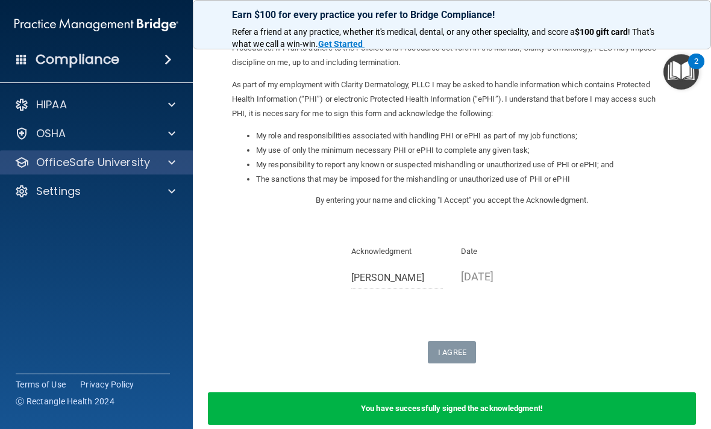
click at [169, 165] on span at bounding box center [171, 162] width 7 height 14
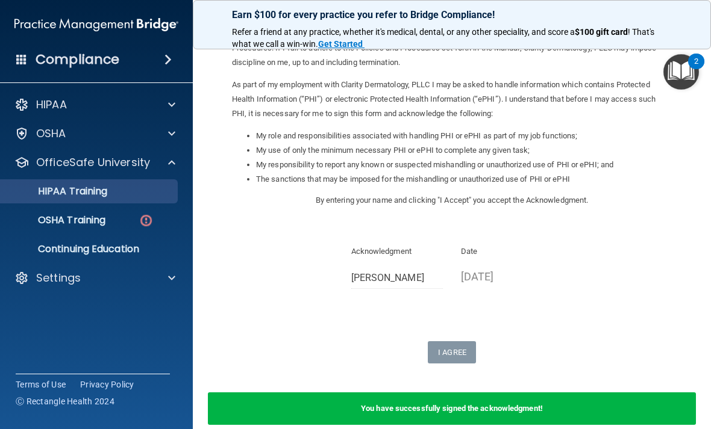
click at [120, 194] on div "HIPAA Training" at bounding box center [90, 191] width 164 height 12
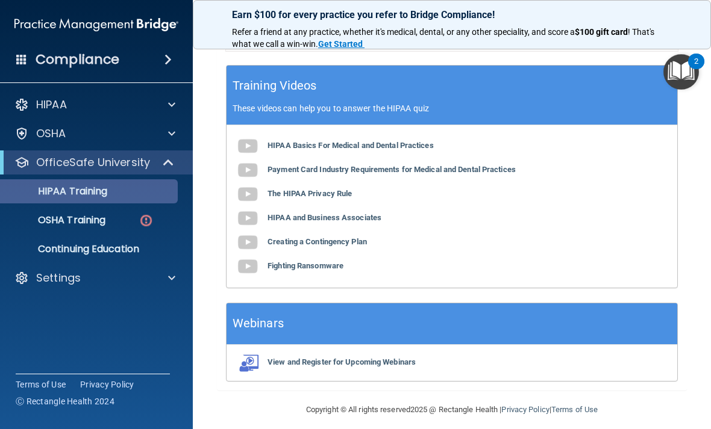
scroll to position [557, 0]
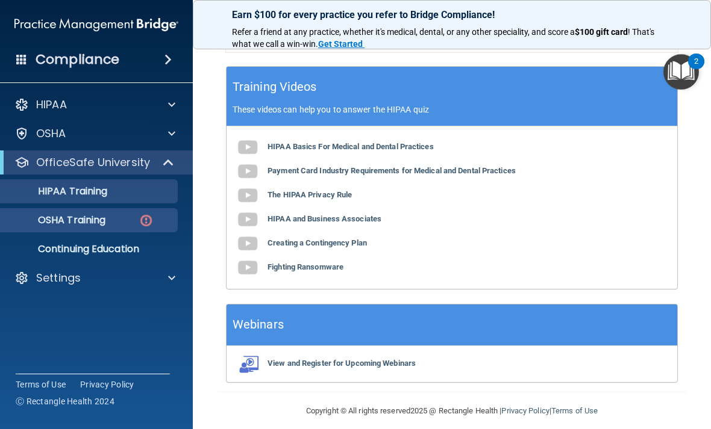
click at [125, 223] on div "OSHA Training" at bounding box center [90, 220] width 164 height 12
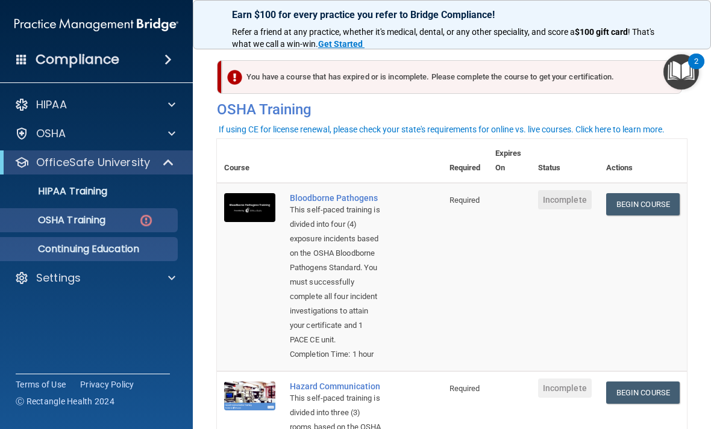
click at [127, 253] on p "Continuing Education" at bounding box center [90, 249] width 164 height 12
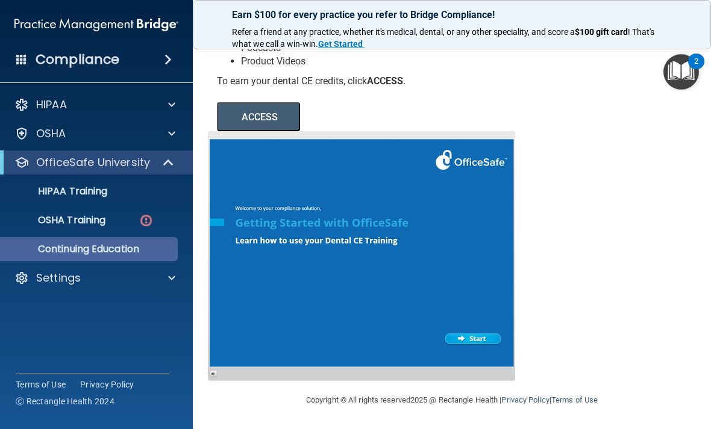
scroll to position [182, 0]
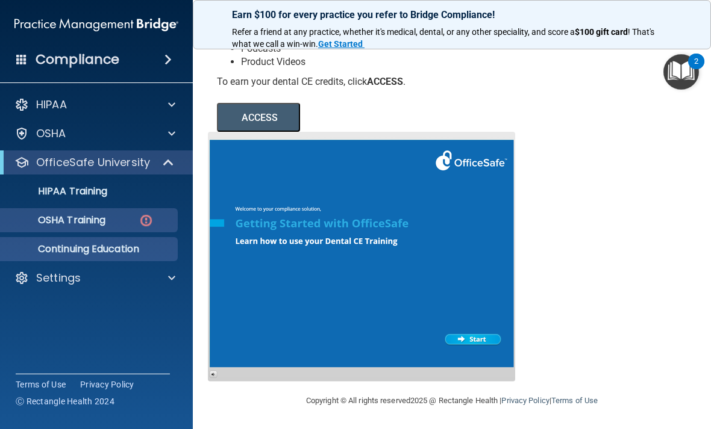
click at [122, 226] on link "OSHA Training" at bounding box center [83, 220] width 190 height 24
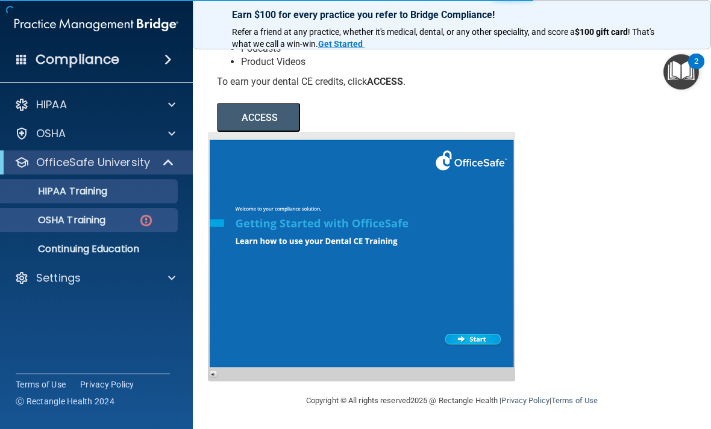
click at [131, 195] on div "HIPAA Training" at bounding box center [90, 191] width 164 height 12
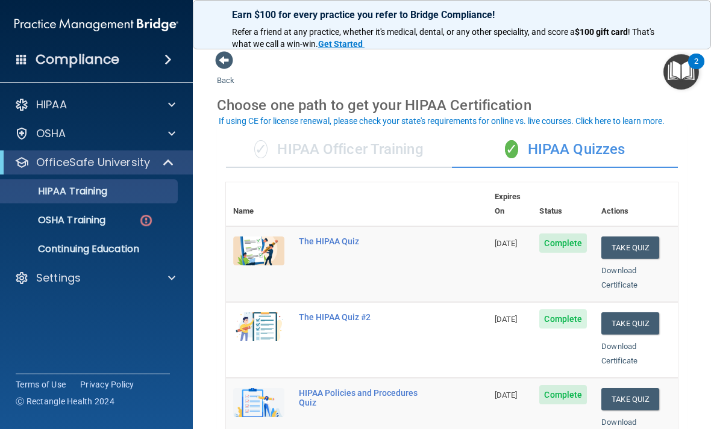
click at [413, 151] on div "✓ HIPAA Officer Training" at bounding box center [339, 150] width 226 height 36
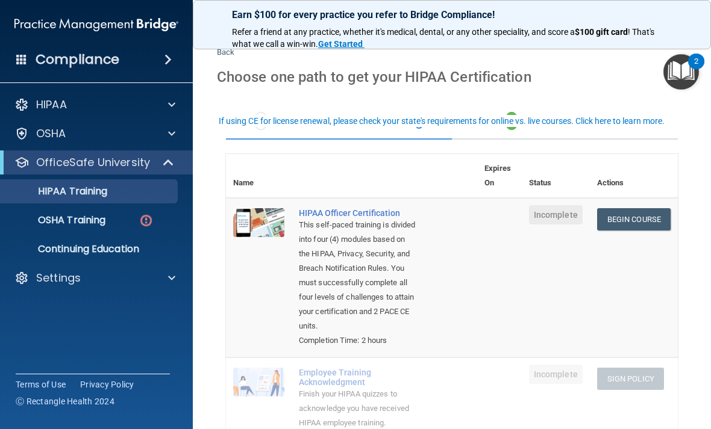
scroll to position [32, 0]
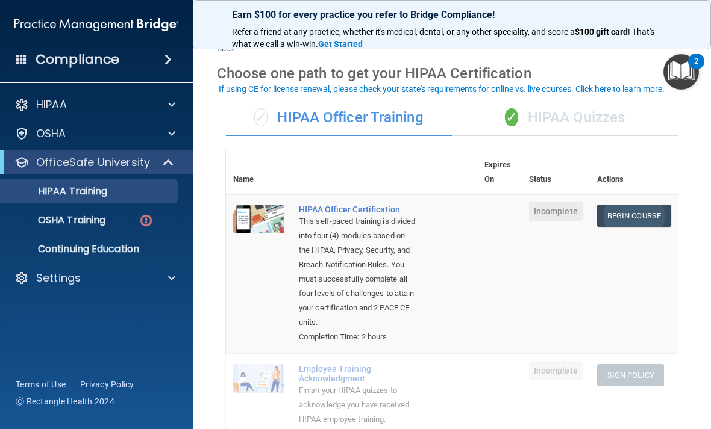
click at [630, 215] on link "Begin Course" at bounding box center [633, 216] width 73 height 22
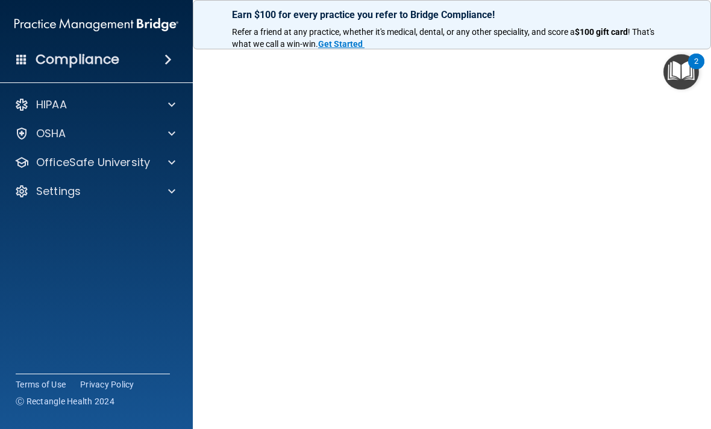
scroll to position [73, 0]
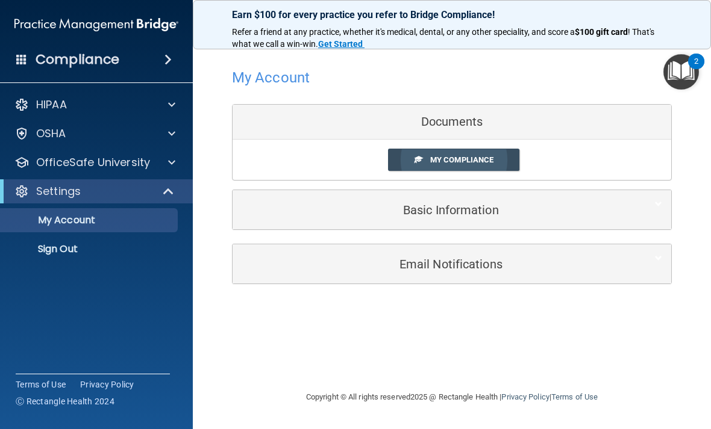
click at [434, 155] on span "My Compliance" at bounding box center [461, 159] width 63 height 9
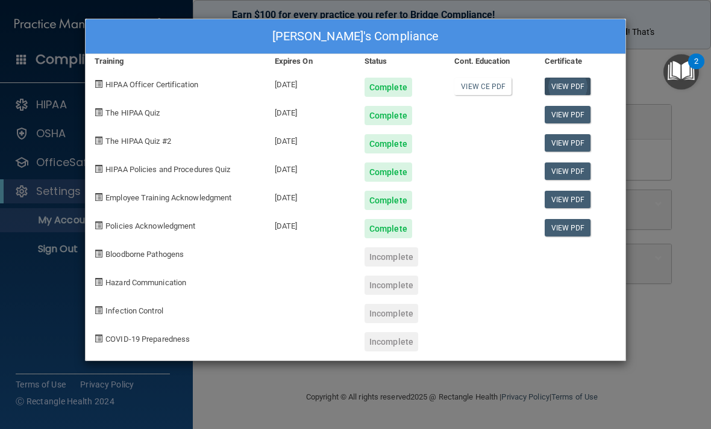
click at [570, 90] on link "View PDF" at bounding box center [567, 86] width 46 height 17
